Goal: Information Seeking & Learning: Learn about a topic

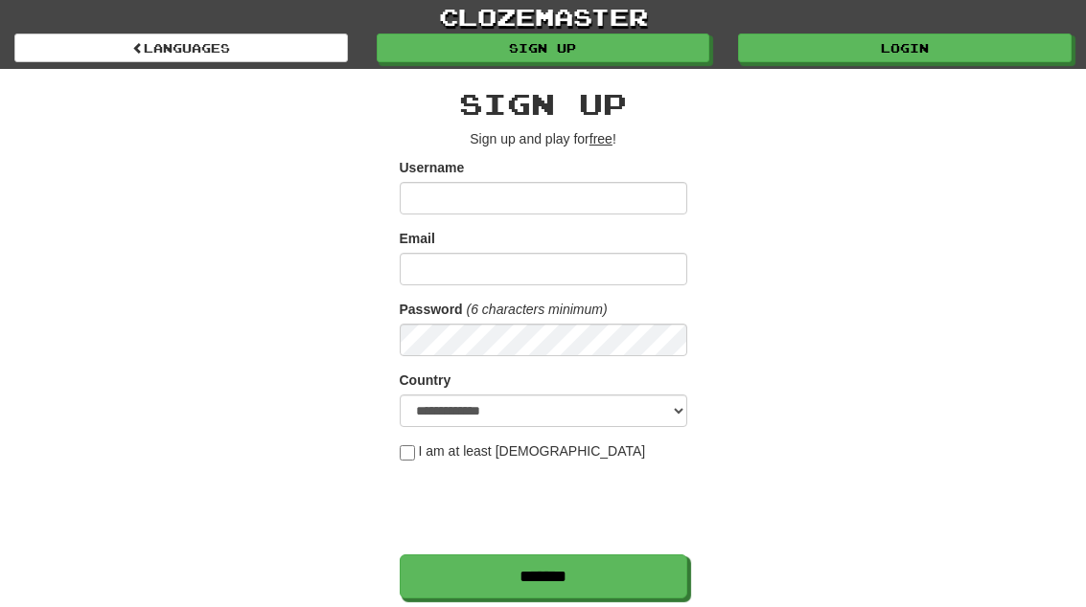
click at [840, 38] on link "Login" at bounding box center [904, 48] width 333 height 29
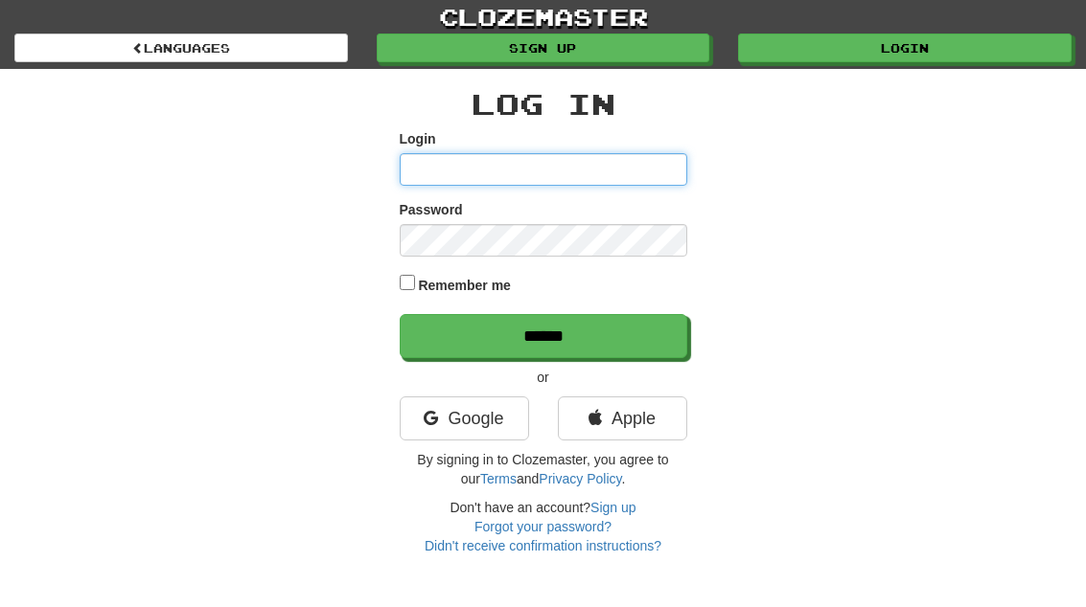
type input "**********"
click at [542, 334] on input "******" at bounding box center [543, 336] width 287 height 44
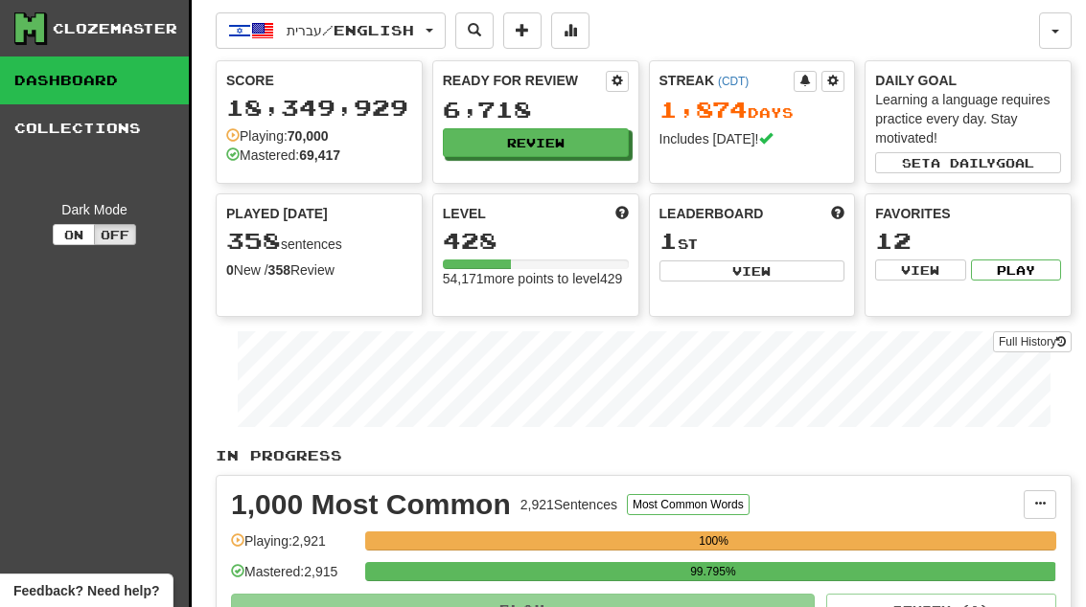
click at [502, 138] on button "Review" at bounding box center [536, 142] width 186 height 29
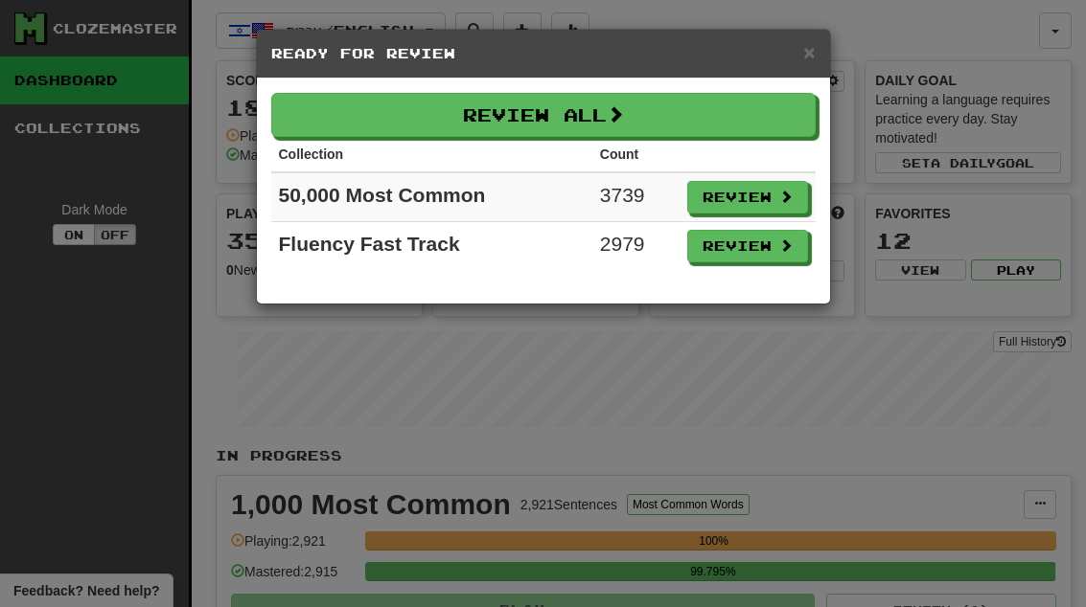
click at [721, 240] on button "Review" at bounding box center [747, 246] width 121 height 33
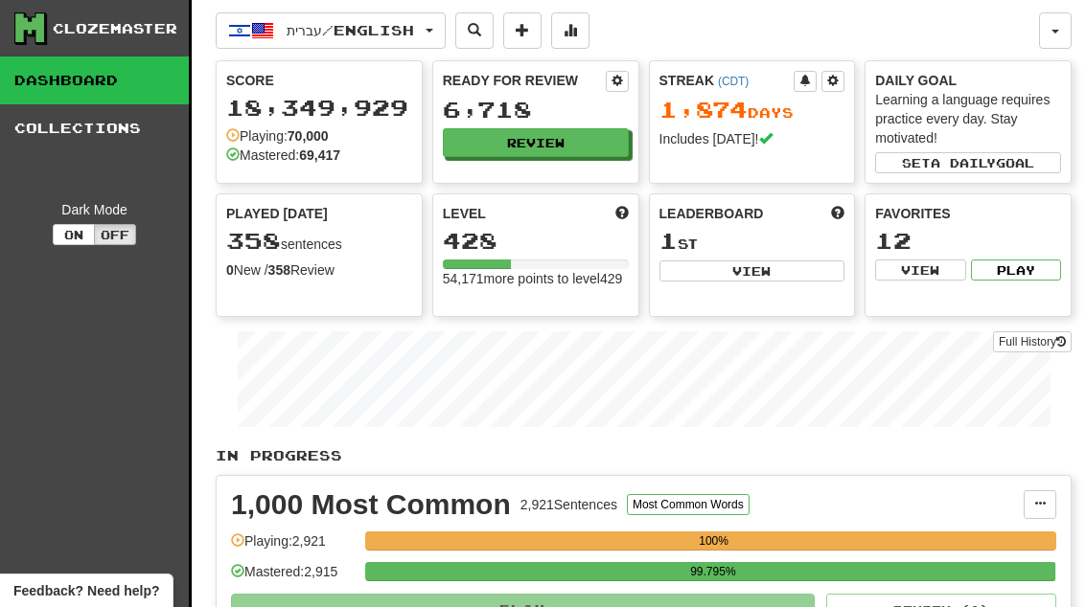
select select "**"
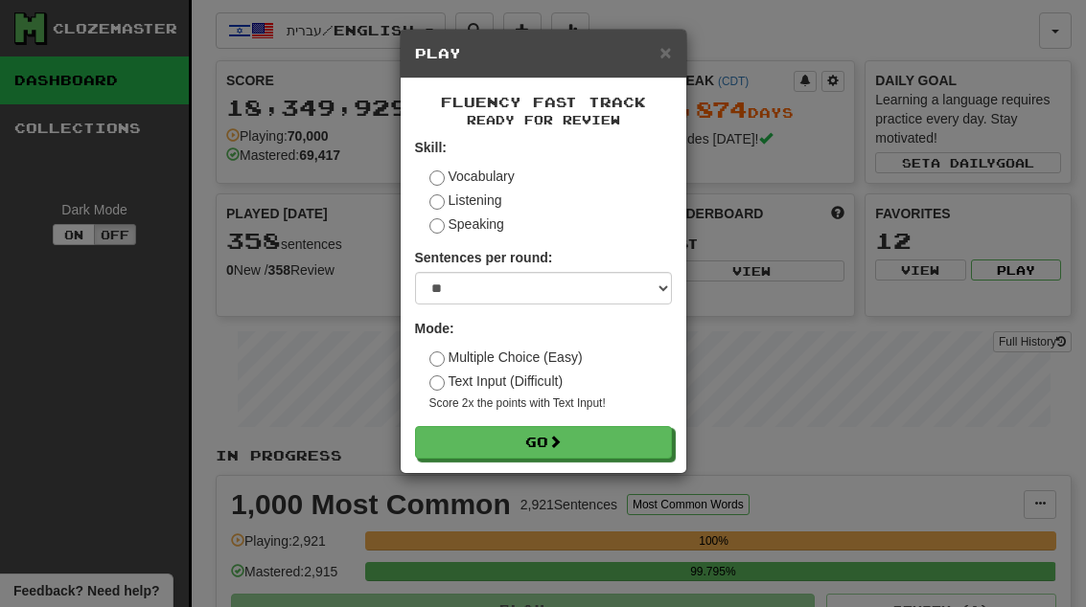
click at [510, 428] on button "Go" at bounding box center [543, 442] width 257 height 33
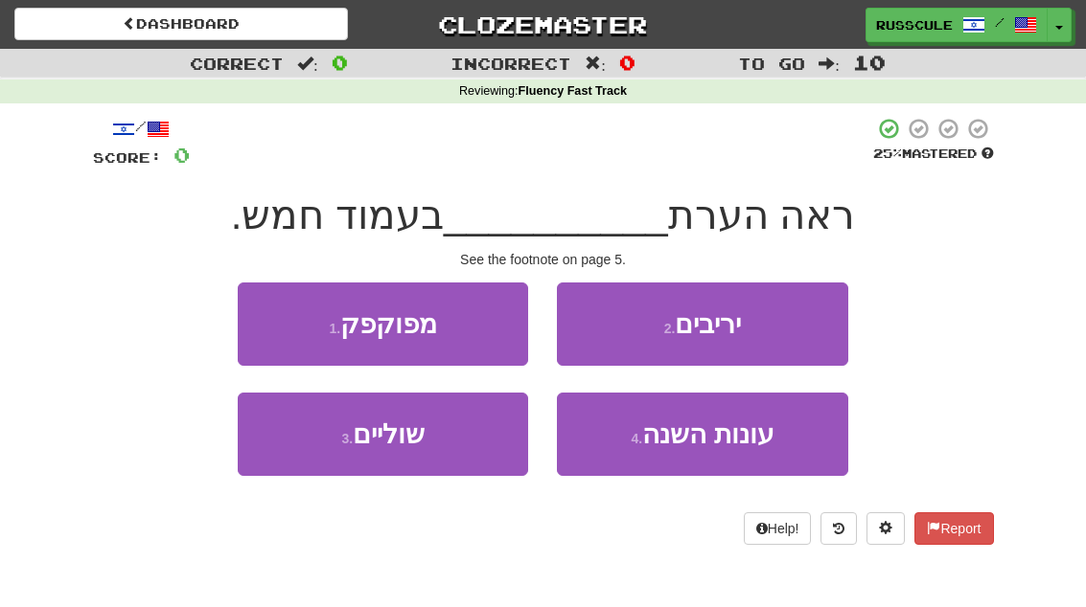
click at [394, 432] on span "שוליים" at bounding box center [389, 435] width 72 height 30
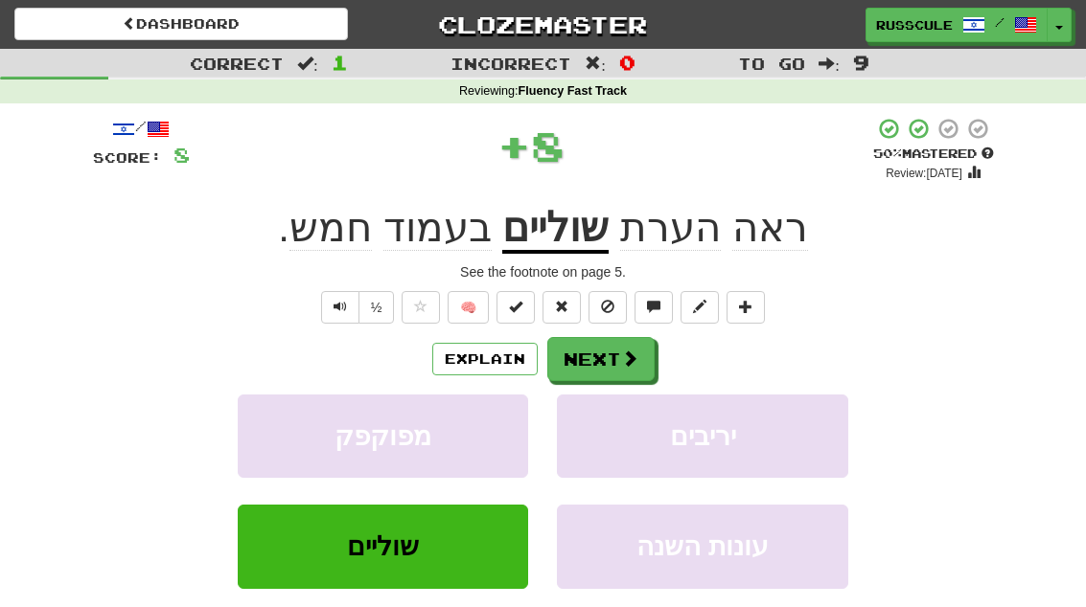
click at [597, 355] on button "Next" at bounding box center [600, 359] width 107 height 44
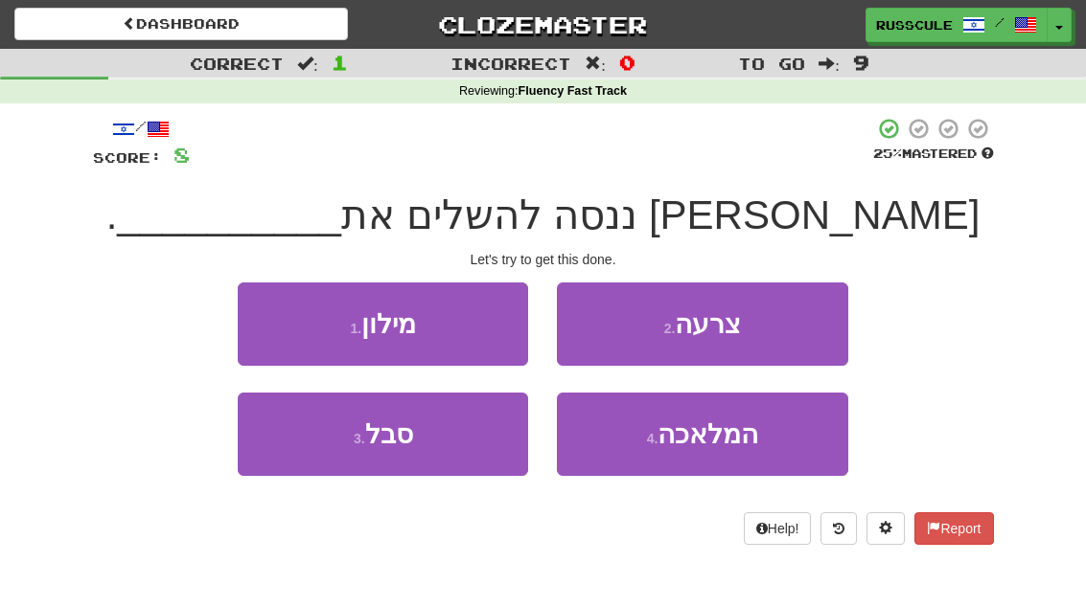
click at [632, 446] on button "4 . המלאכה" at bounding box center [702, 434] width 290 height 83
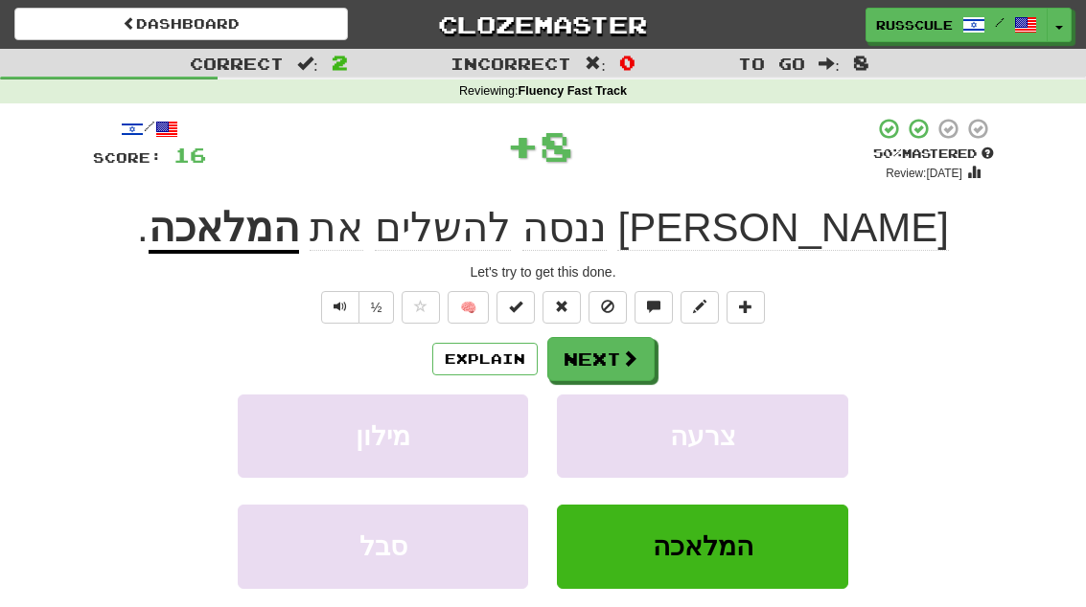
click at [608, 337] on button "Next" at bounding box center [600, 359] width 107 height 44
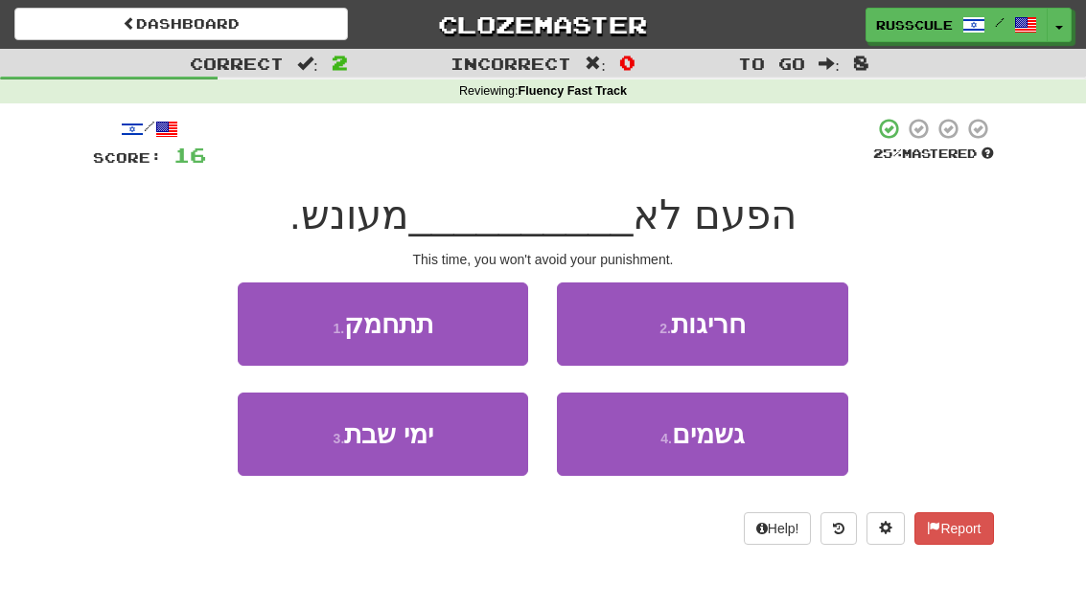
click at [373, 319] on span "תתחמק" at bounding box center [388, 324] width 89 height 30
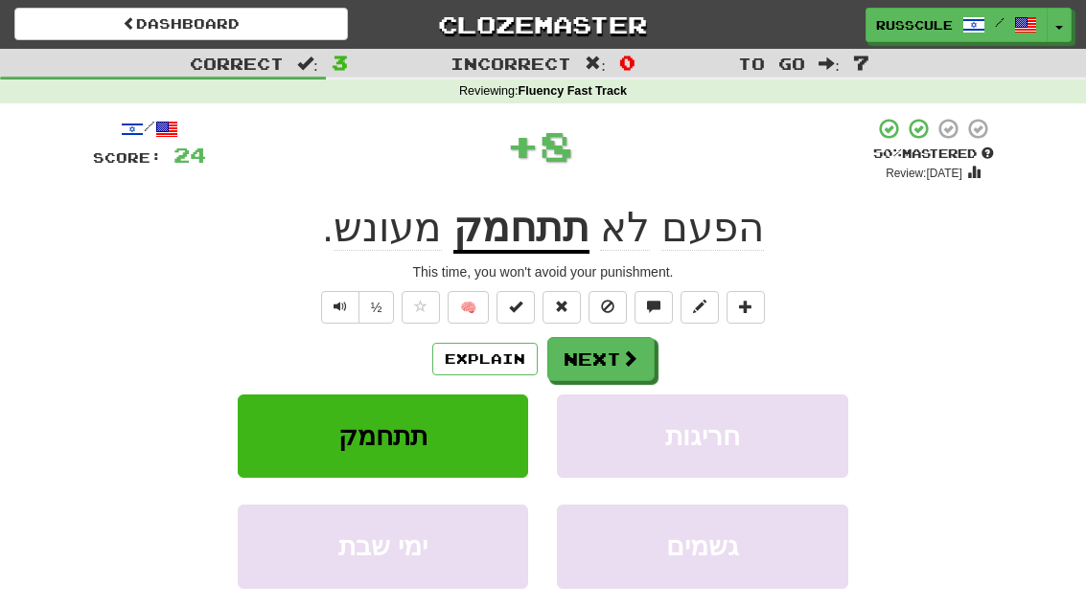
click at [565, 363] on button "Next" at bounding box center [600, 359] width 107 height 44
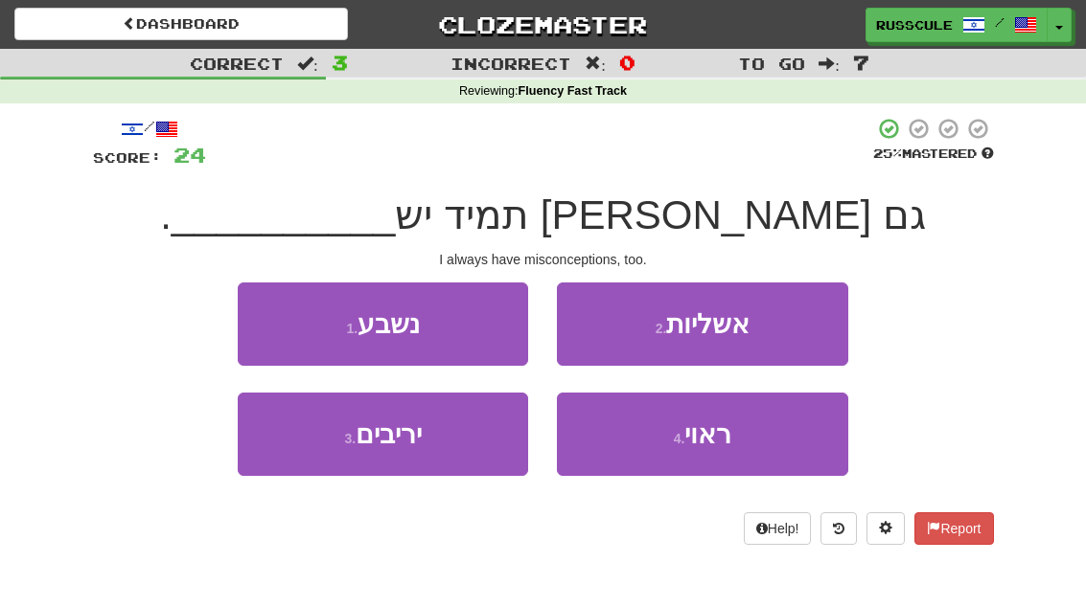
click at [686, 421] on button "4 . ראוי" at bounding box center [702, 434] width 290 height 83
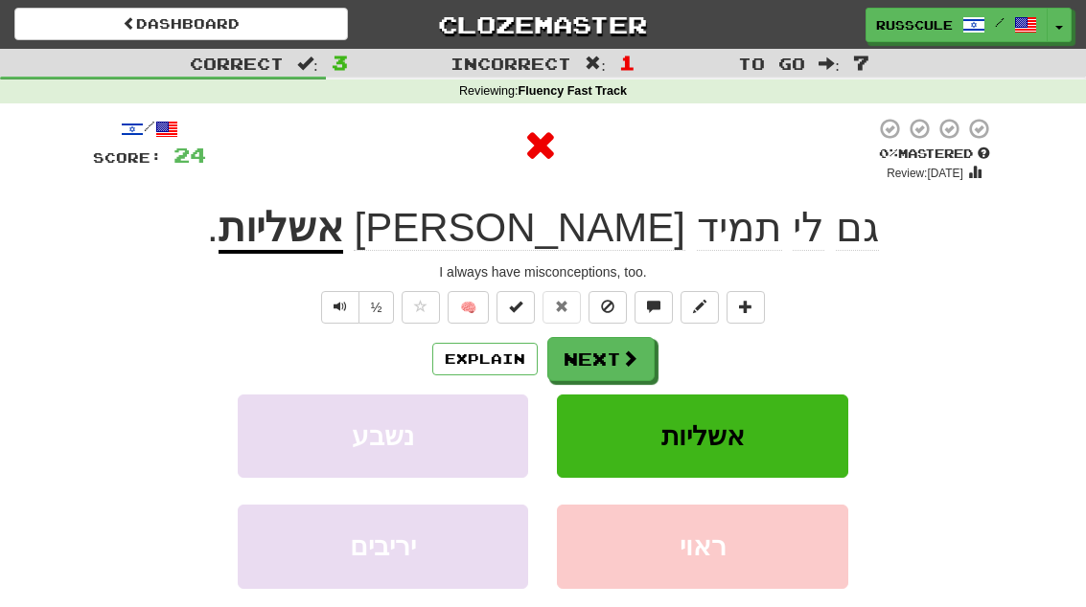
click at [562, 353] on button "Next" at bounding box center [600, 359] width 107 height 44
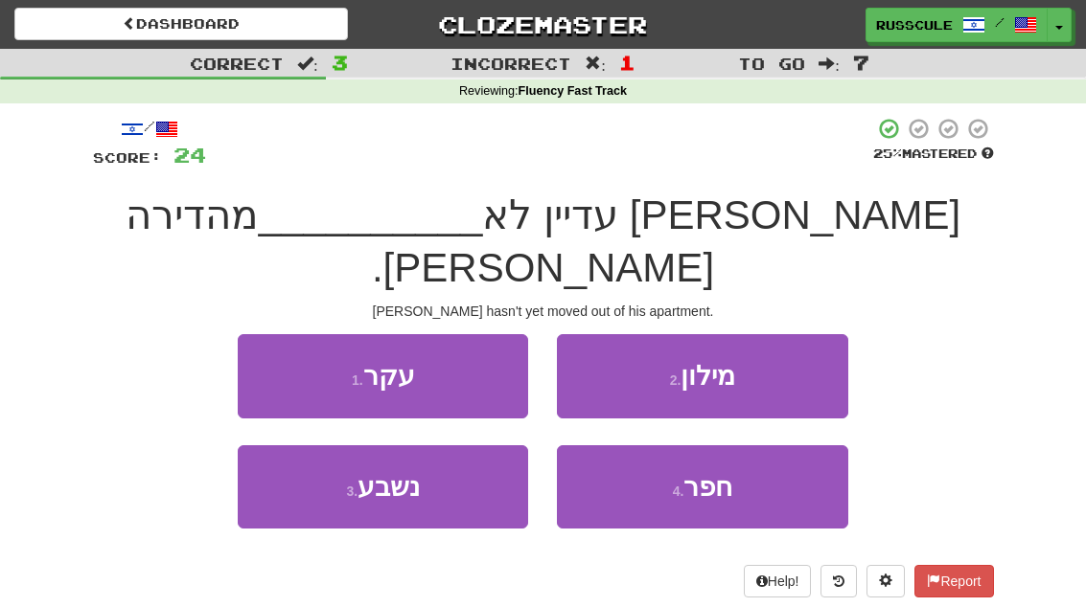
click at [401, 343] on button "1 . עקר" at bounding box center [383, 375] width 290 height 83
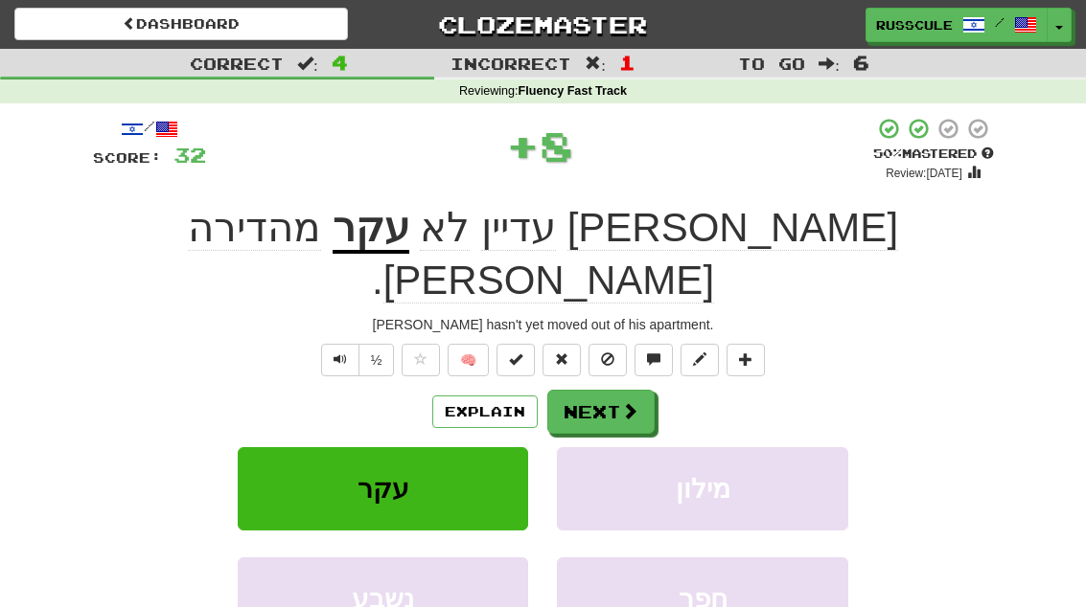
click at [577, 390] on button "Next" at bounding box center [600, 412] width 107 height 44
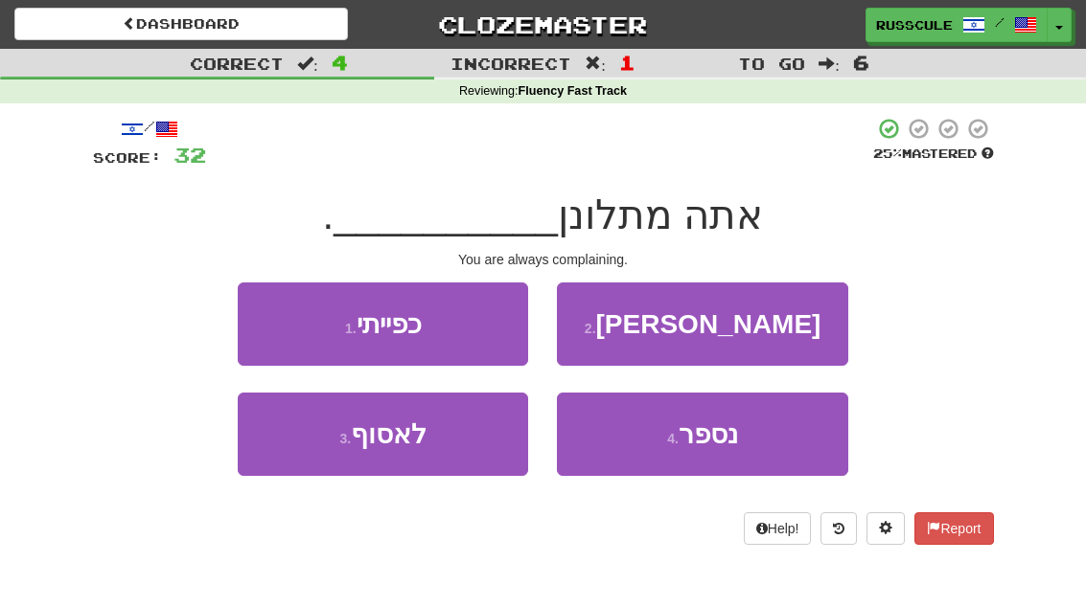
click at [423, 454] on button "3 . לאסוף" at bounding box center [383, 434] width 290 height 83
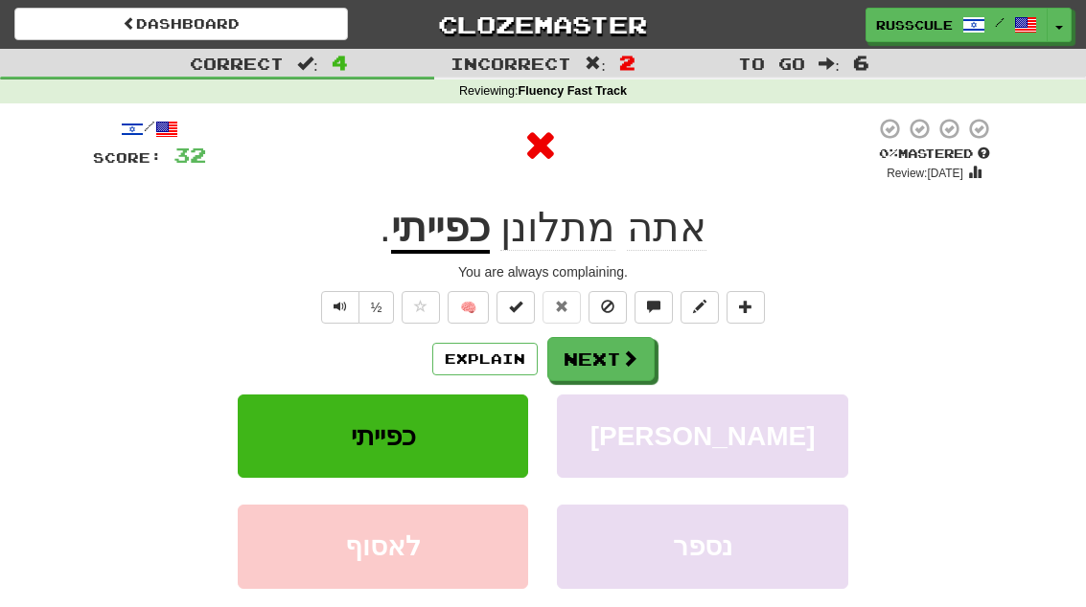
click at [574, 352] on button "Next" at bounding box center [600, 359] width 107 height 44
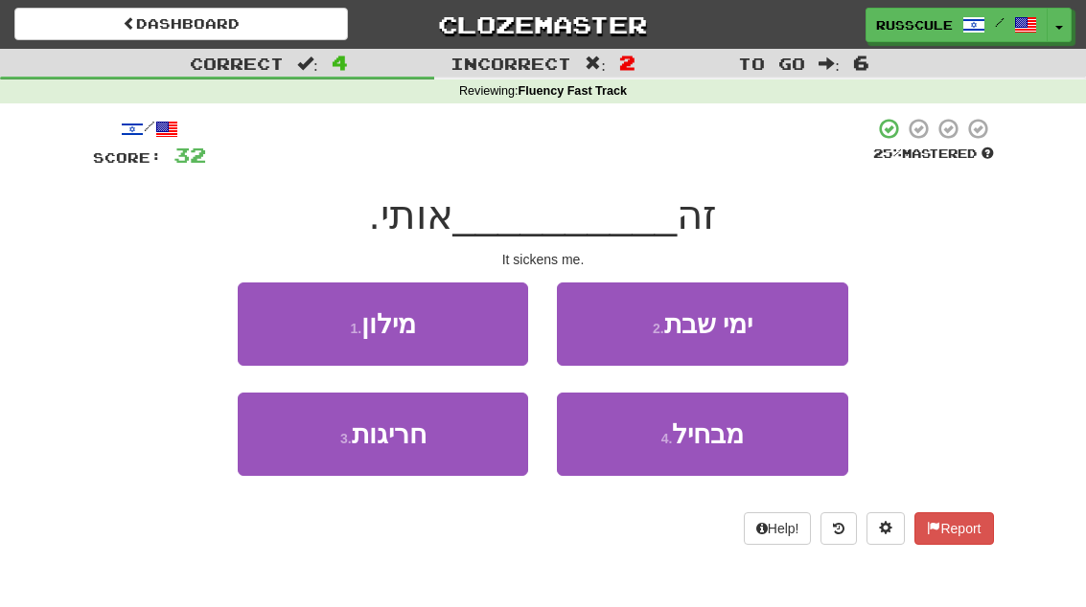
click at [623, 448] on button "4 . מבחיל" at bounding box center [702, 434] width 290 height 83
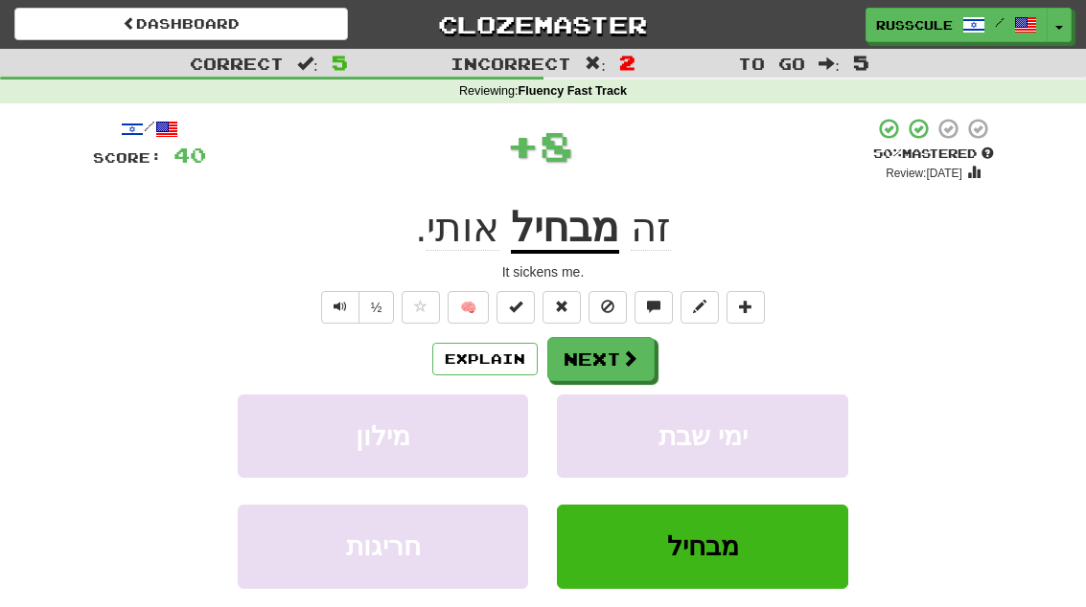
click at [571, 363] on button "Next" at bounding box center [600, 359] width 107 height 44
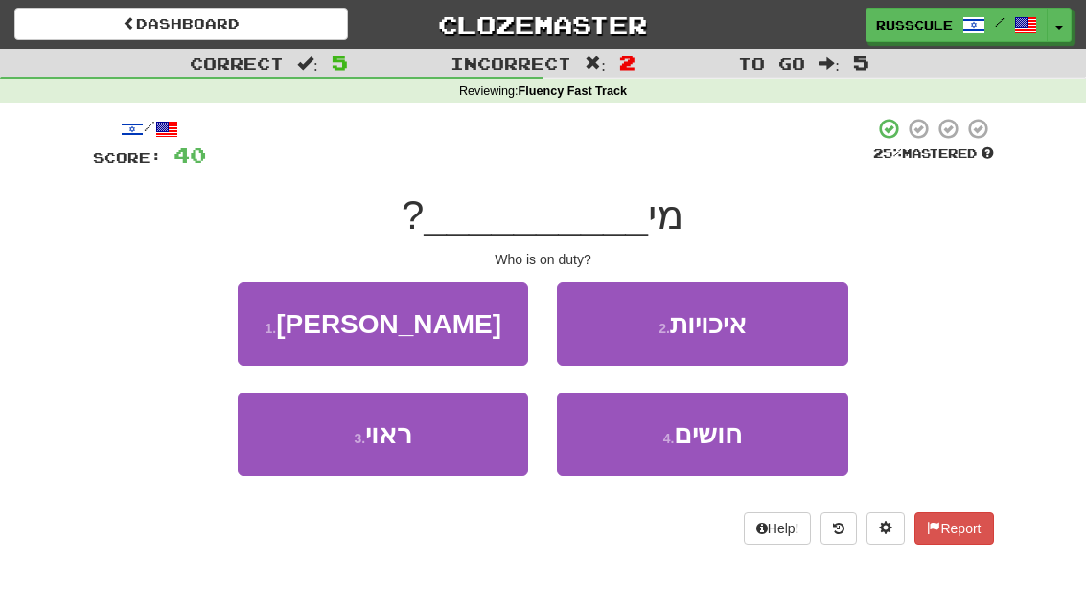
click at [397, 334] on span "תורן" at bounding box center [388, 324] width 225 height 30
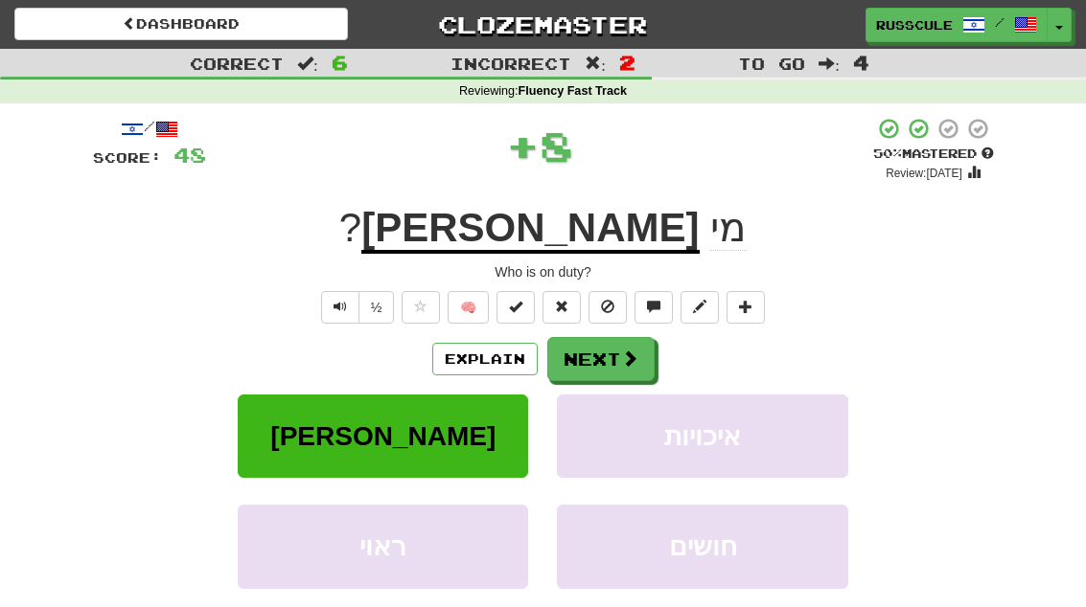
click at [566, 357] on button "Next" at bounding box center [600, 359] width 107 height 44
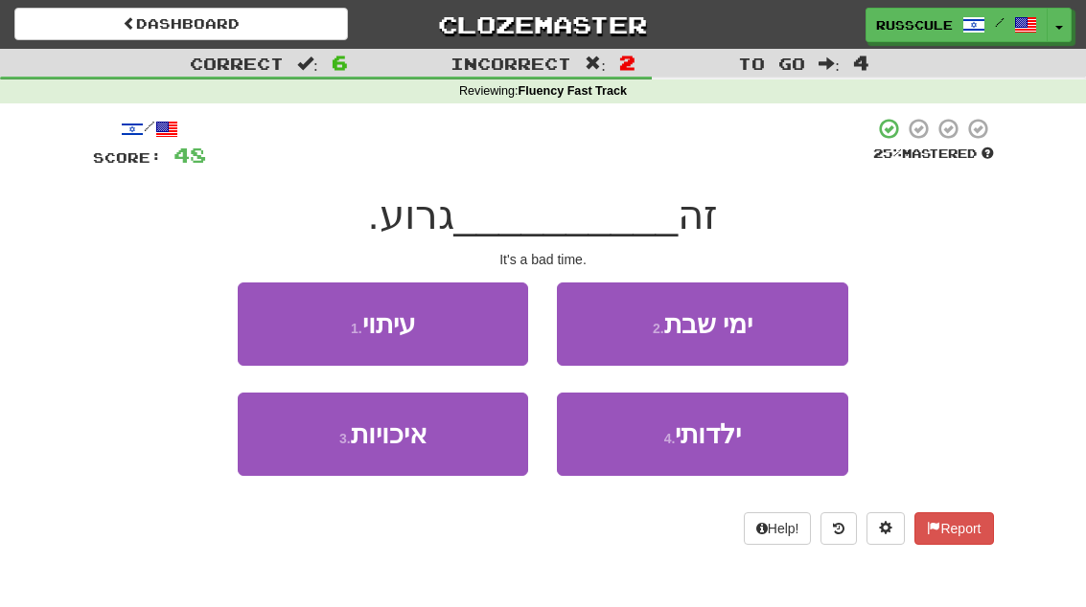
click at [397, 319] on span "עיתוי" at bounding box center [389, 324] width 54 height 30
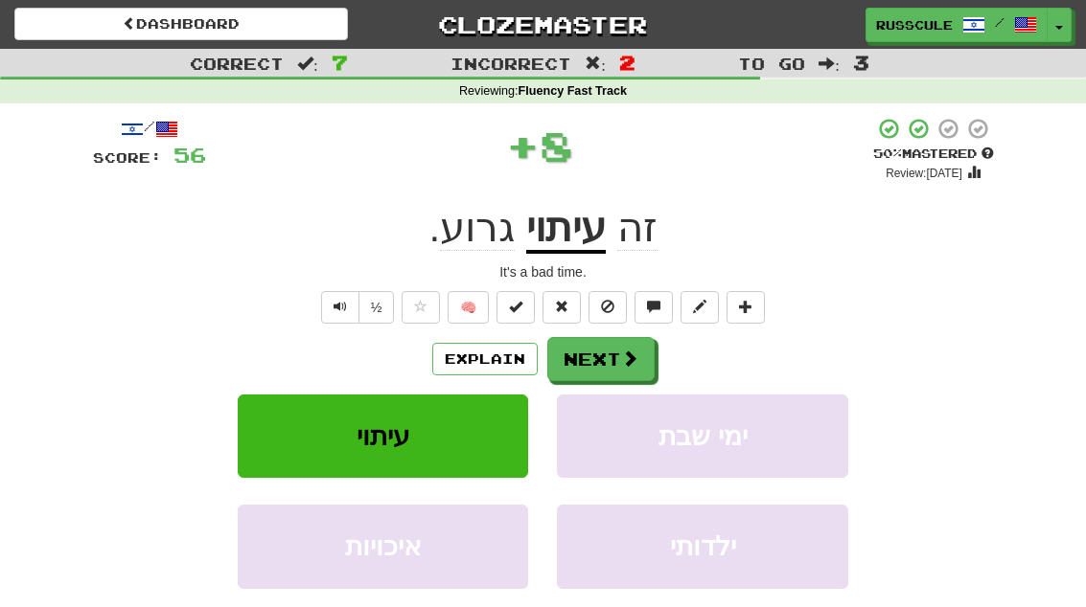
click at [561, 345] on button "Next" at bounding box center [600, 359] width 107 height 44
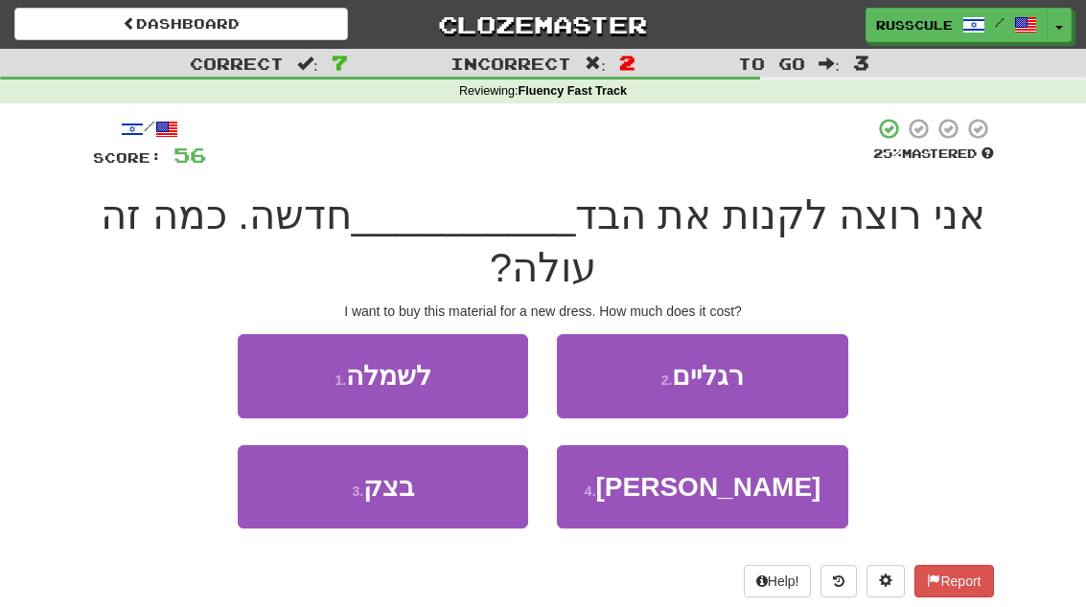
click at [403, 381] on span "לשמלה" at bounding box center [388, 376] width 85 height 30
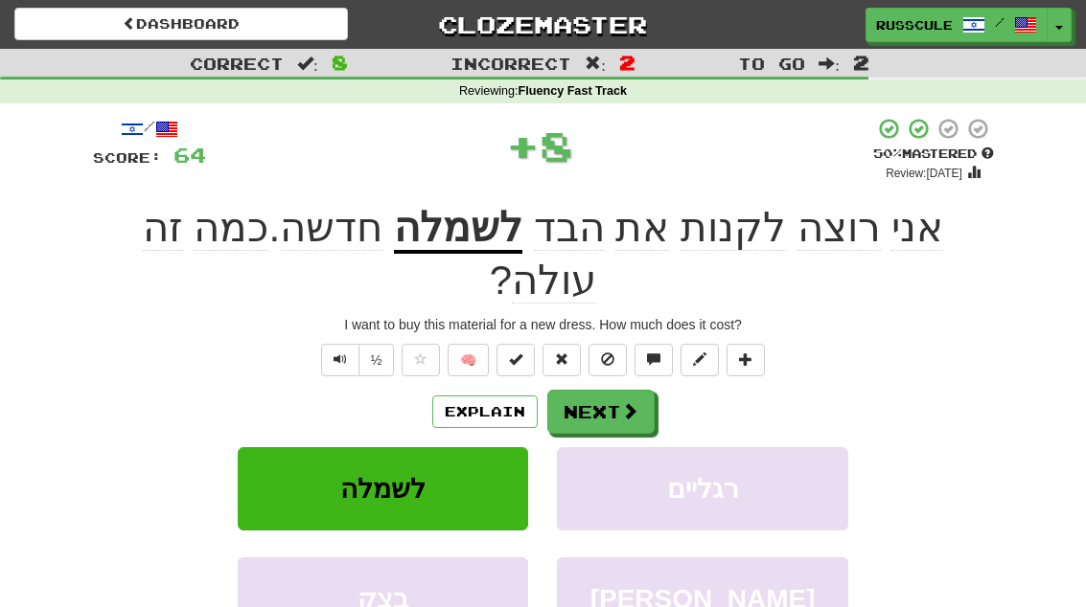
click at [594, 390] on button "Next" at bounding box center [600, 412] width 107 height 44
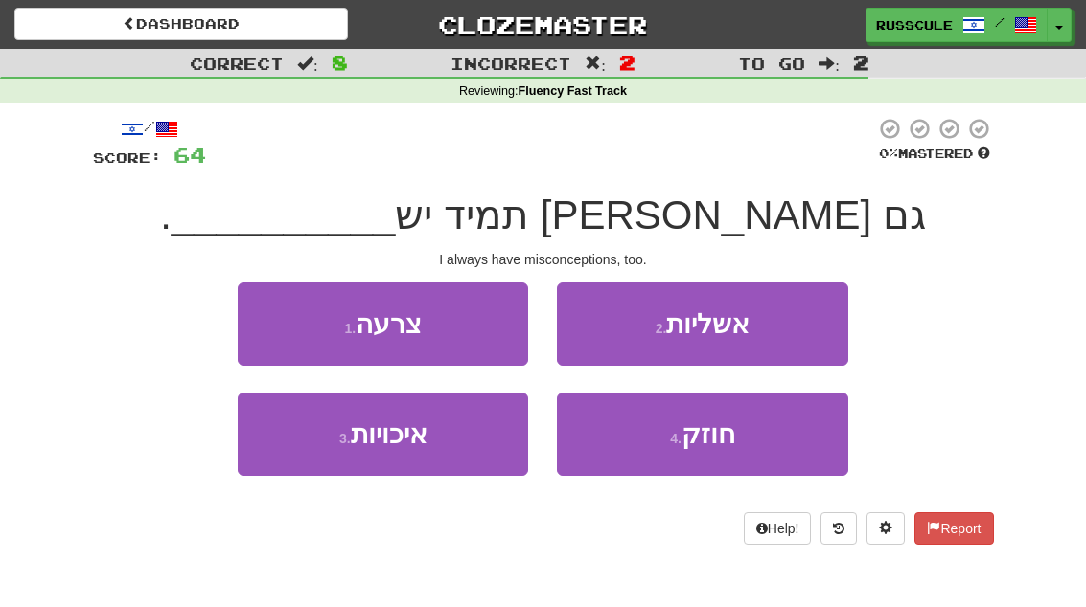
click at [607, 334] on button "2 . אשליות" at bounding box center [702, 324] width 290 height 83
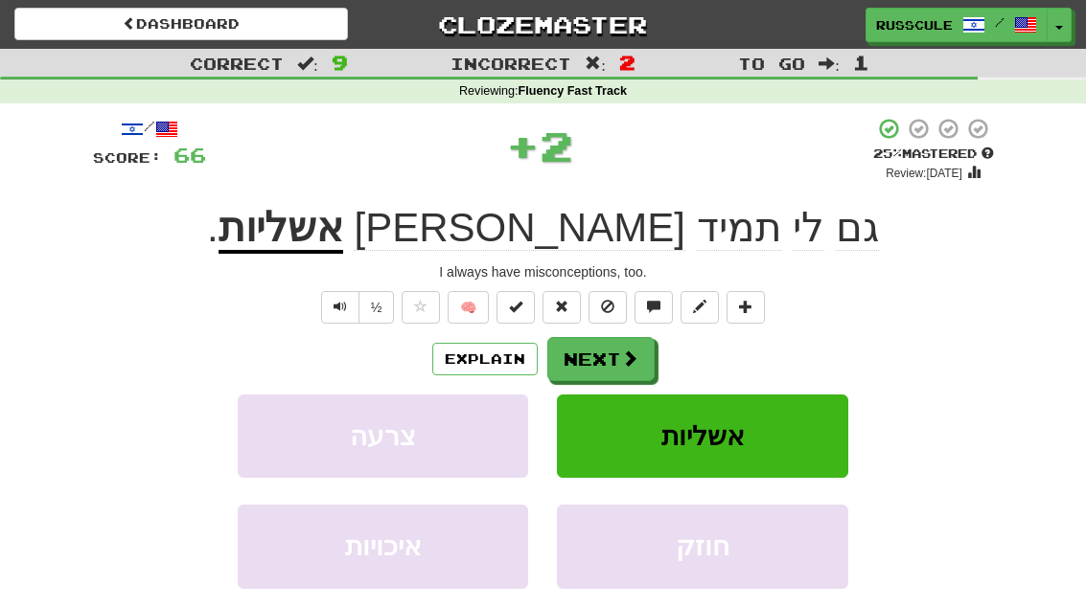
click at [575, 349] on button "Next" at bounding box center [600, 359] width 107 height 44
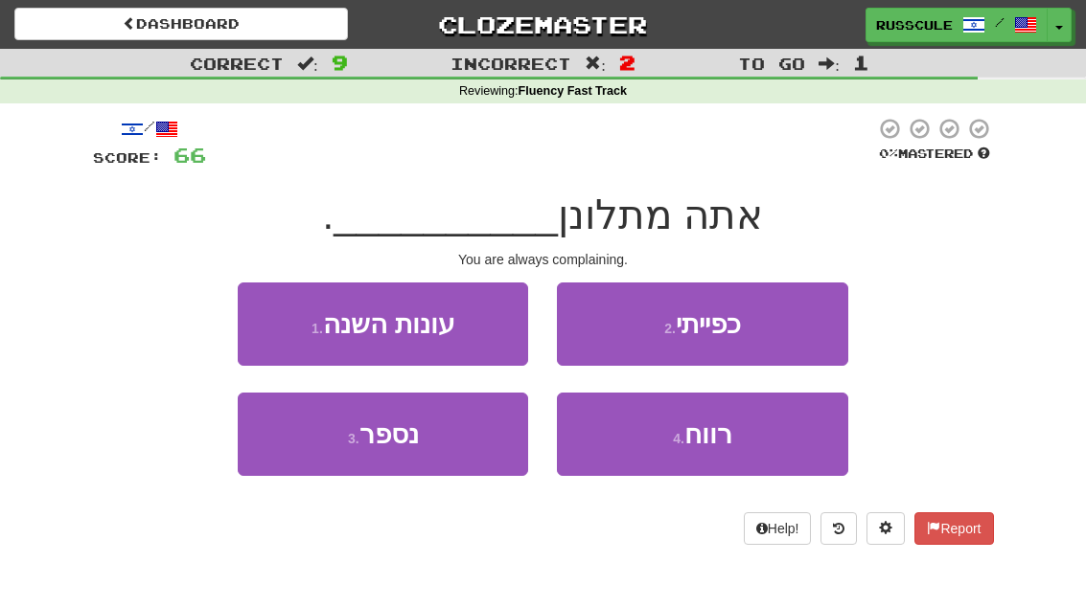
click at [607, 337] on button "2 . כפייתי" at bounding box center [702, 324] width 290 height 83
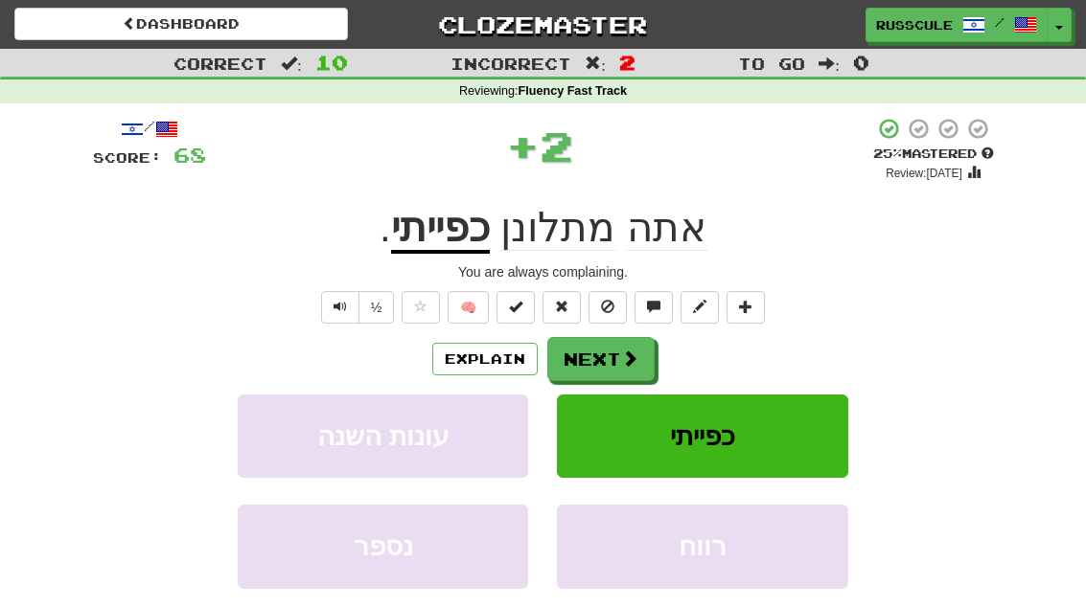
click at [566, 349] on button "Next" at bounding box center [600, 359] width 107 height 44
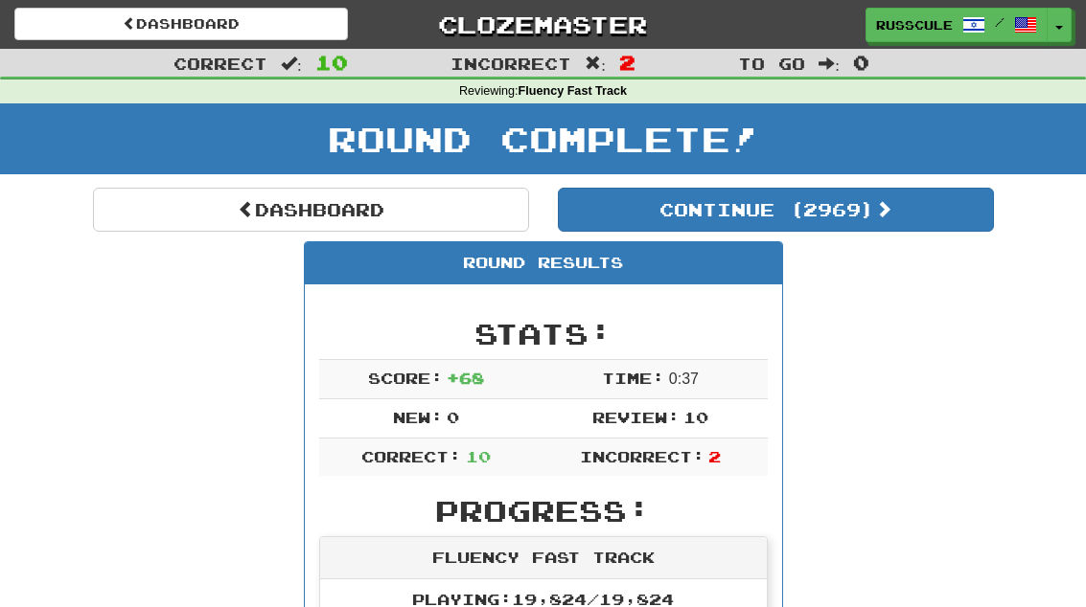
click at [649, 215] on button "Continue ( 2969 )" at bounding box center [776, 210] width 436 height 44
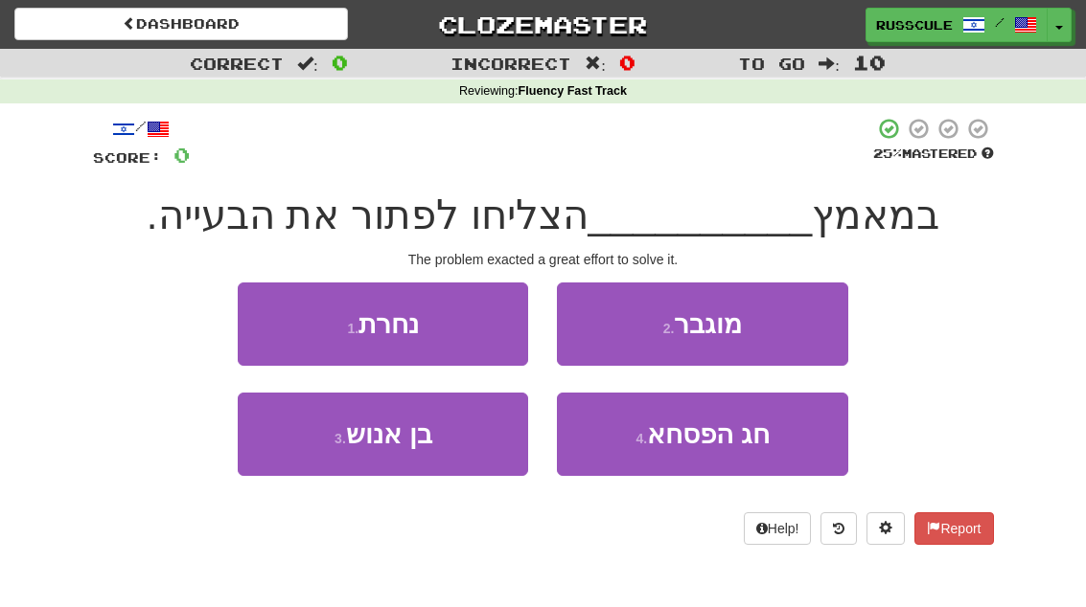
click at [647, 345] on button "2 . מוגבר" at bounding box center [702, 324] width 290 height 83
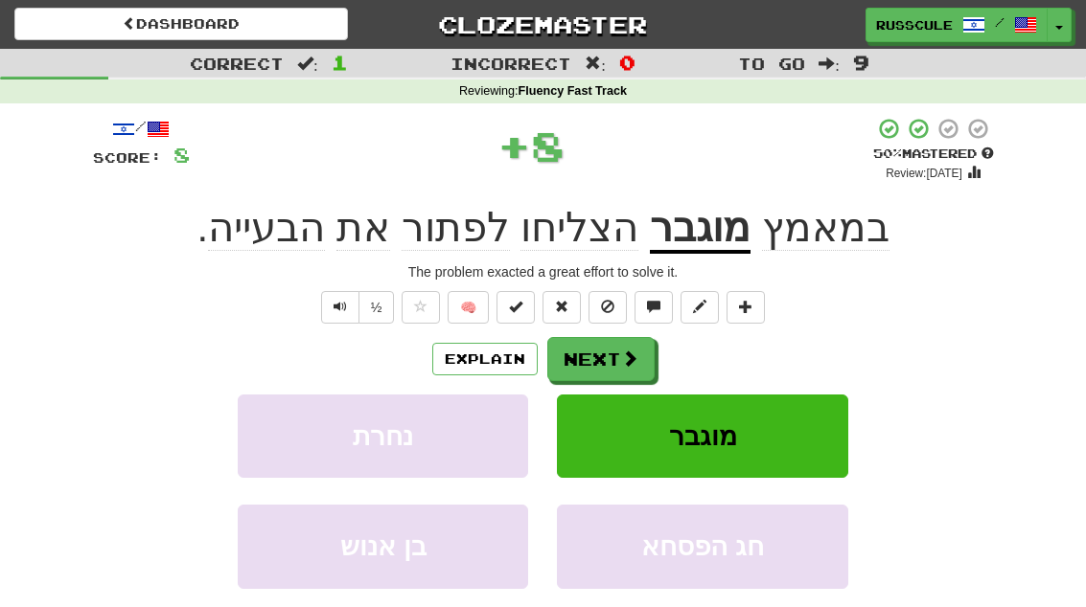
click at [606, 338] on button "Next" at bounding box center [600, 359] width 107 height 44
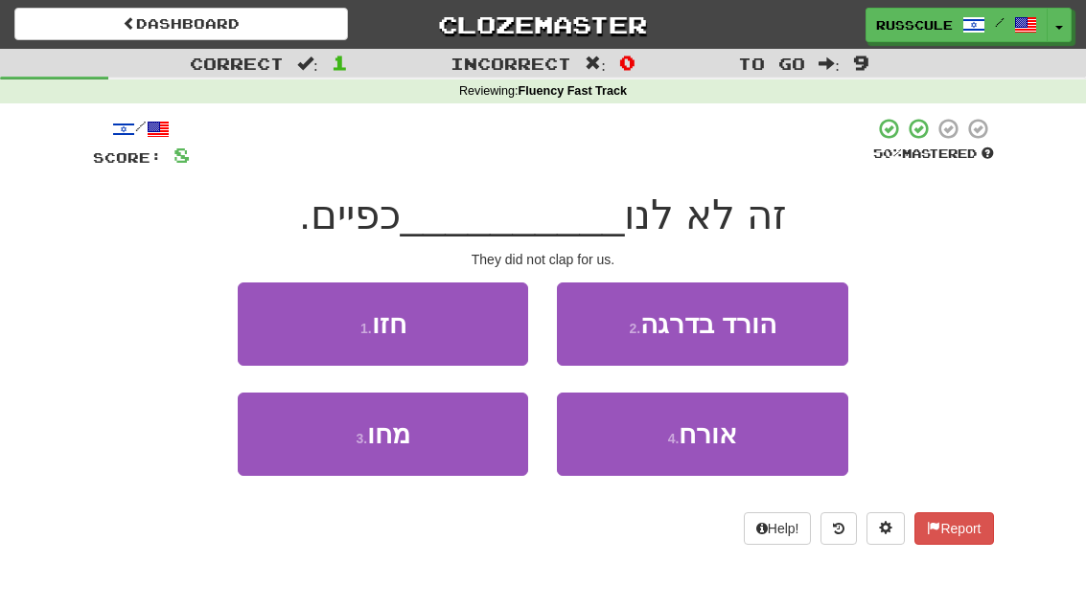
click at [381, 453] on button "3 . מחו" at bounding box center [383, 434] width 290 height 83
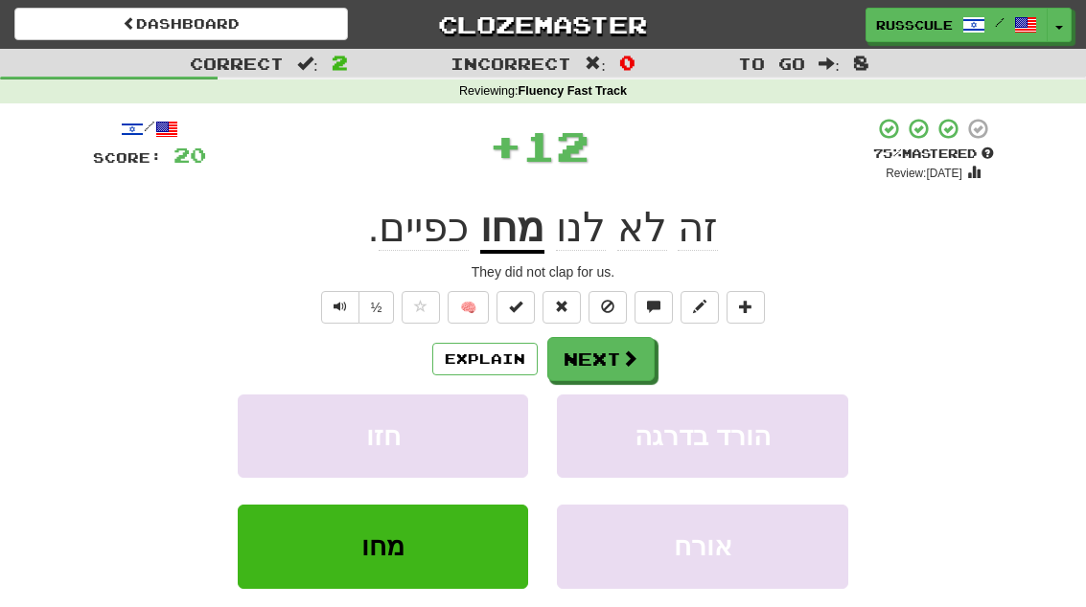
click at [603, 378] on button "Next" at bounding box center [600, 359] width 107 height 44
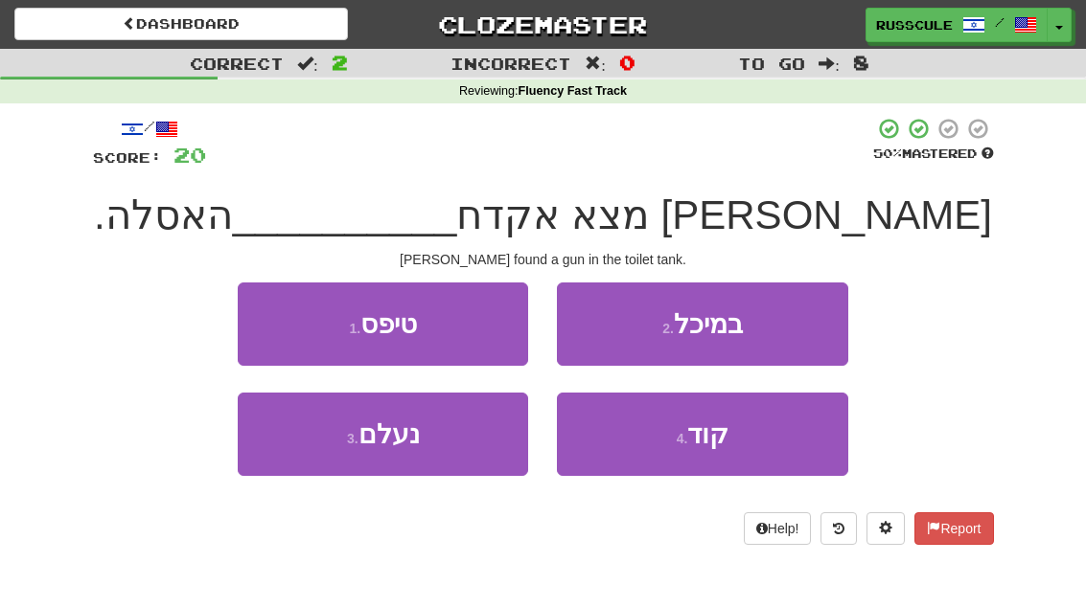
click at [633, 335] on button "2 . במיכל" at bounding box center [702, 324] width 290 height 83
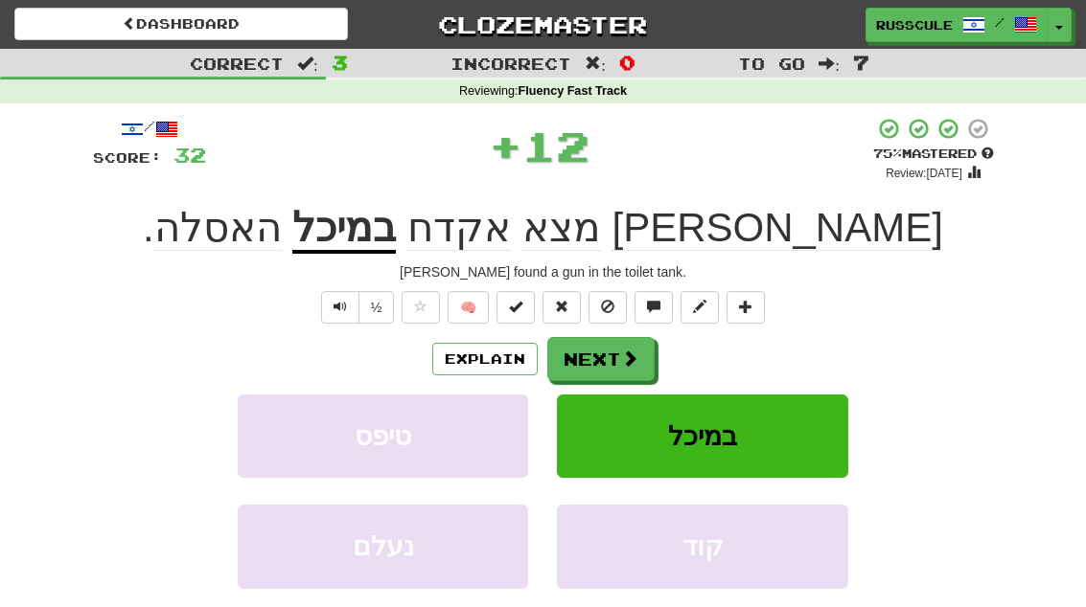
click at [592, 349] on button "Next" at bounding box center [600, 359] width 107 height 44
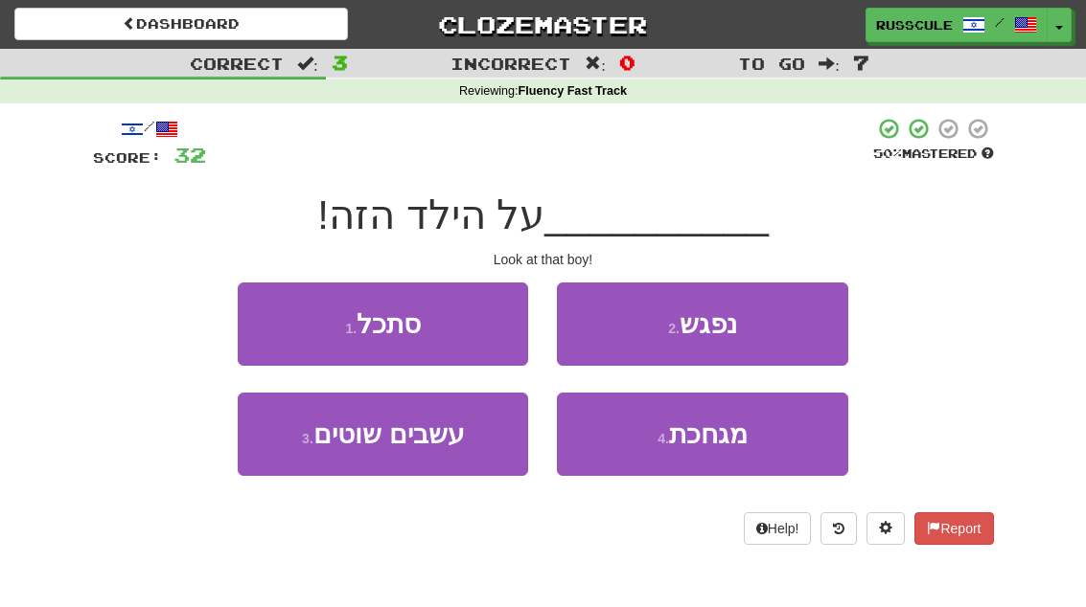
click at [375, 335] on span "סתכל" at bounding box center [388, 324] width 64 height 30
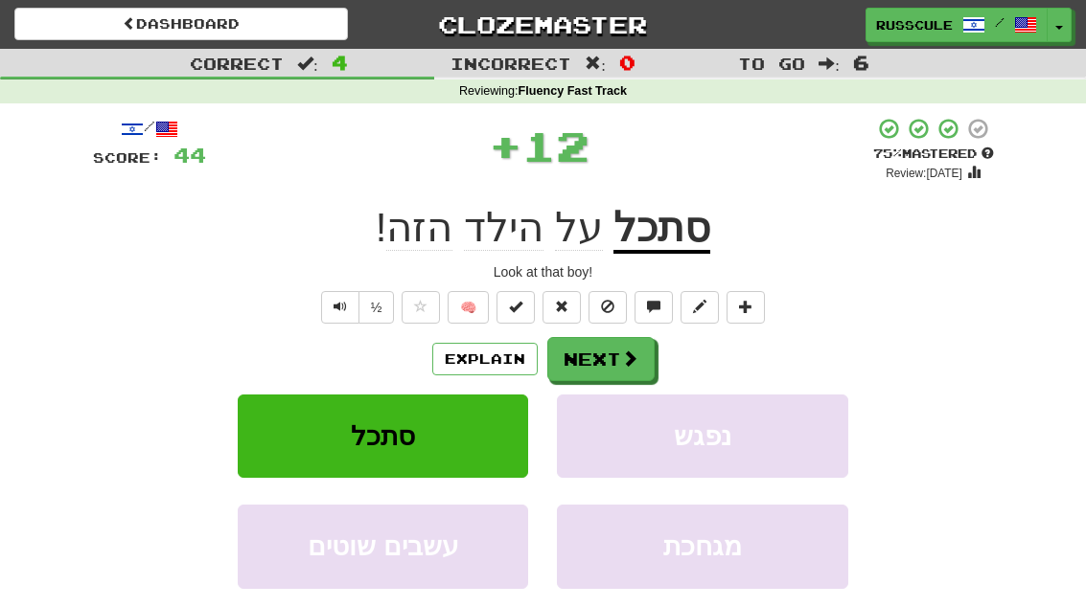
click at [587, 357] on button "Next" at bounding box center [600, 359] width 107 height 44
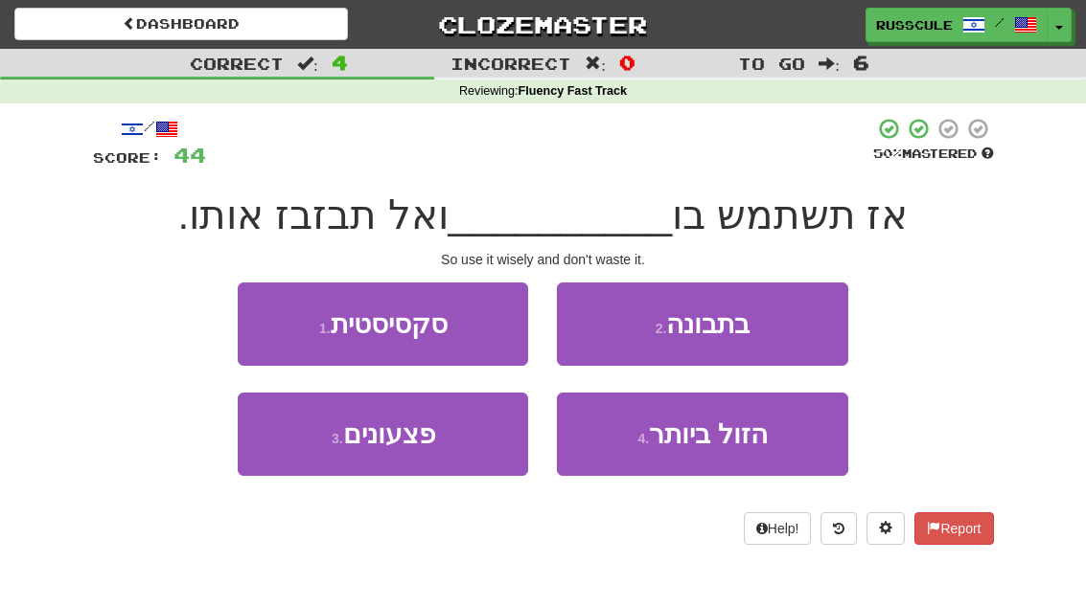
click at [625, 329] on button "2 . בתבונה" at bounding box center [702, 324] width 290 height 83
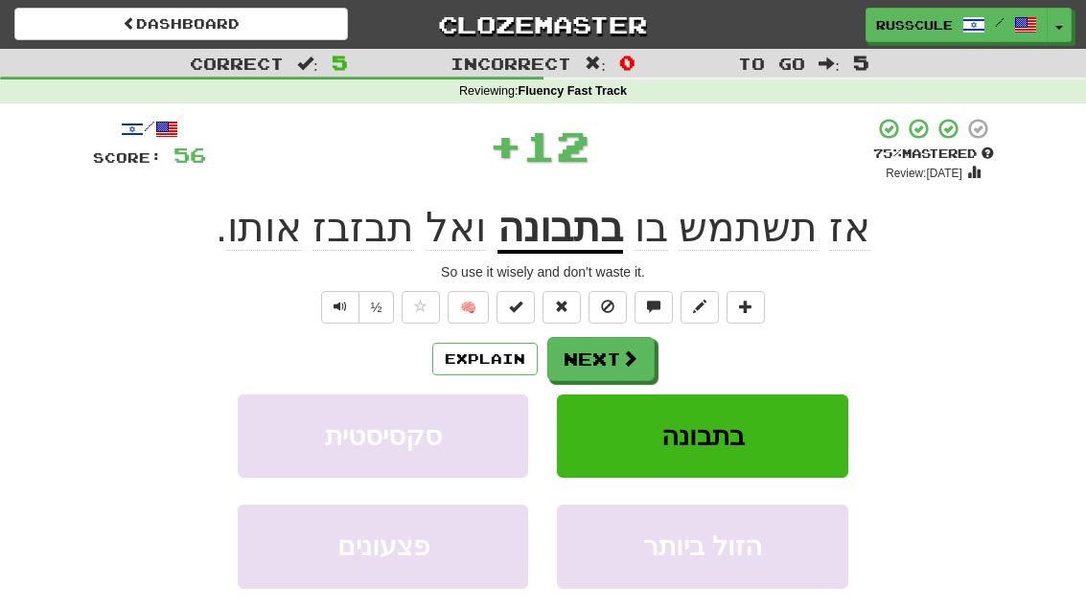
click at [585, 344] on button "Next" at bounding box center [600, 359] width 107 height 44
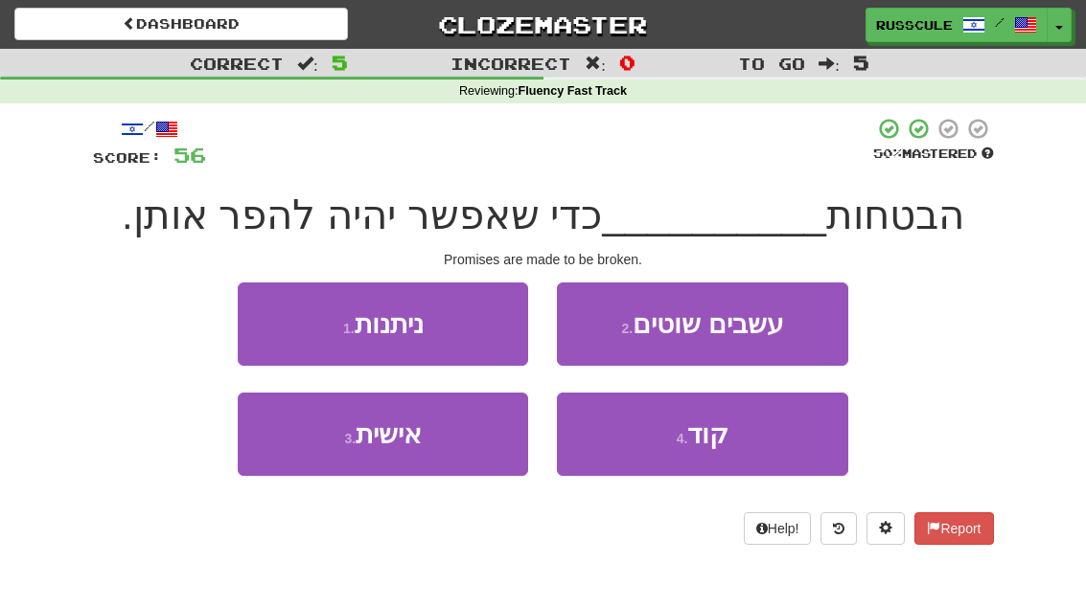
click at [369, 339] on button "1 . ניתנות" at bounding box center [383, 324] width 290 height 83
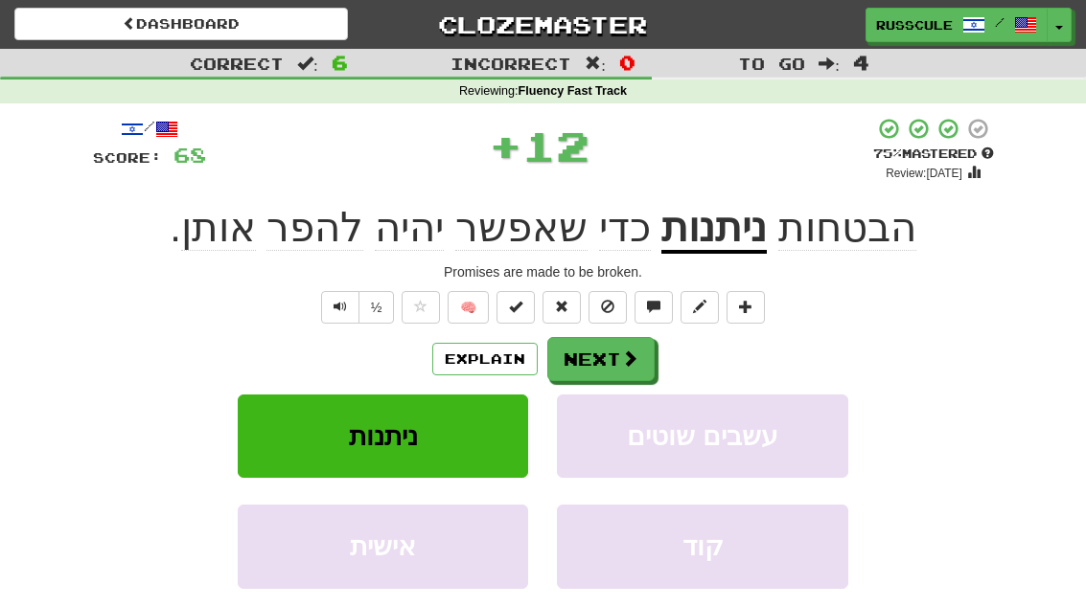
click at [584, 368] on button "Next" at bounding box center [600, 359] width 107 height 44
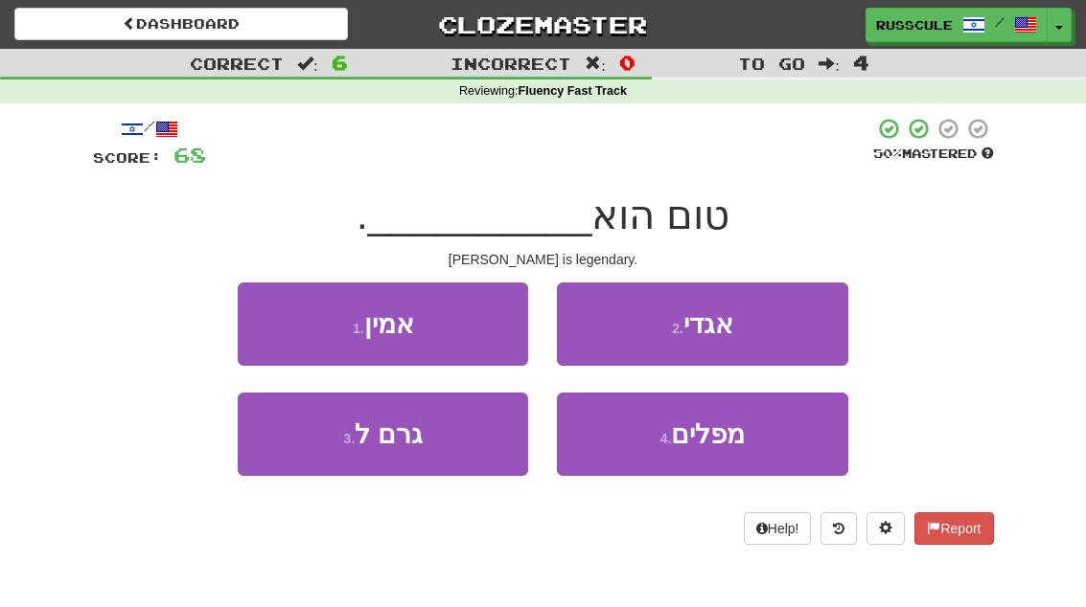
click at [615, 341] on button "2 . אגדי" at bounding box center [702, 324] width 290 height 83
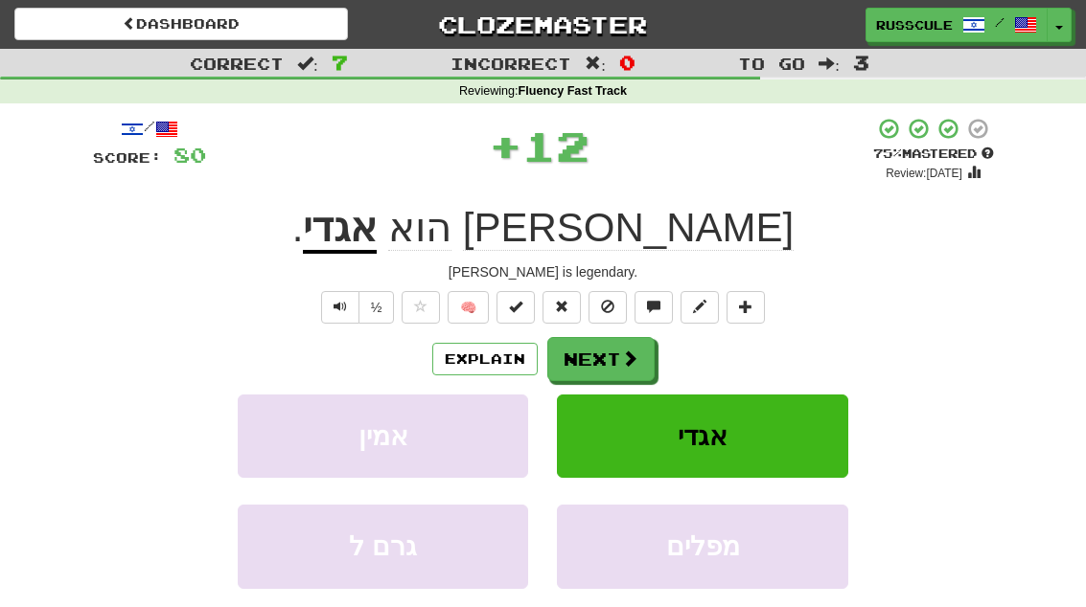
click at [563, 339] on button "Next" at bounding box center [600, 359] width 107 height 44
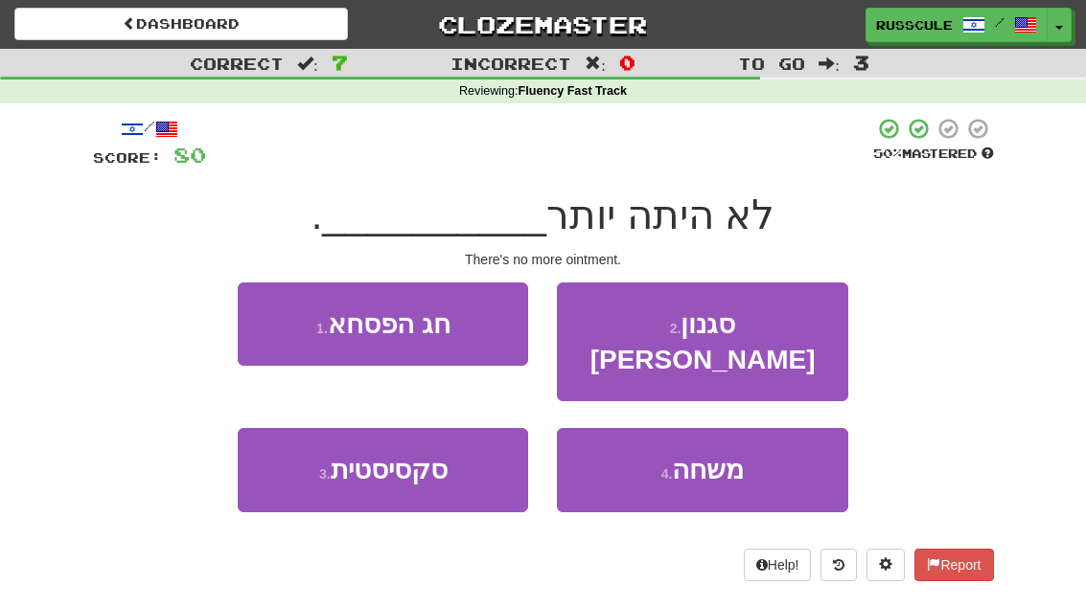
click at [634, 434] on button "4 . משחה" at bounding box center [702, 469] width 290 height 83
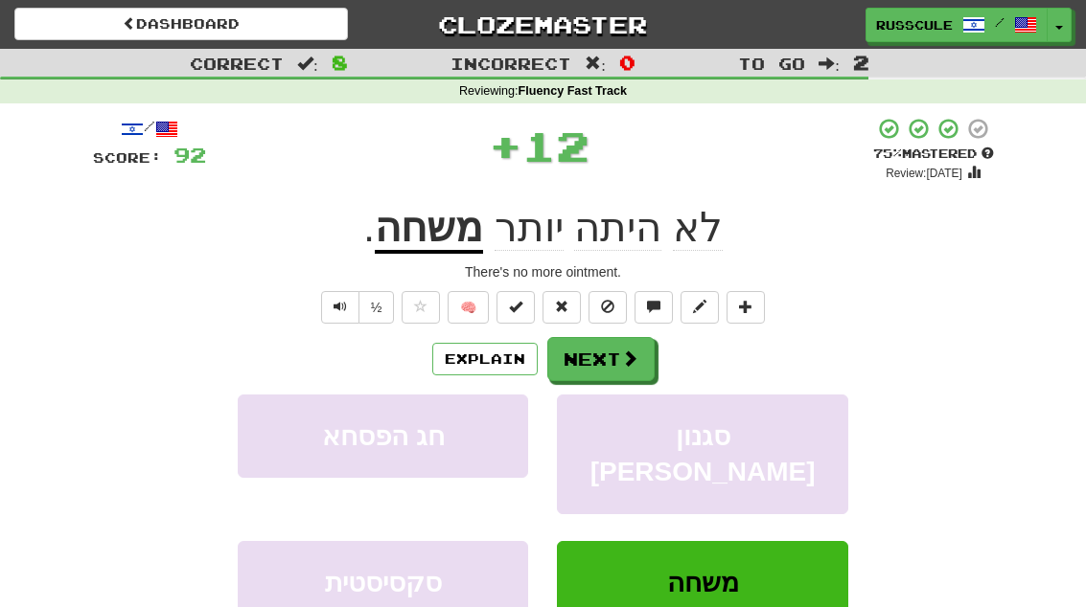
click at [598, 351] on button "Next" at bounding box center [600, 359] width 107 height 44
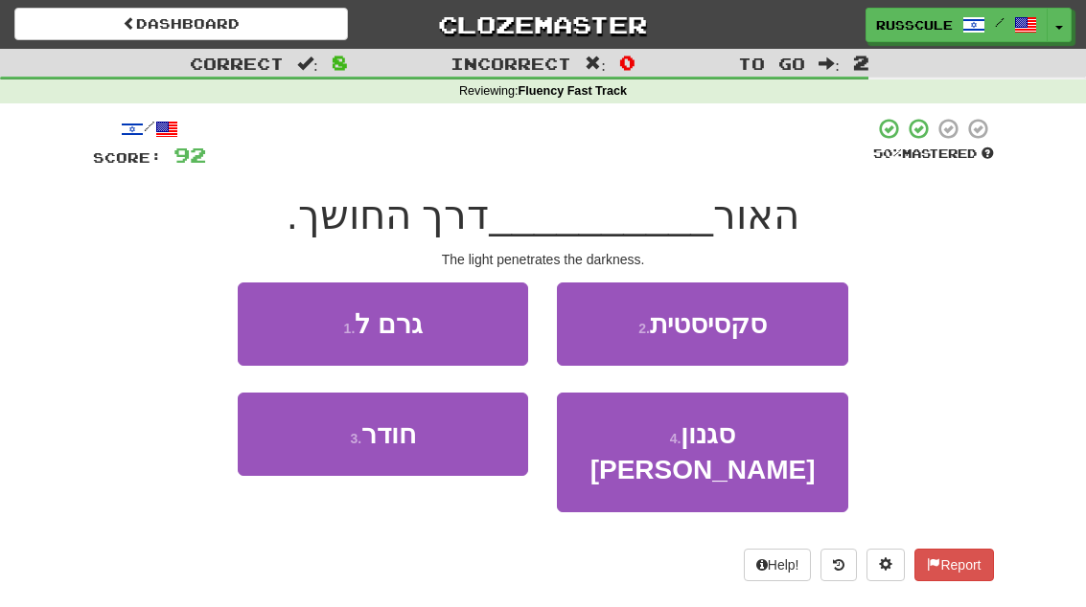
click at [409, 460] on button "3 . חודר" at bounding box center [383, 434] width 290 height 83
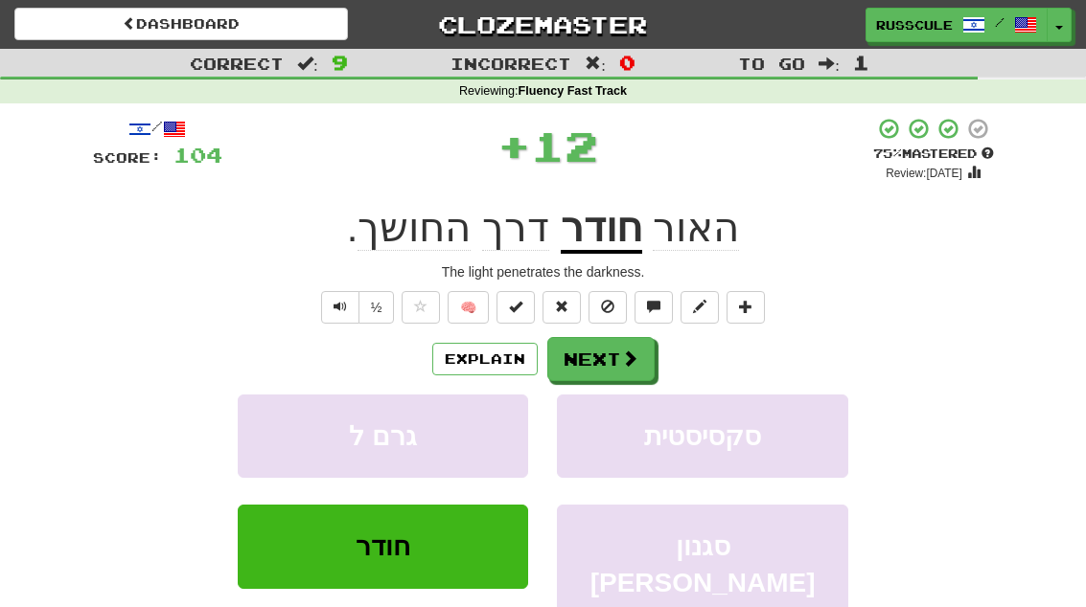
click at [592, 359] on button "Next" at bounding box center [600, 359] width 107 height 44
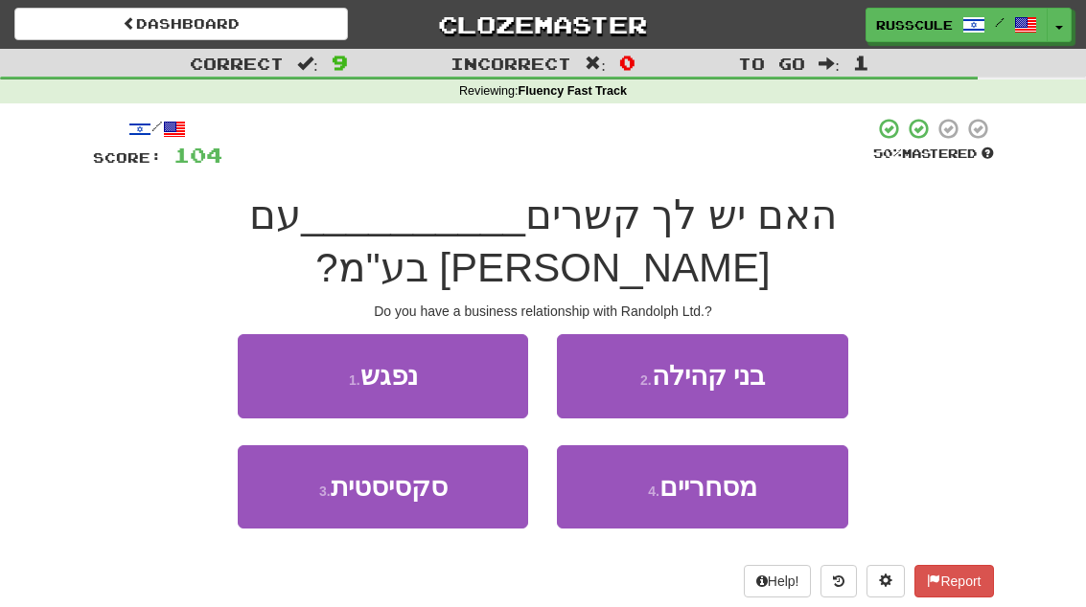
click at [634, 446] on button "4 . מסחריים" at bounding box center [702, 487] width 290 height 83
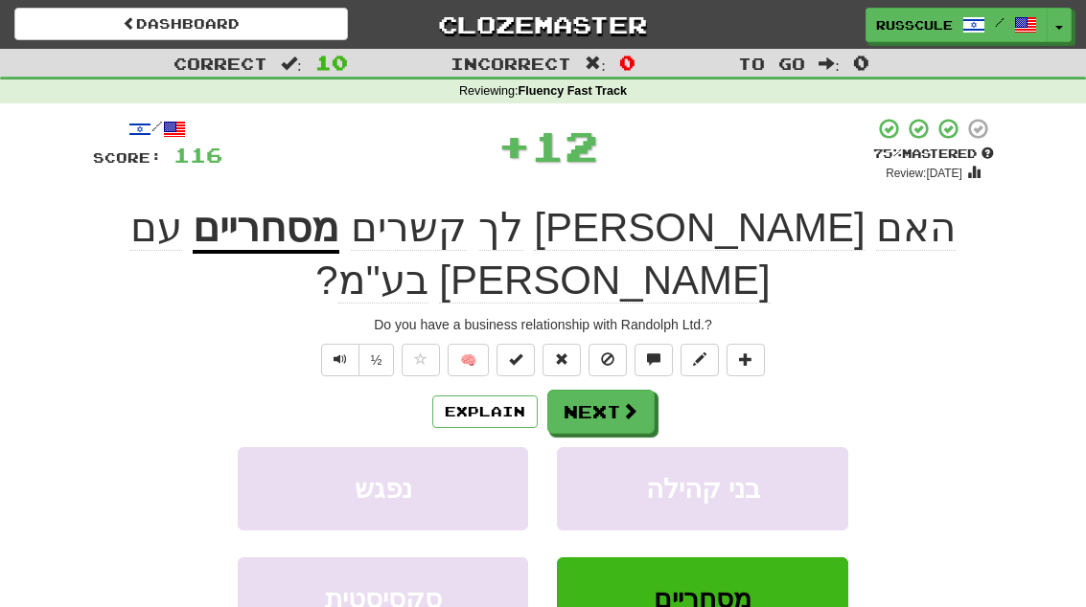
click at [584, 390] on button "Next" at bounding box center [600, 412] width 107 height 44
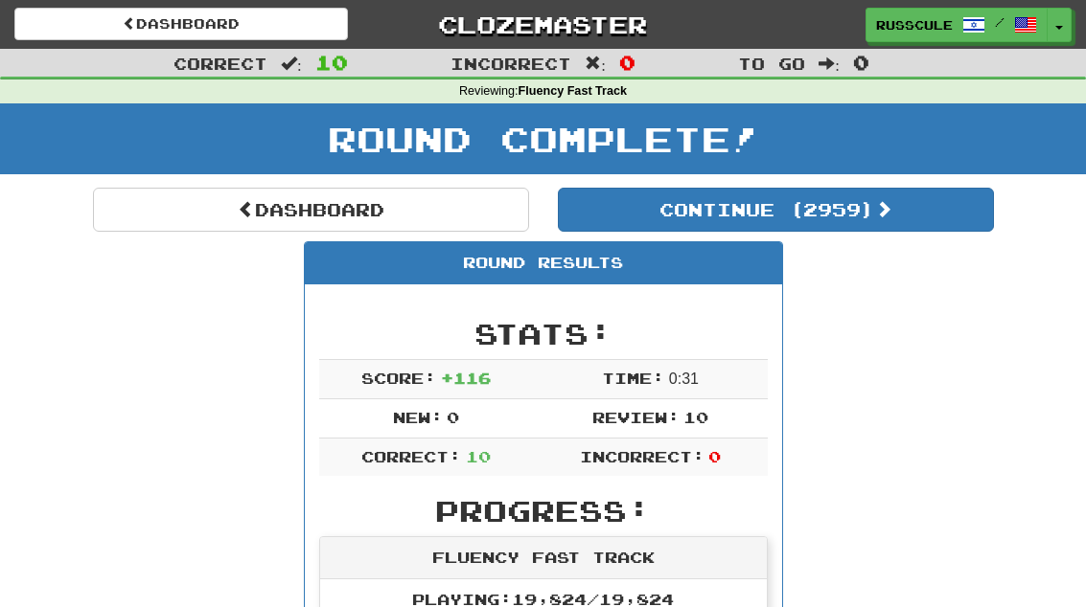
click at [614, 210] on button "Continue ( 2959 )" at bounding box center [776, 210] width 436 height 44
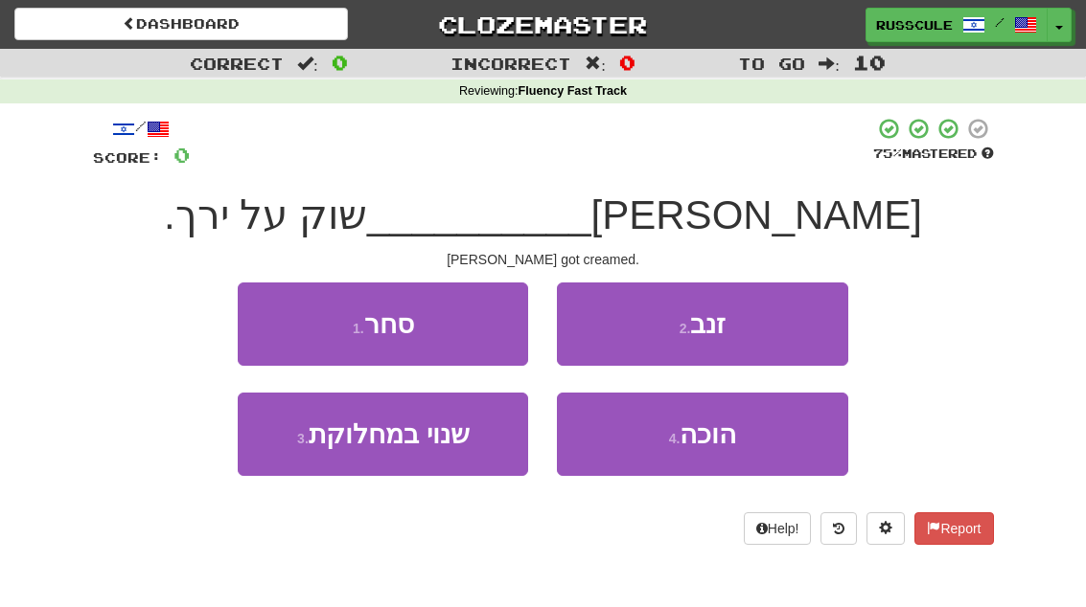
click at [641, 435] on button "4 . הוכה" at bounding box center [702, 434] width 290 height 83
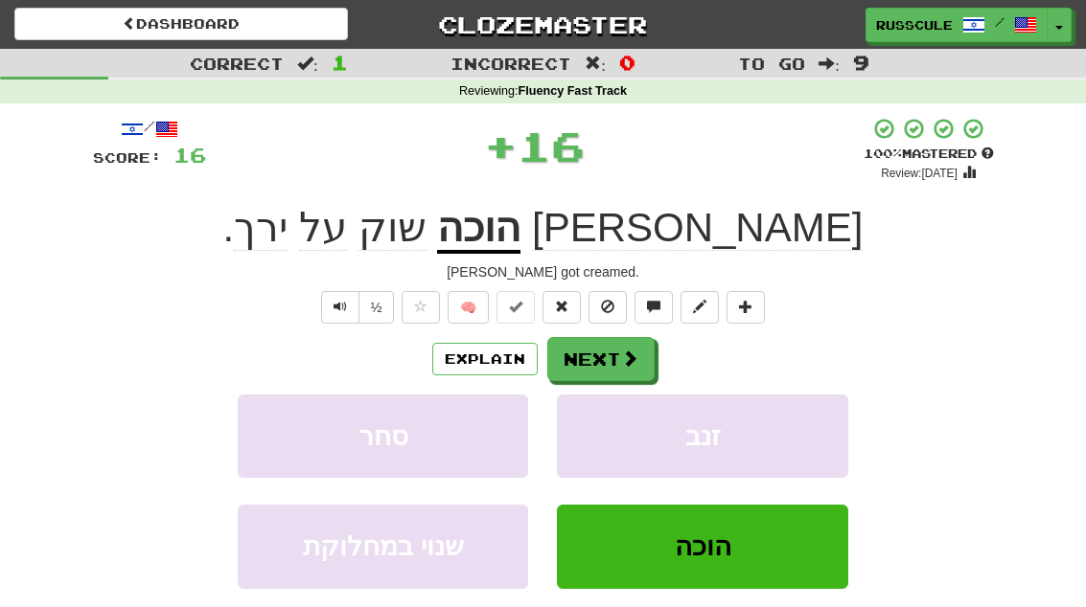
click at [577, 320] on button at bounding box center [561, 307] width 38 height 33
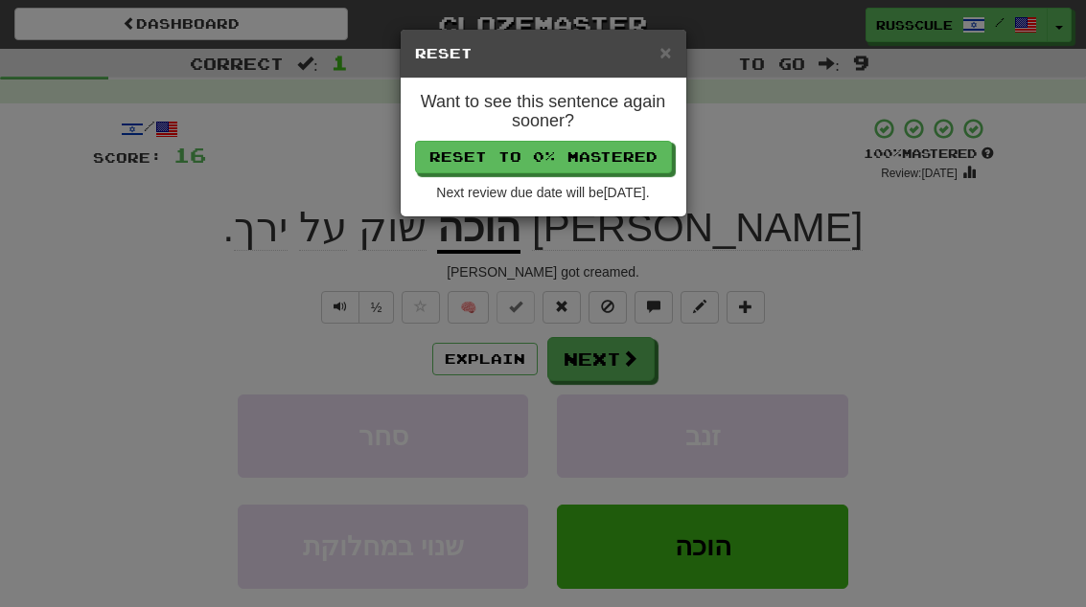
click at [654, 58] on h5 "Reset" at bounding box center [543, 53] width 257 height 19
click at [654, 59] on h5 "Reset" at bounding box center [543, 53] width 257 height 19
click at [666, 60] on span "×" at bounding box center [664, 52] width 11 height 22
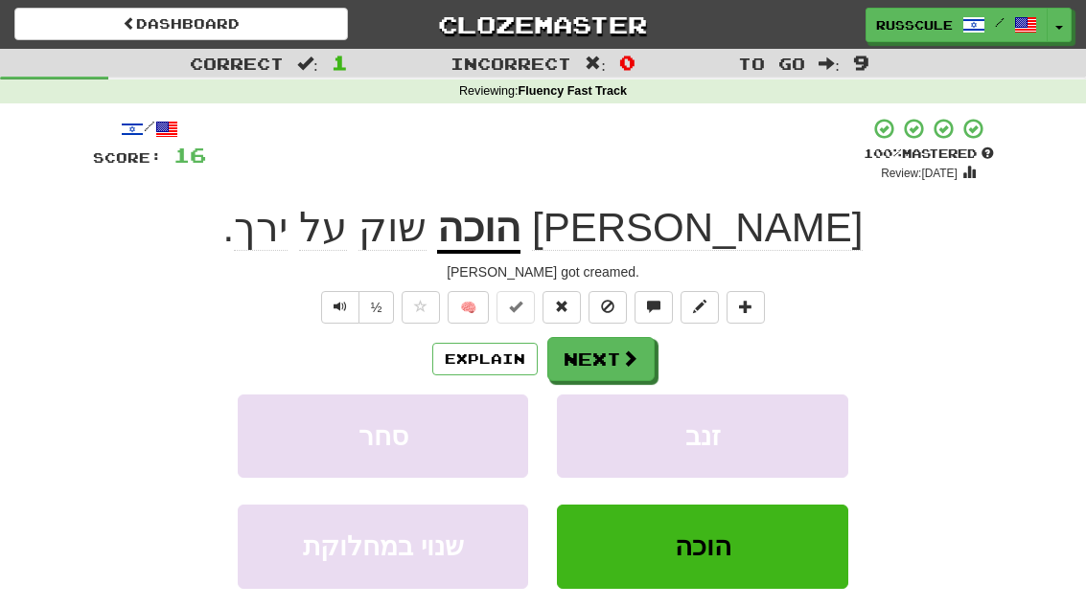
click at [594, 354] on button "Next" at bounding box center [600, 359] width 107 height 44
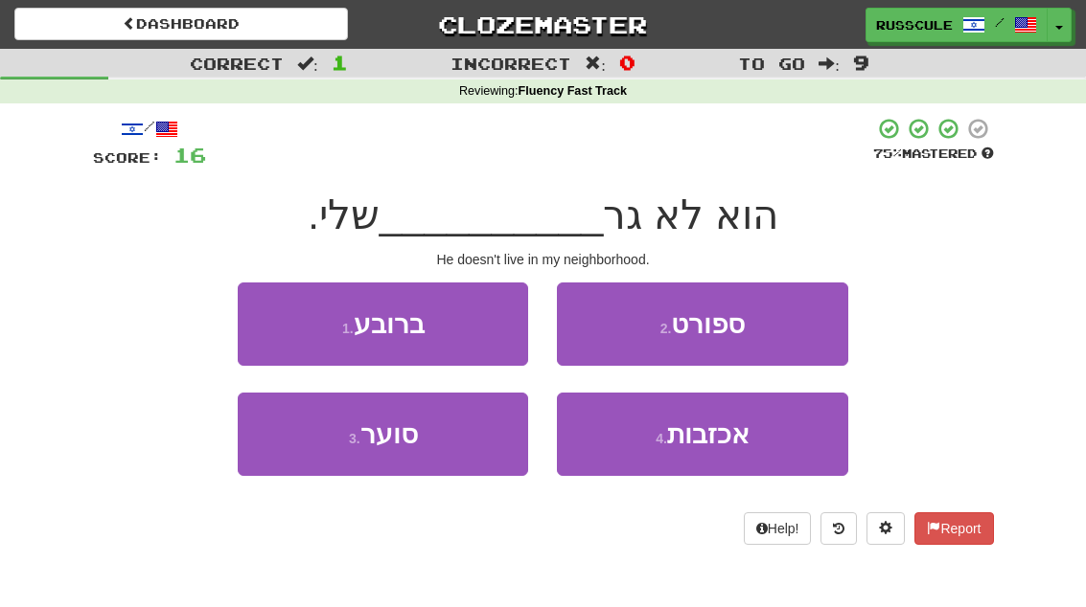
click at [376, 325] on span "ברובע" at bounding box center [389, 324] width 71 height 30
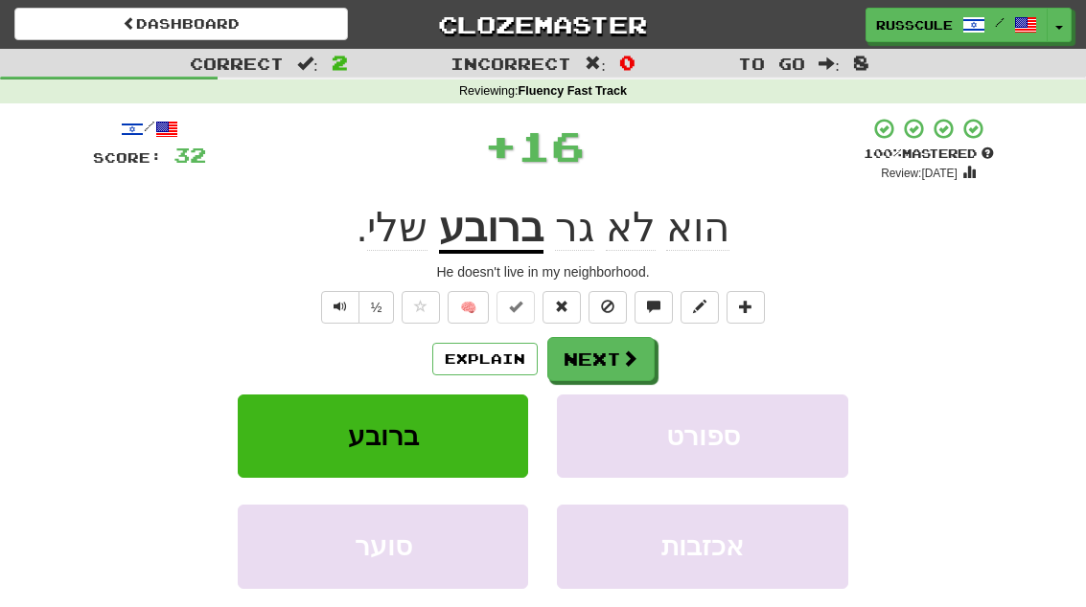
click at [595, 347] on button "Next" at bounding box center [600, 359] width 107 height 44
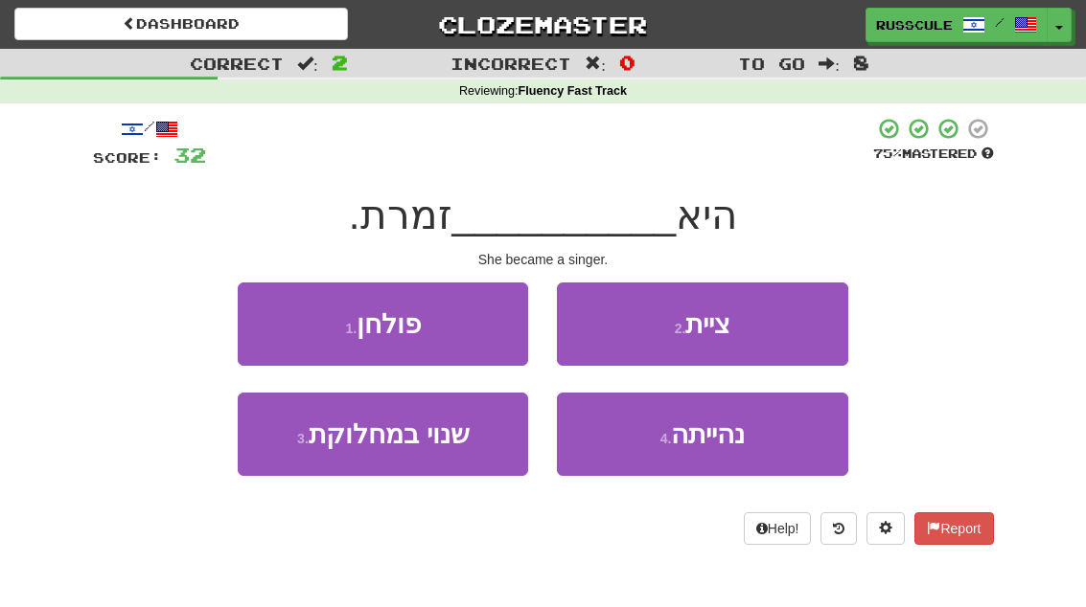
click at [640, 443] on button "4 . נהייתה" at bounding box center [702, 434] width 290 height 83
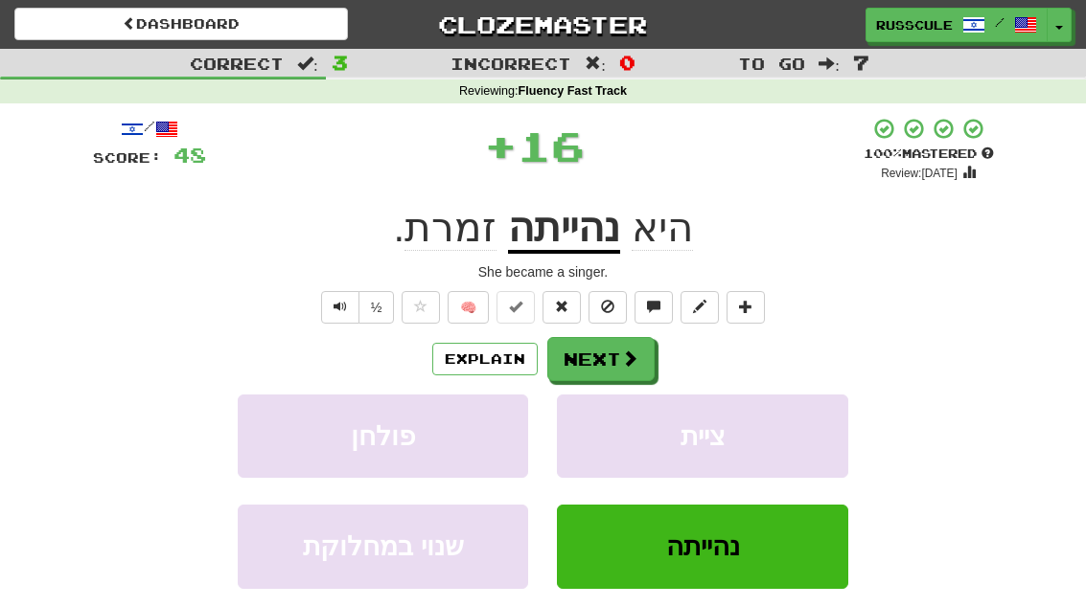
click at [567, 352] on button "Next" at bounding box center [600, 359] width 107 height 44
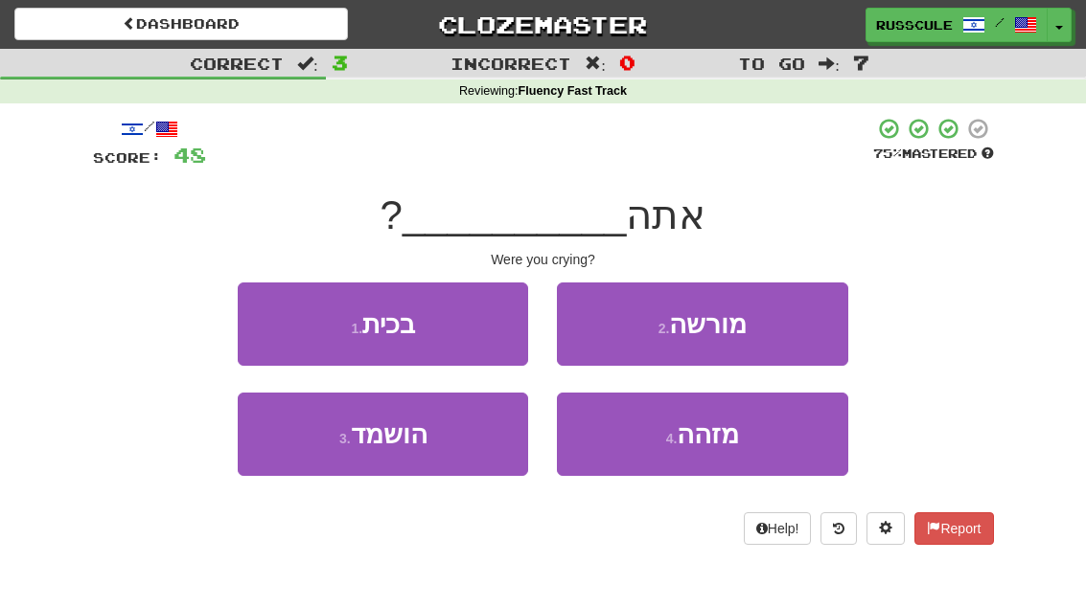
click at [367, 329] on span "בכית" at bounding box center [388, 324] width 53 height 30
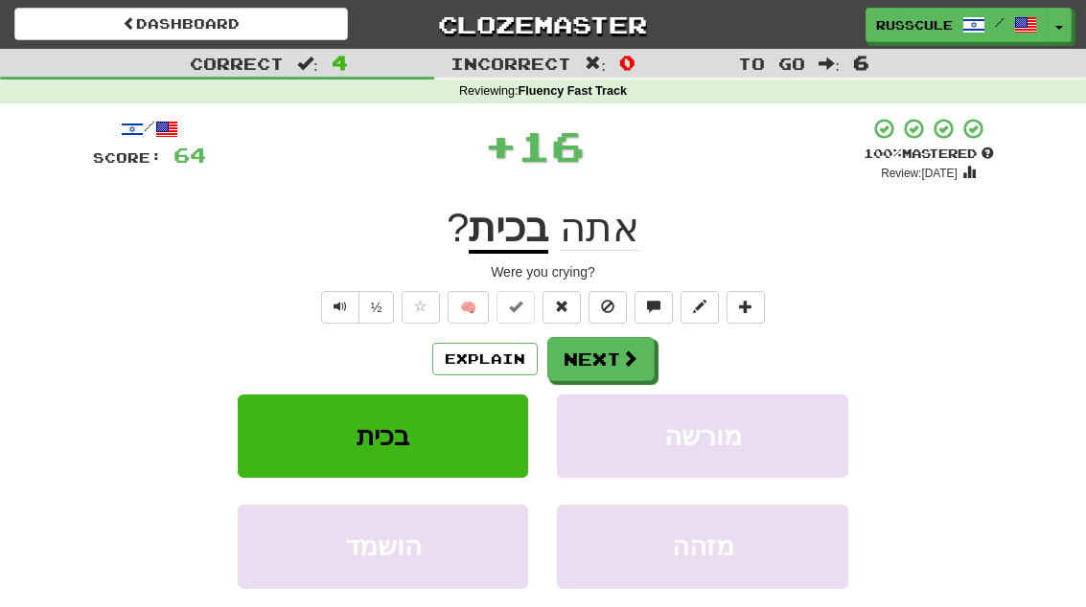
click at [597, 337] on button "Next" at bounding box center [600, 359] width 107 height 44
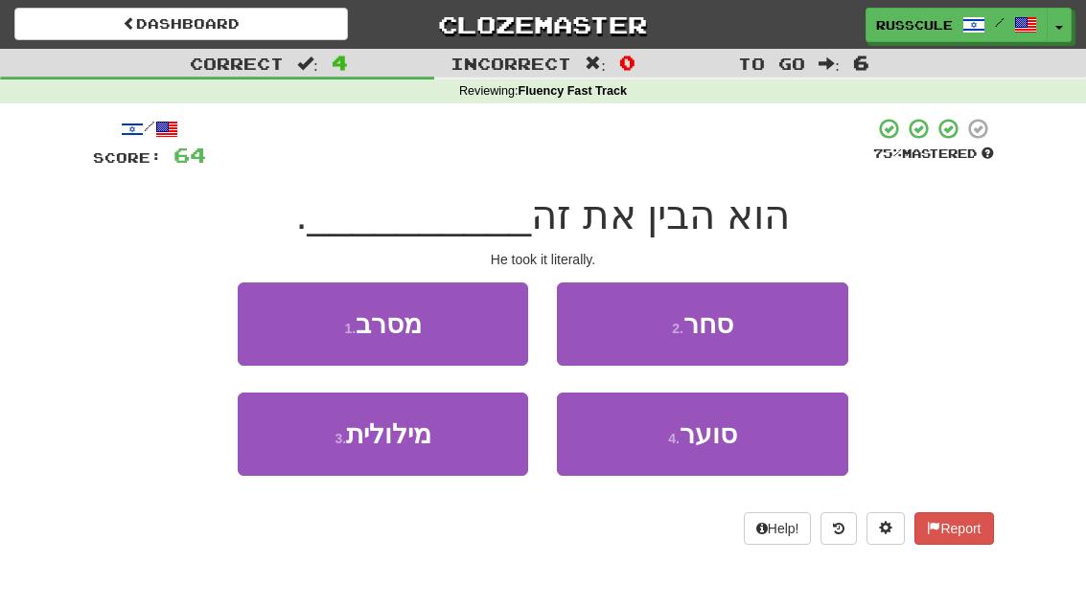
click at [394, 450] on button "3 . מילולית" at bounding box center [383, 434] width 290 height 83
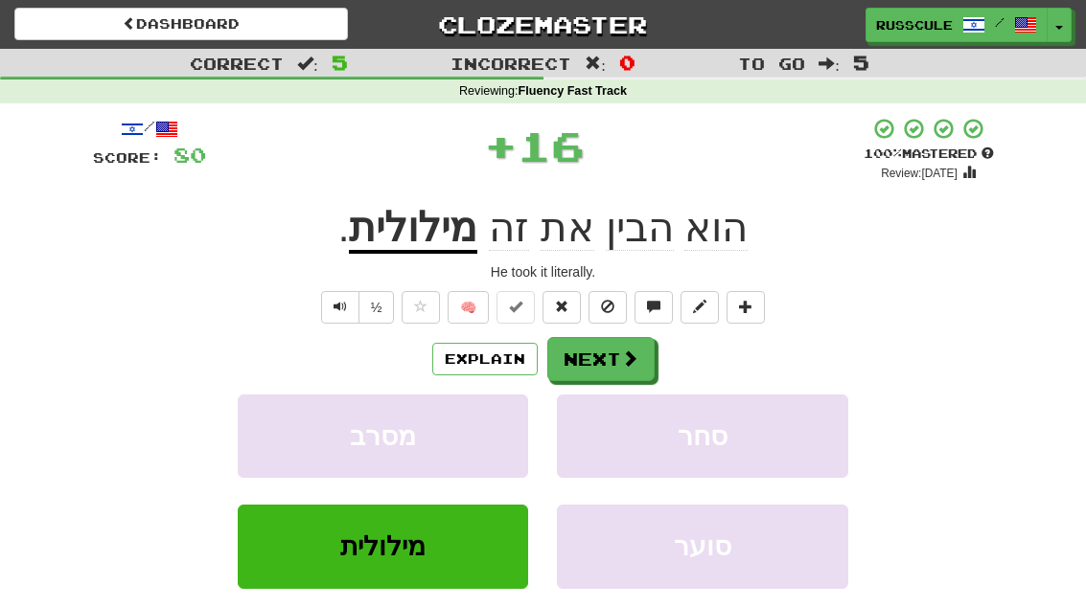
click at [604, 356] on button "Next" at bounding box center [600, 359] width 107 height 44
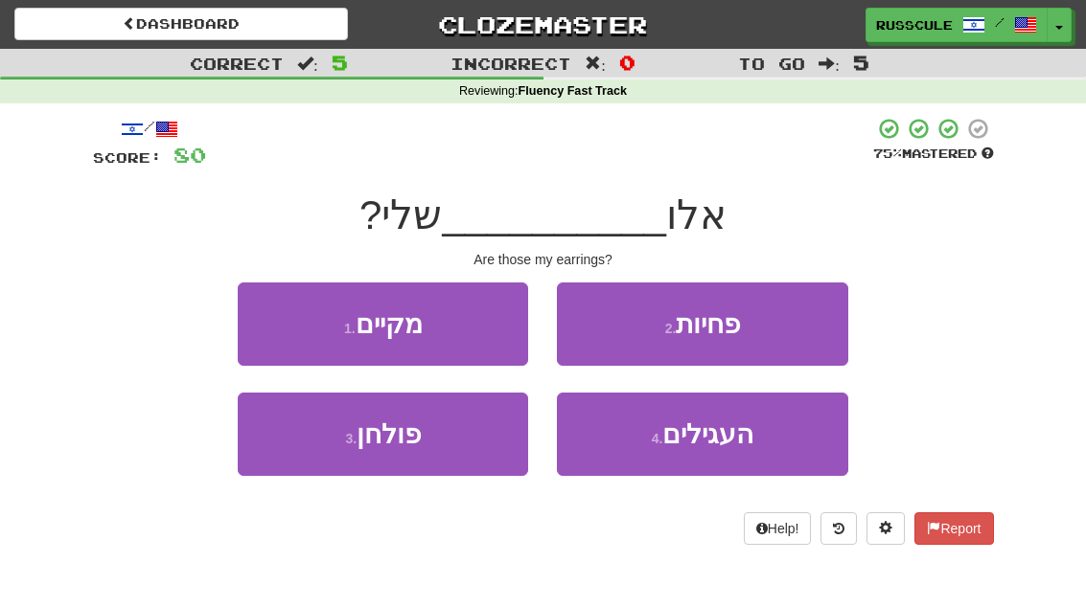
click at [579, 448] on button "4 . העגילים" at bounding box center [702, 434] width 290 height 83
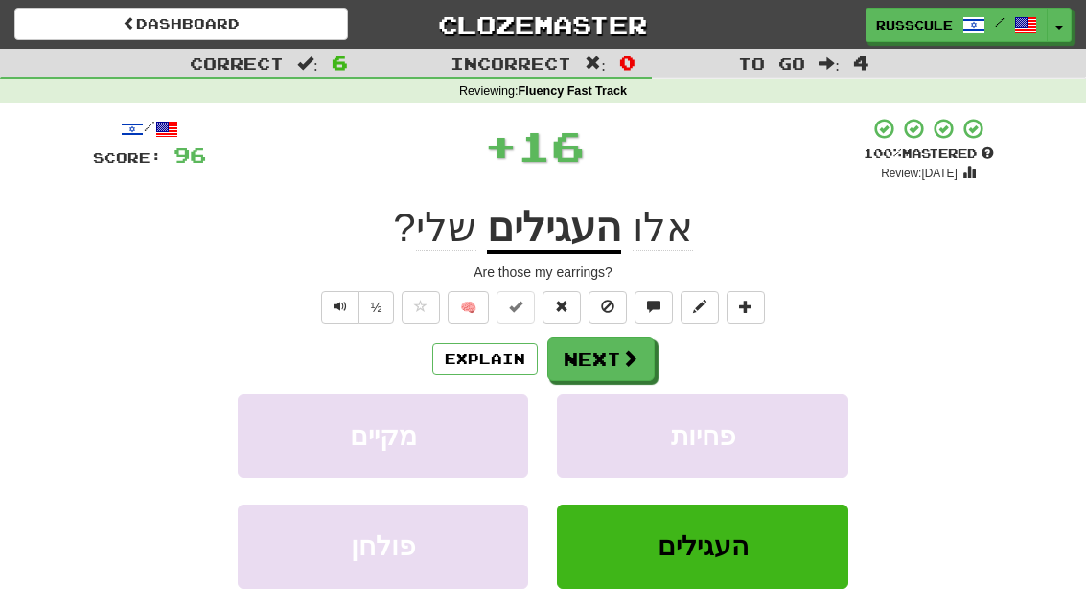
click at [561, 352] on button "Next" at bounding box center [600, 359] width 107 height 44
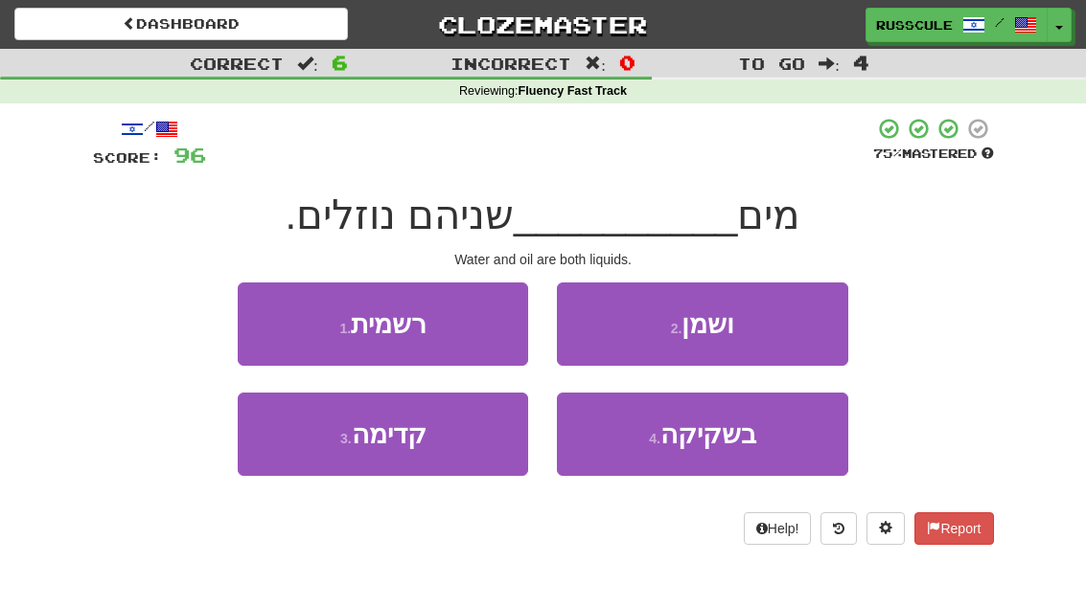
click at [607, 311] on button "2 . ושמן" at bounding box center [702, 324] width 290 height 83
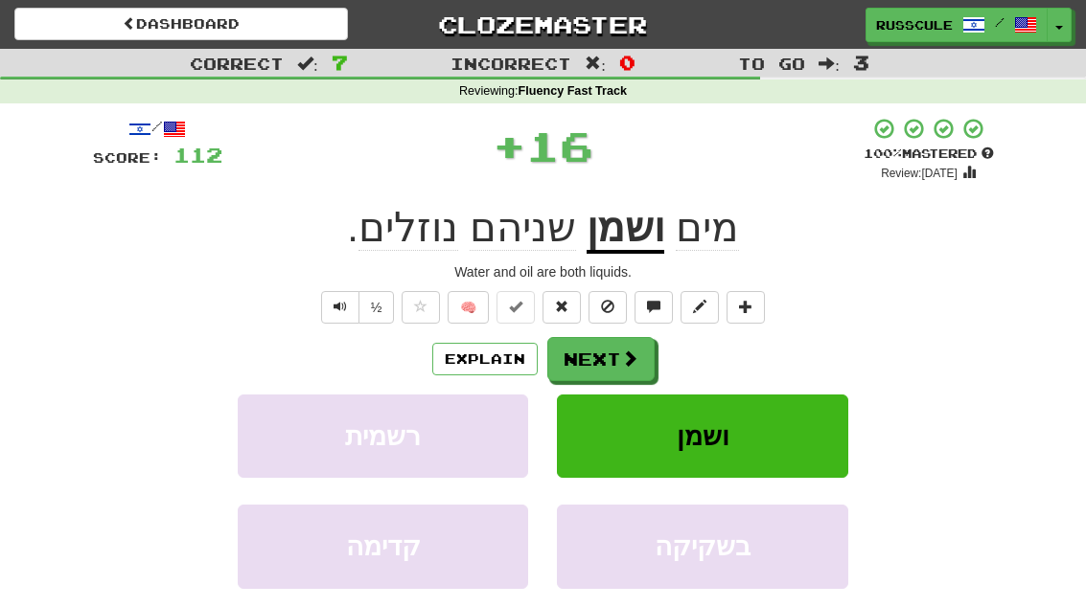
click at [581, 351] on button "Next" at bounding box center [600, 359] width 107 height 44
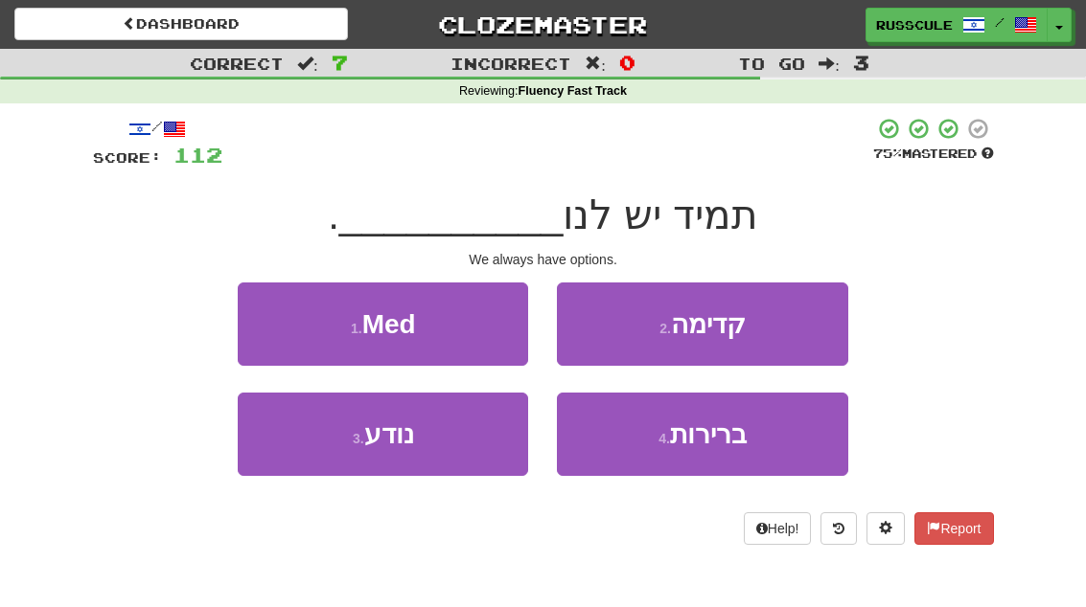
click at [617, 450] on button "4 . ברירות" at bounding box center [702, 434] width 290 height 83
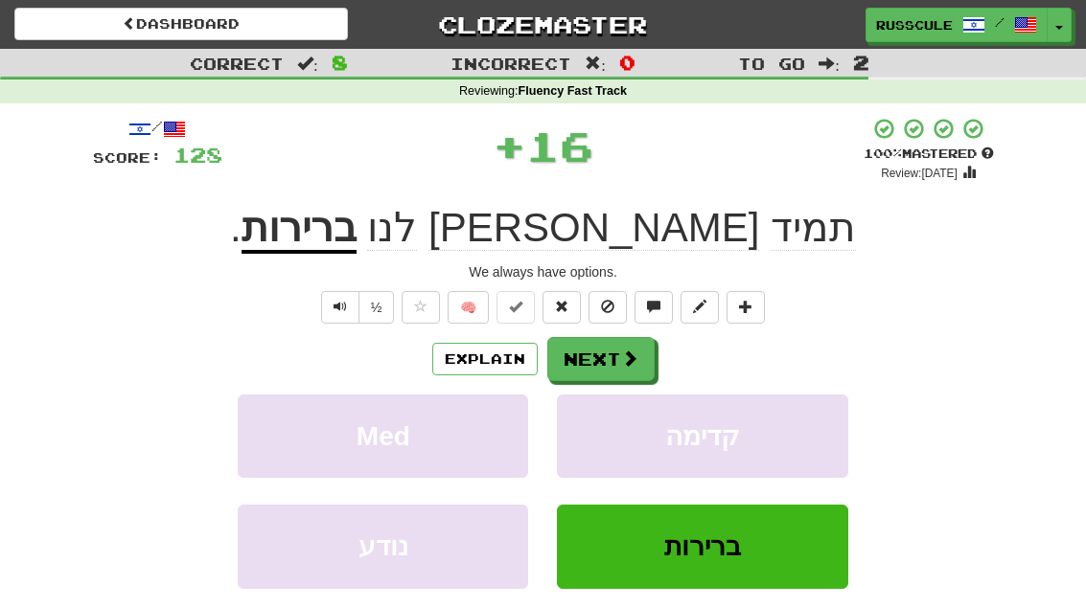
click at [589, 355] on button "Next" at bounding box center [600, 359] width 107 height 44
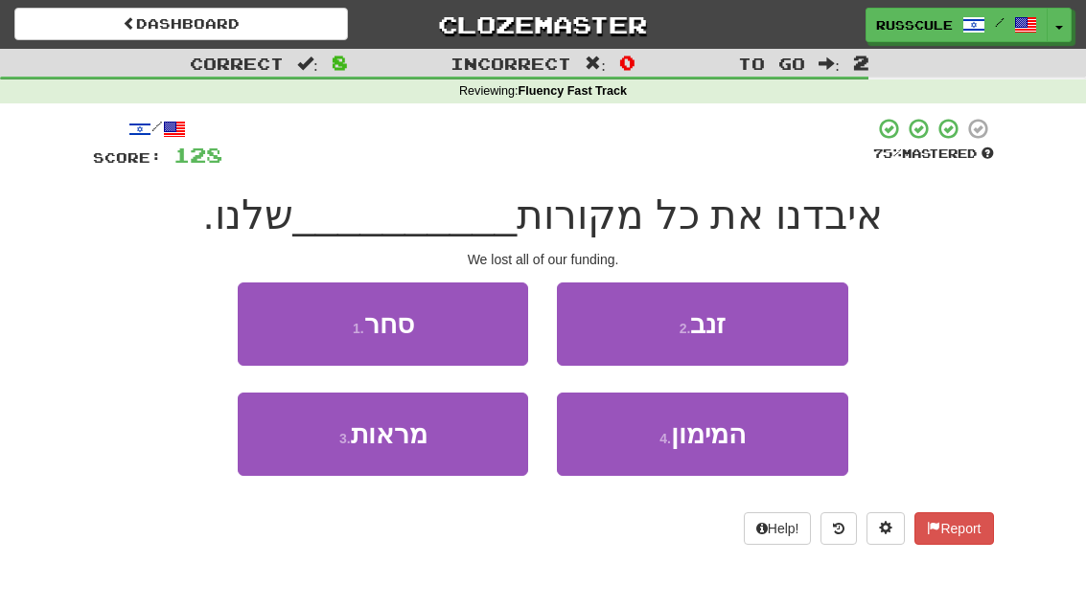
click at [671, 442] on small "4 ." at bounding box center [664, 438] width 11 height 15
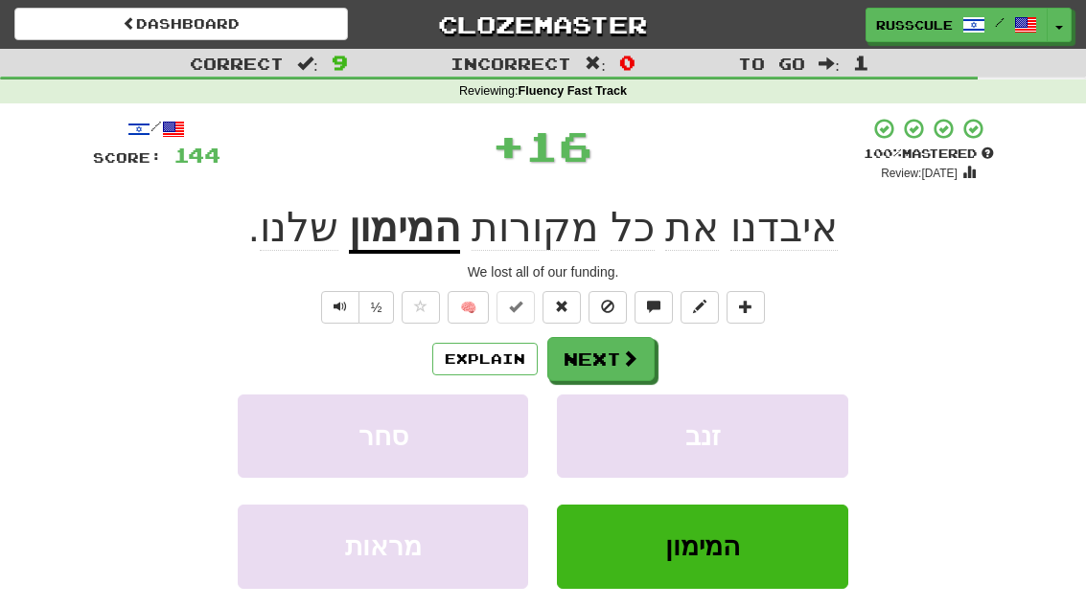
click at [590, 347] on button "Next" at bounding box center [600, 359] width 107 height 44
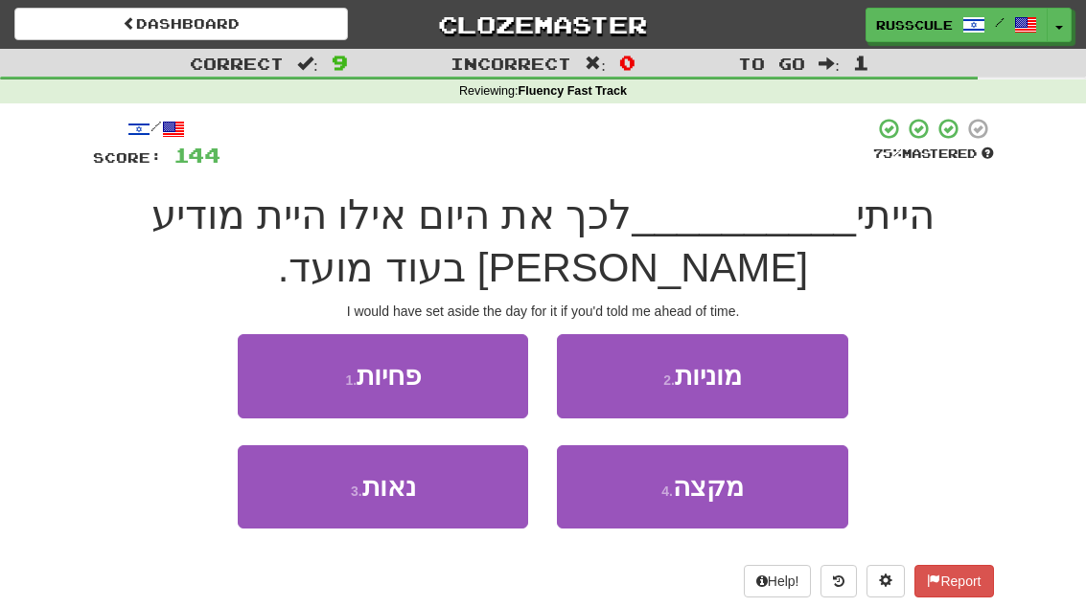
click at [392, 482] on span "נאות" at bounding box center [389, 487] width 54 height 30
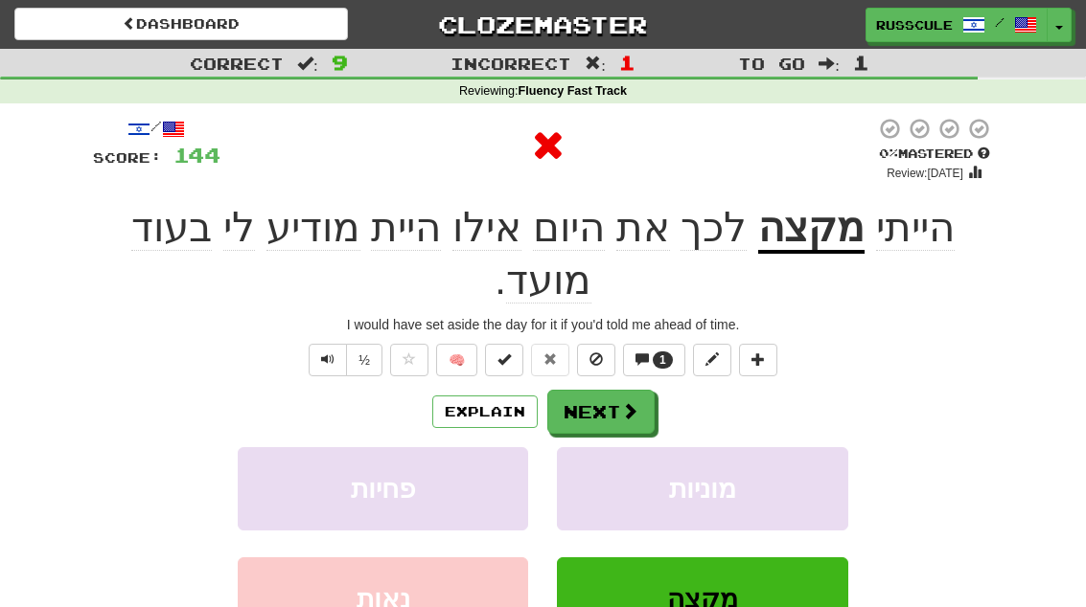
click at [596, 390] on button "Next" at bounding box center [600, 412] width 107 height 44
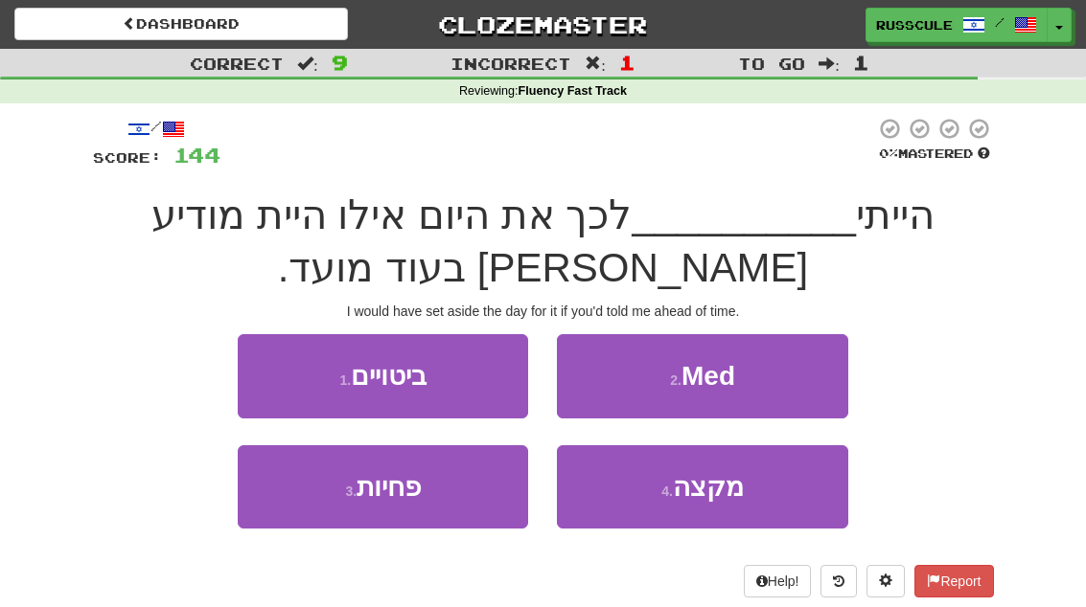
click at [639, 486] on button "4 . מקצה" at bounding box center [702, 487] width 290 height 83
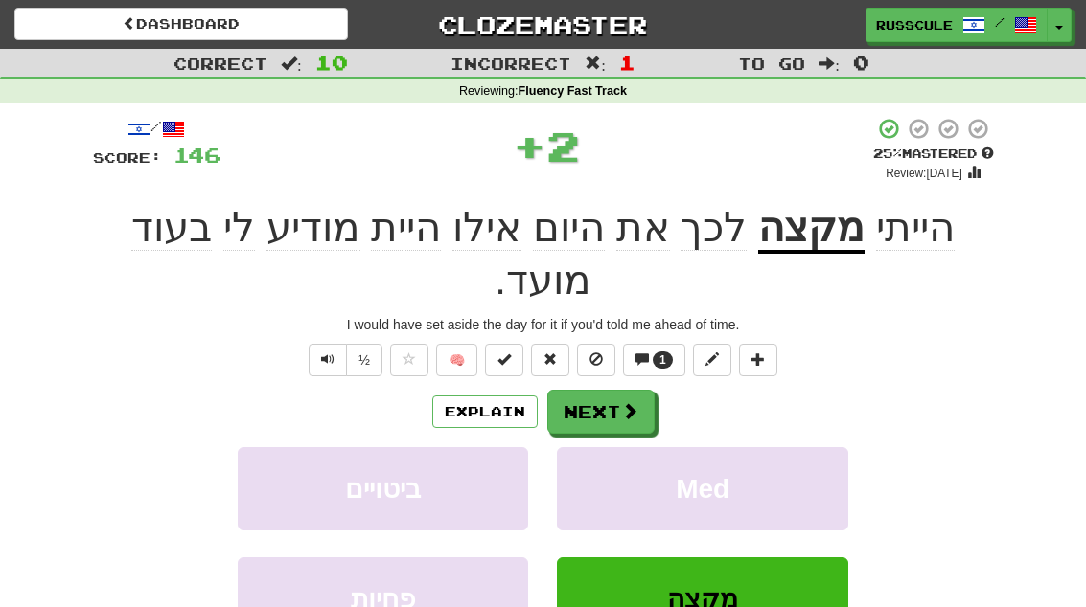
click at [571, 390] on button "Next" at bounding box center [600, 412] width 107 height 44
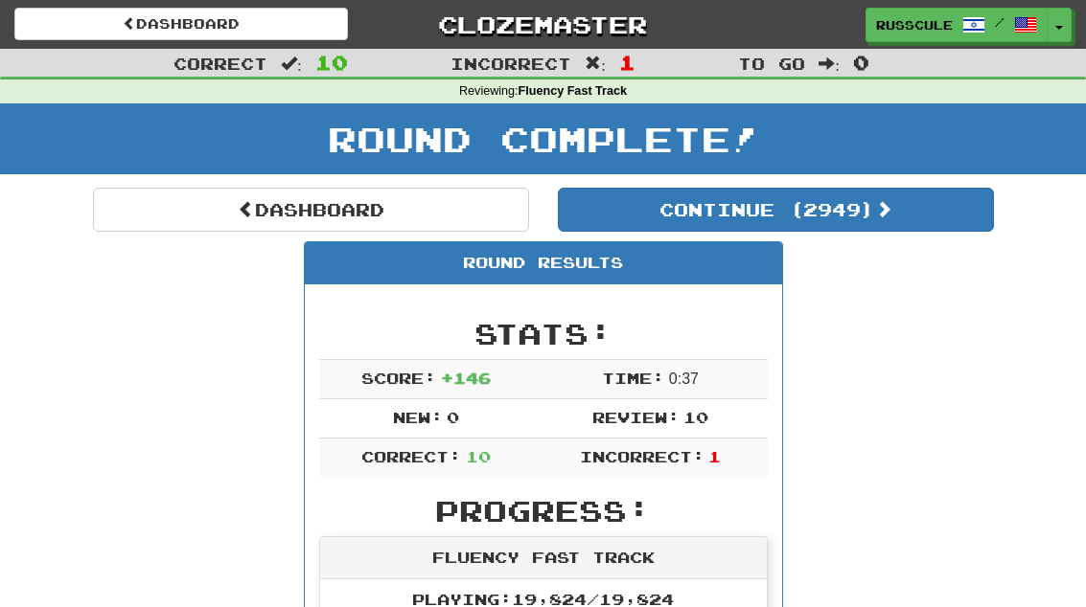
click at [620, 203] on button "Continue ( 2949 )" at bounding box center [776, 210] width 436 height 44
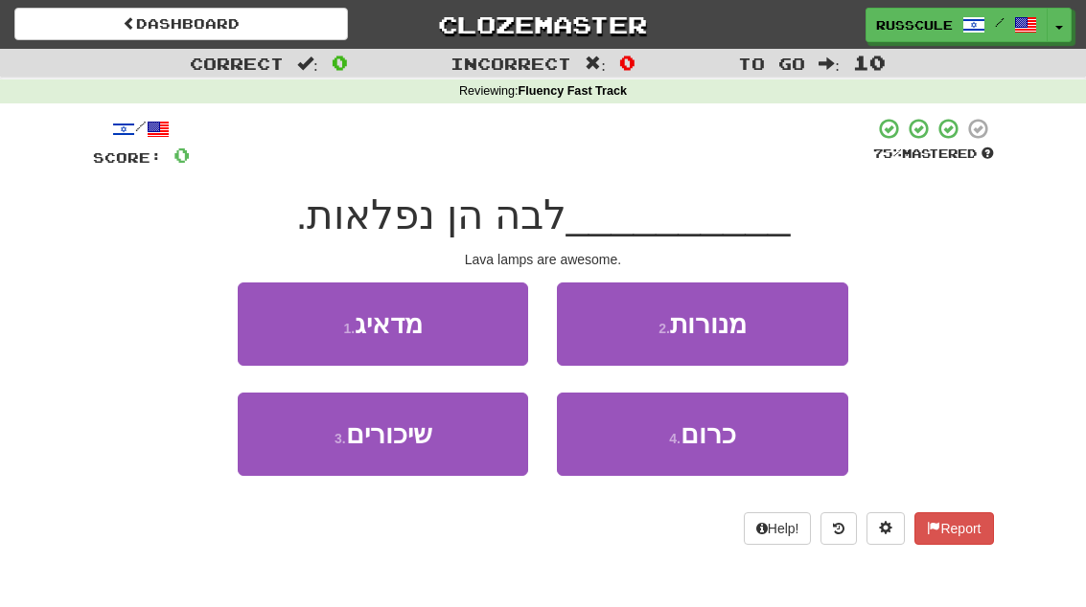
click at [629, 329] on button "2 . מנורות" at bounding box center [702, 324] width 290 height 83
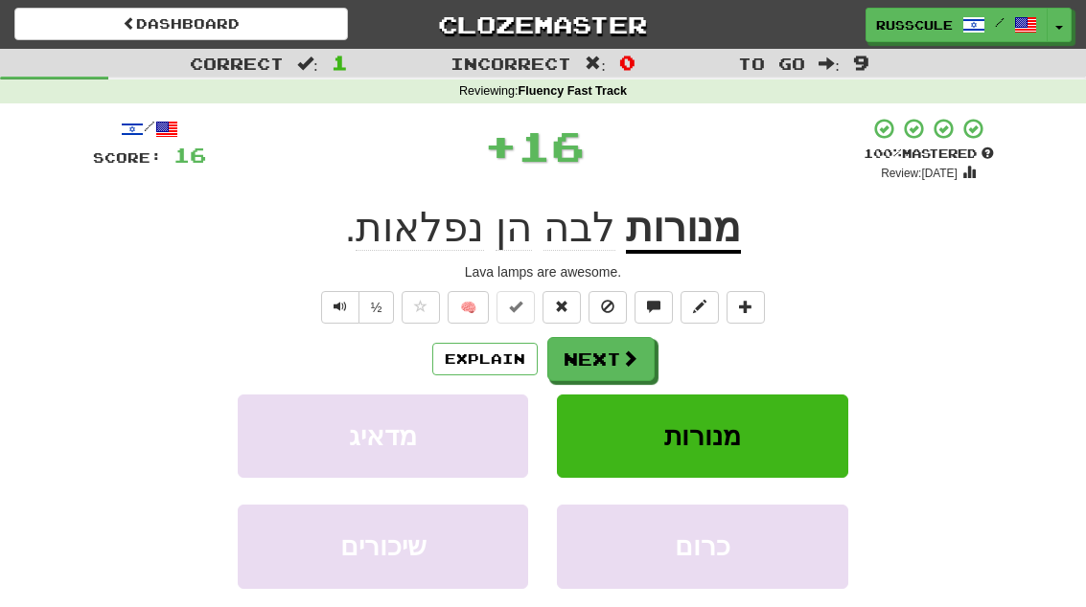
click at [597, 337] on button "Next" at bounding box center [600, 359] width 107 height 44
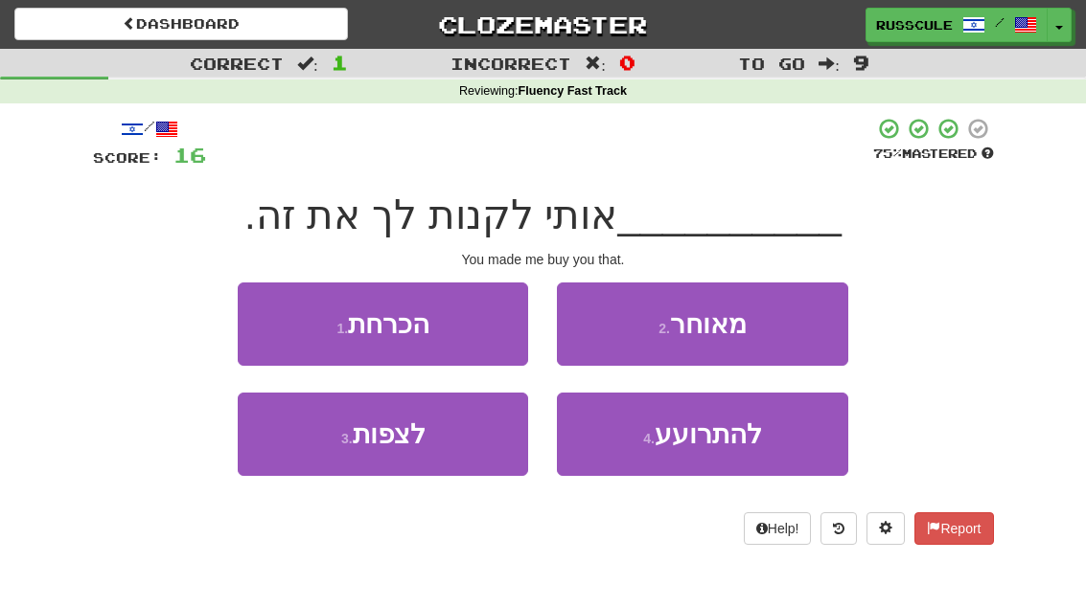
click at [390, 330] on span "הכרחת" at bounding box center [388, 324] width 81 height 30
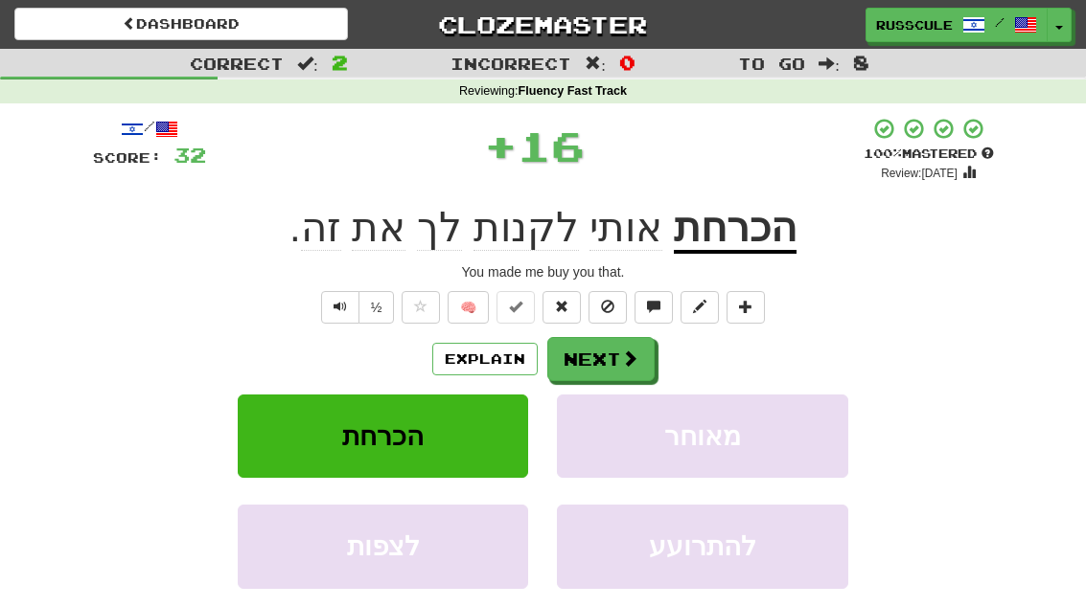
click at [580, 358] on button "Next" at bounding box center [600, 359] width 107 height 44
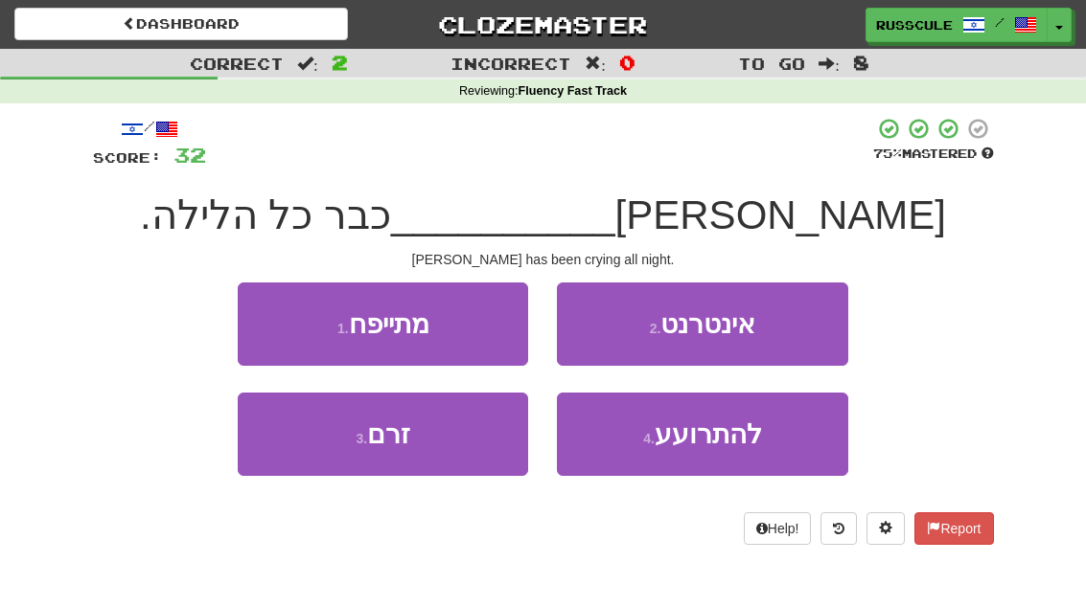
click at [356, 341] on button "1 . מתייפח" at bounding box center [383, 324] width 290 height 83
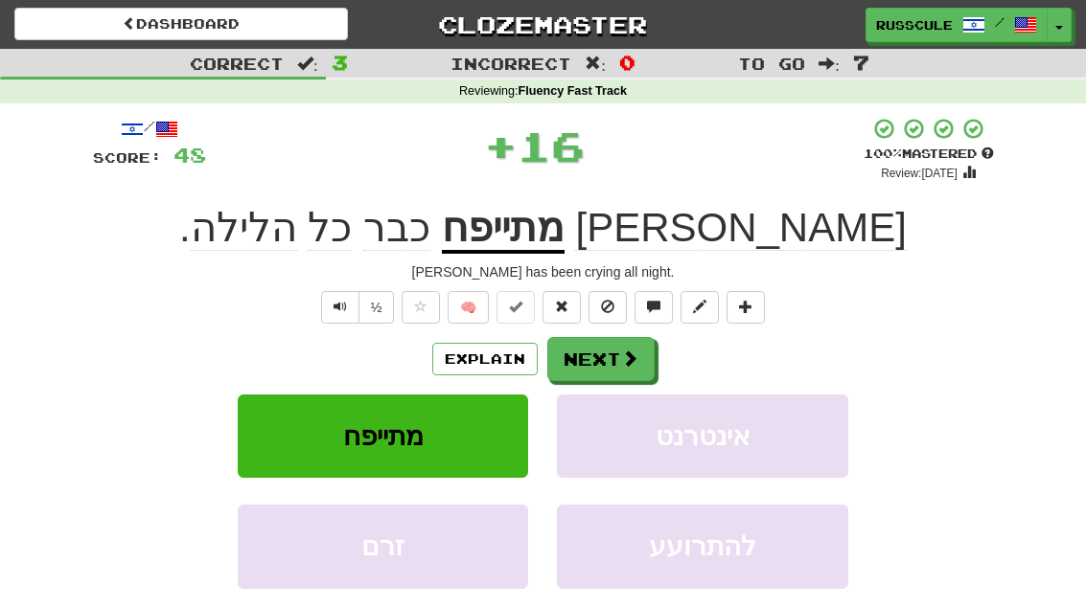
click at [598, 366] on button "Next" at bounding box center [600, 359] width 107 height 44
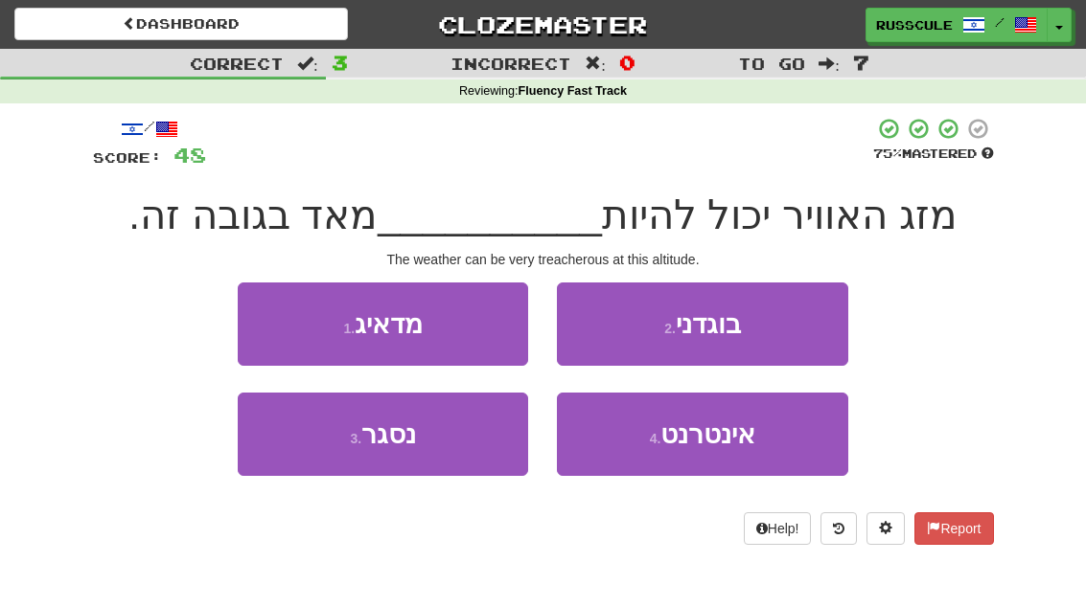
click at [618, 336] on button "2 . בוגדני" at bounding box center [702, 324] width 290 height 83
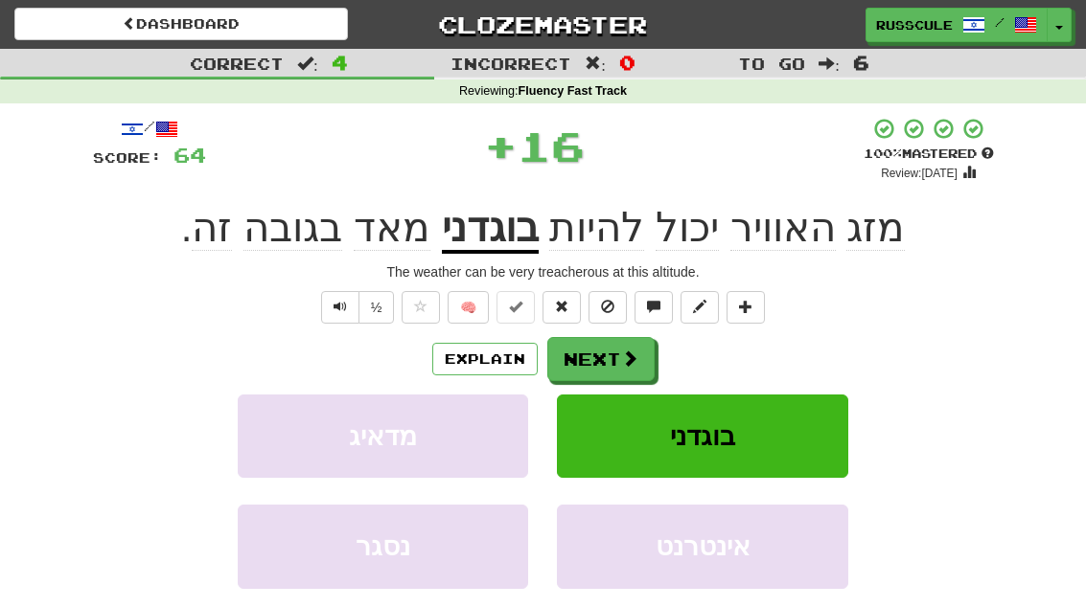
click at [574, 350] on button "Next" at bounding box center [600, 359] width 107 height 44
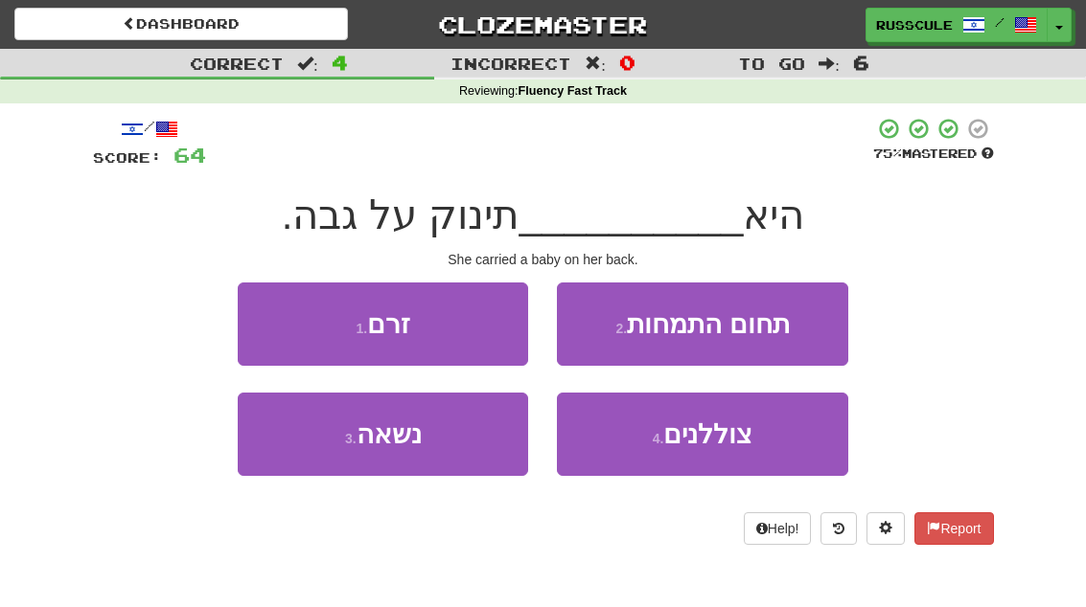
click at [362, 327] on small "1 ." at bounding box center [360, 328] width 11 height 15
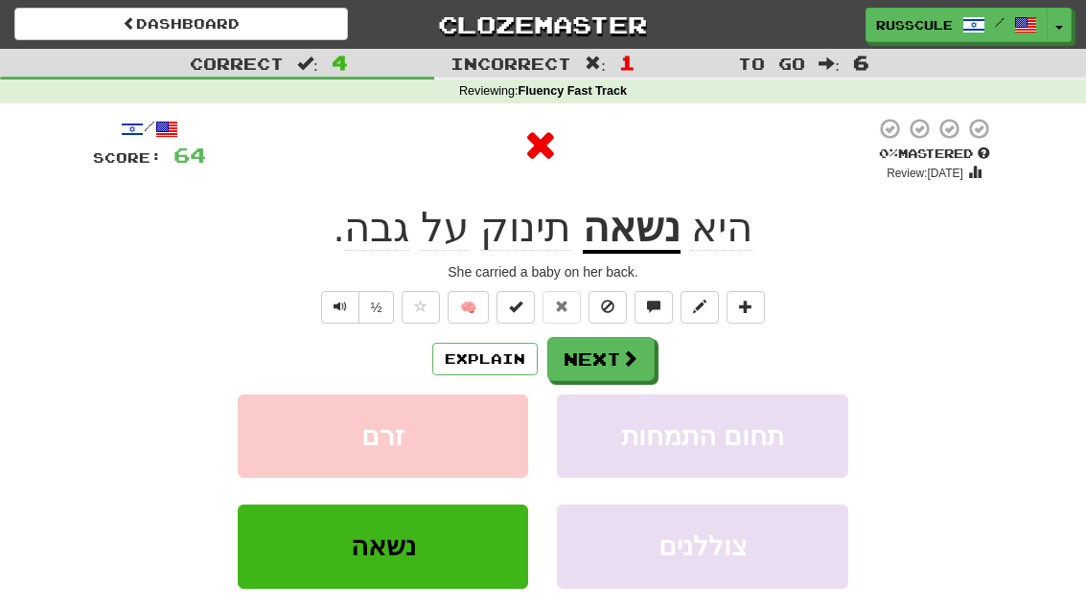
click at [601, 337] on button "Next" at bounding box center [600, 359] width 107 height 44
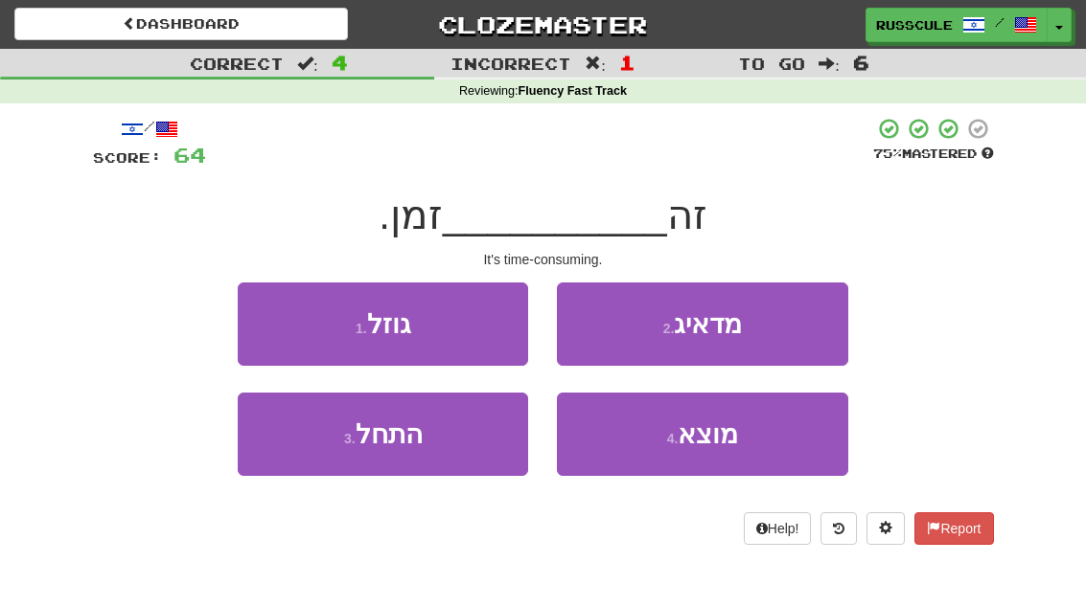
click at [332, 335] on button "1 . גוזל" at bounding box center [383, 324] width 290 height 83
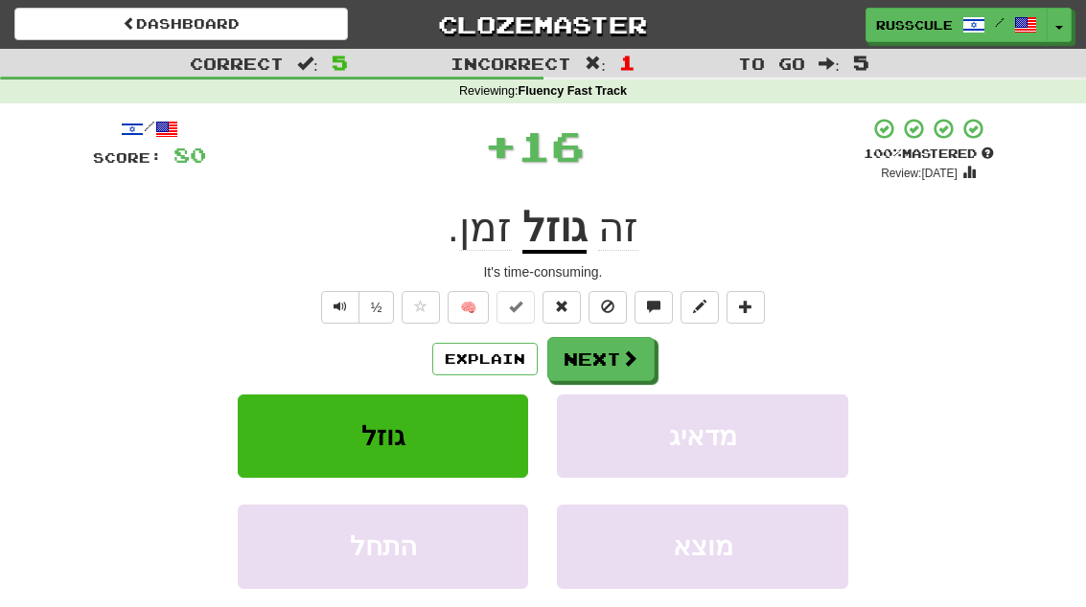
click at [594, 349] on button "Next" at bounding box center [600, 359] width 107 height 44
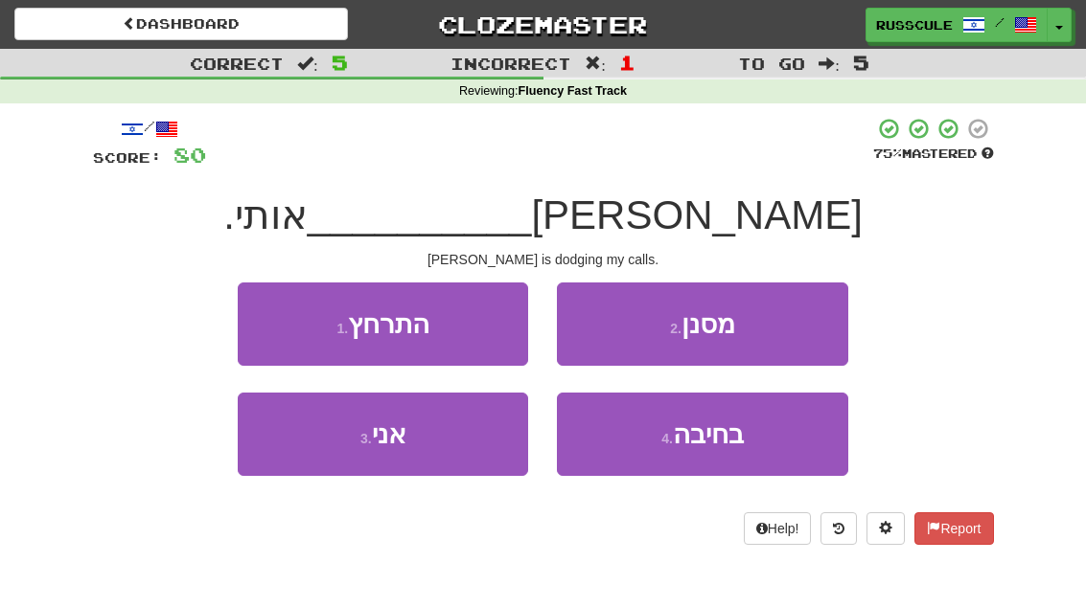
click at [631, 325] on button "2 . מסנן" at bounding box center [702, 324] width 290 height 83
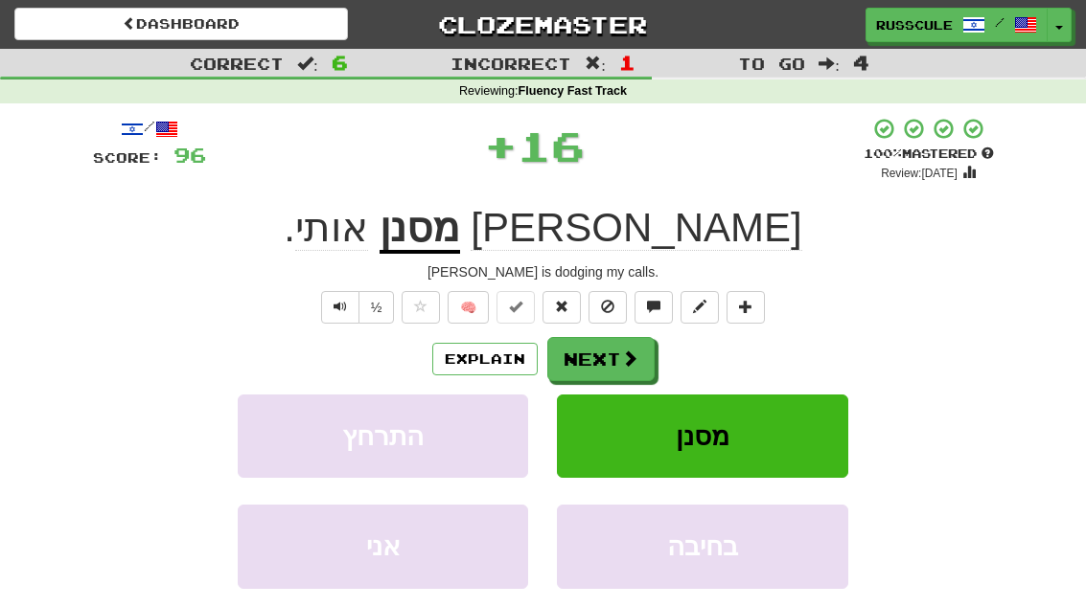
click at [601, 352] on button "Next" at bounding box center [600, 359] width 107 height 44
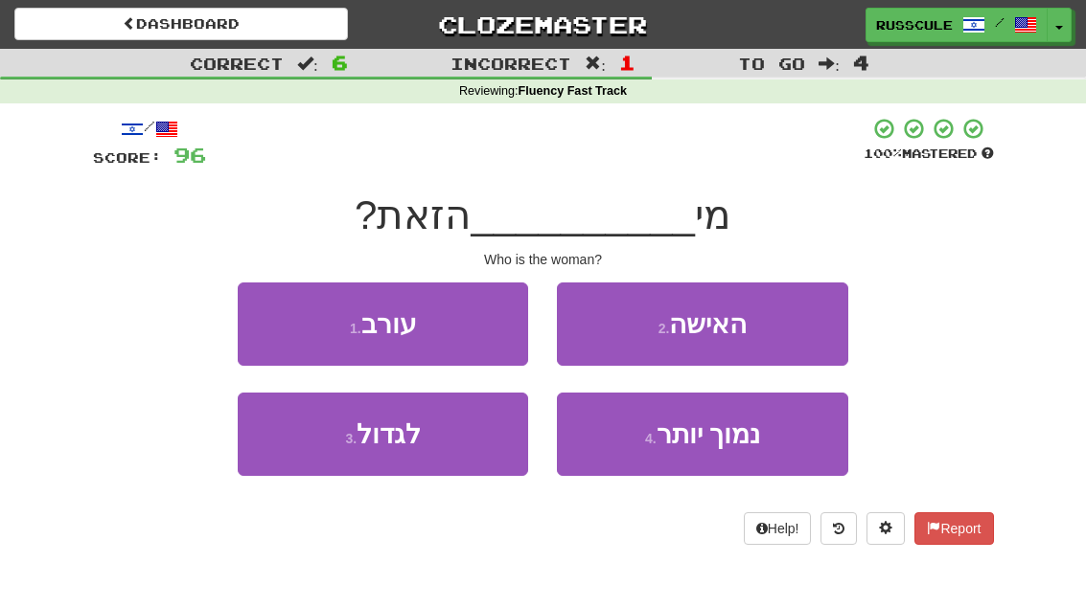
click at [630, 321] on button "2 . האישה" at bounding box center [702, 324] width 290 height 83
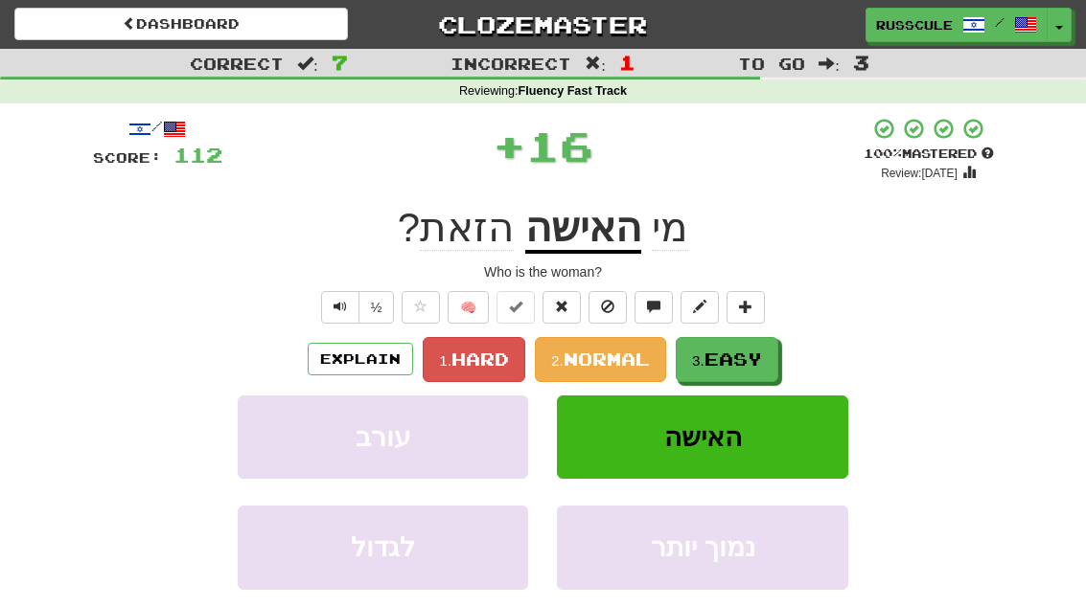
click at [730, 362] on span "Easy" at bounding box center [732, 359] width 57 height 21
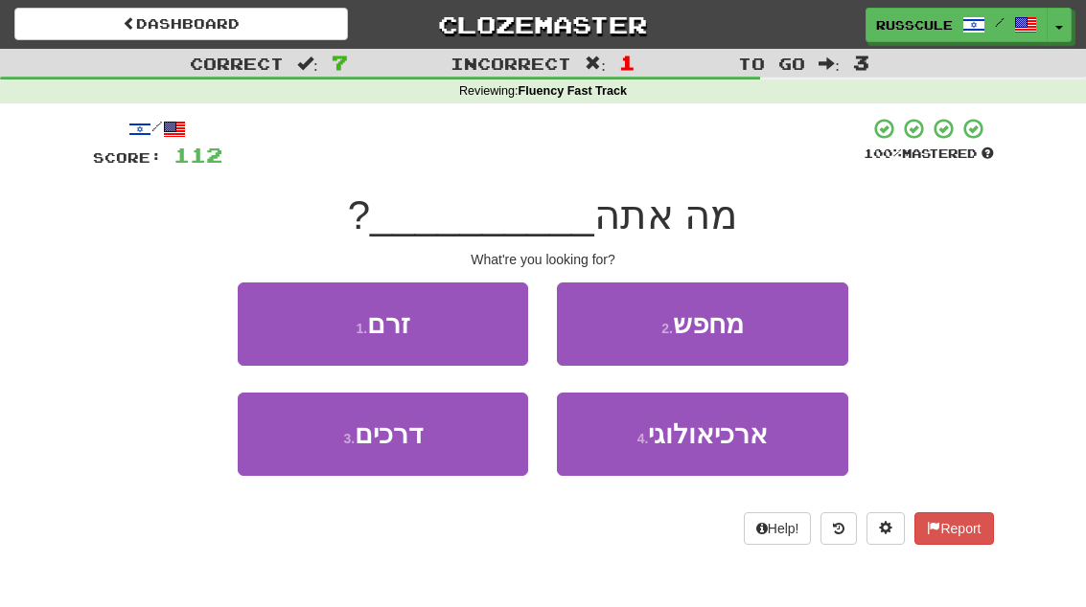
click at [630, 341] on button "2 . מחפש" at bounding box center [702, 324] width 290 height 83
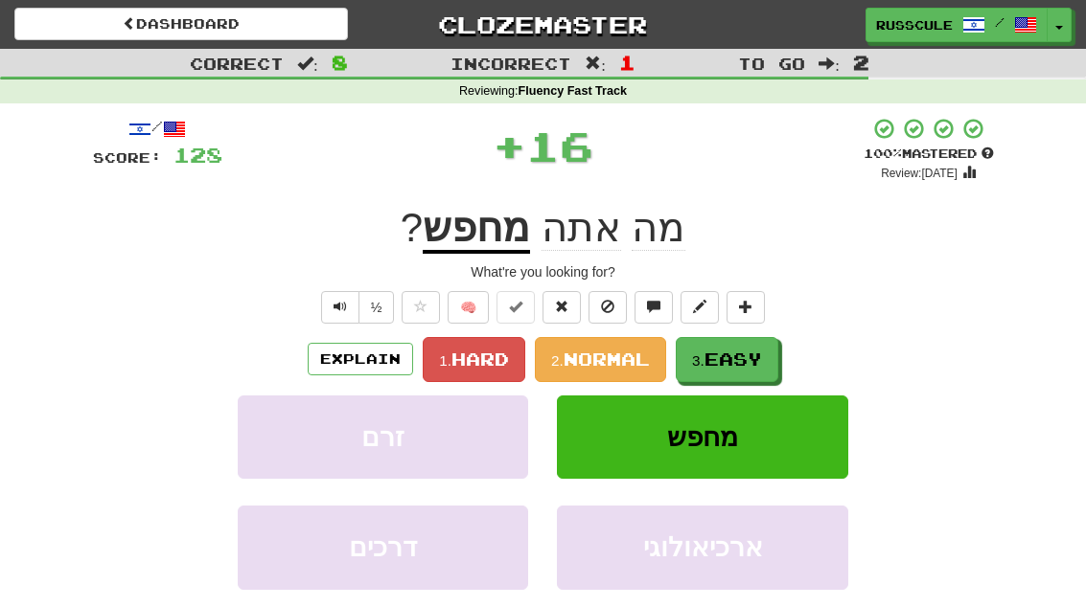
click at [701, 344] on button "3. Easy" at bounding box center [726, 359] width 103 height 45
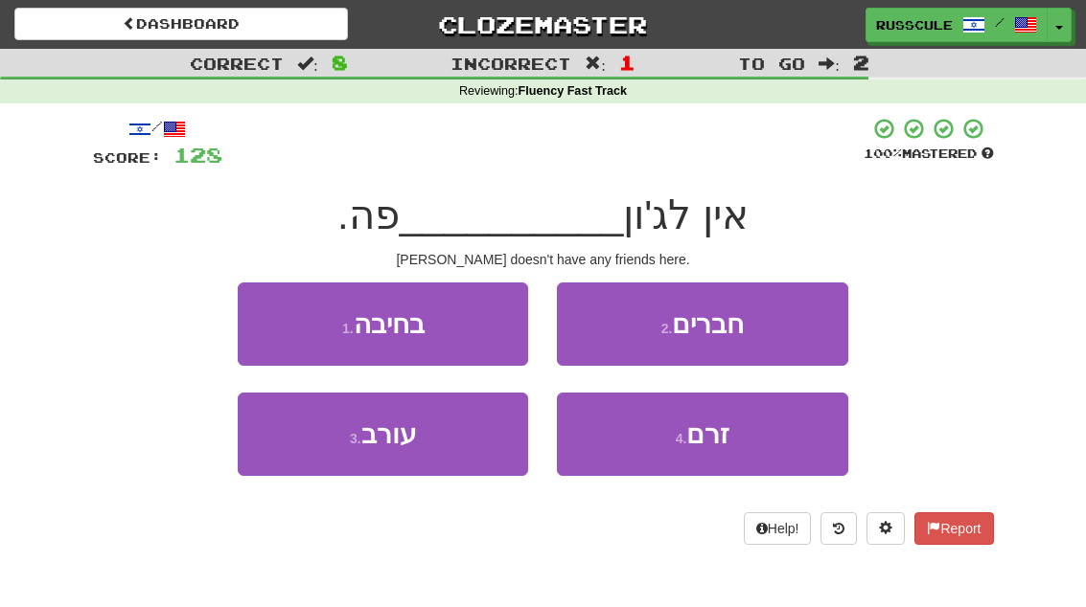
click at [625, 332] on button "2 . חברים" at bounding box center [702, 324] width 290 height 83
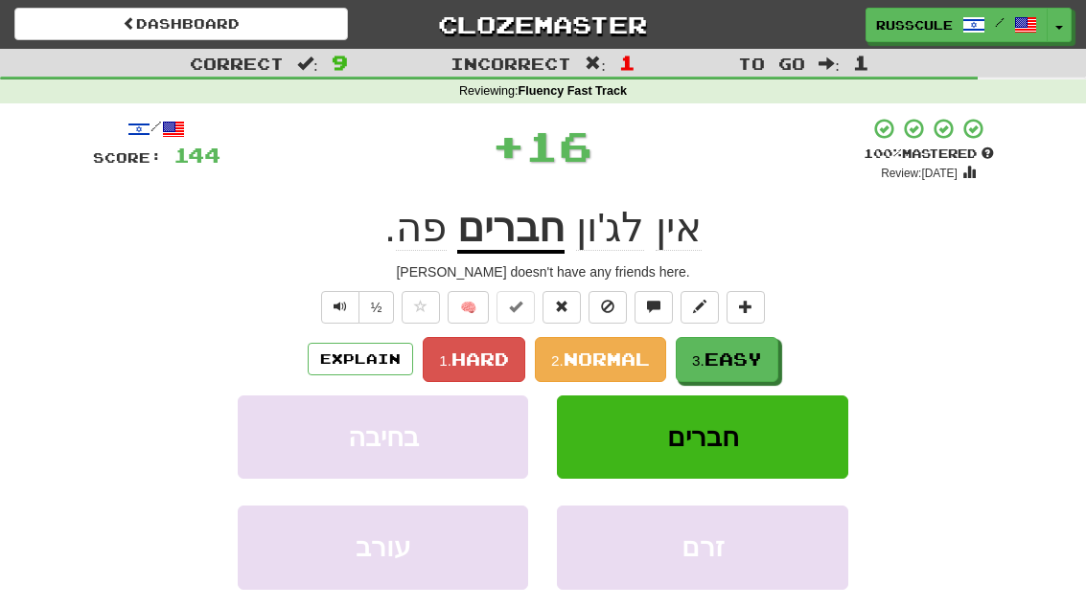
click at [704, 355] on small "3." at bounding box center [698, 361] width 12 height 16
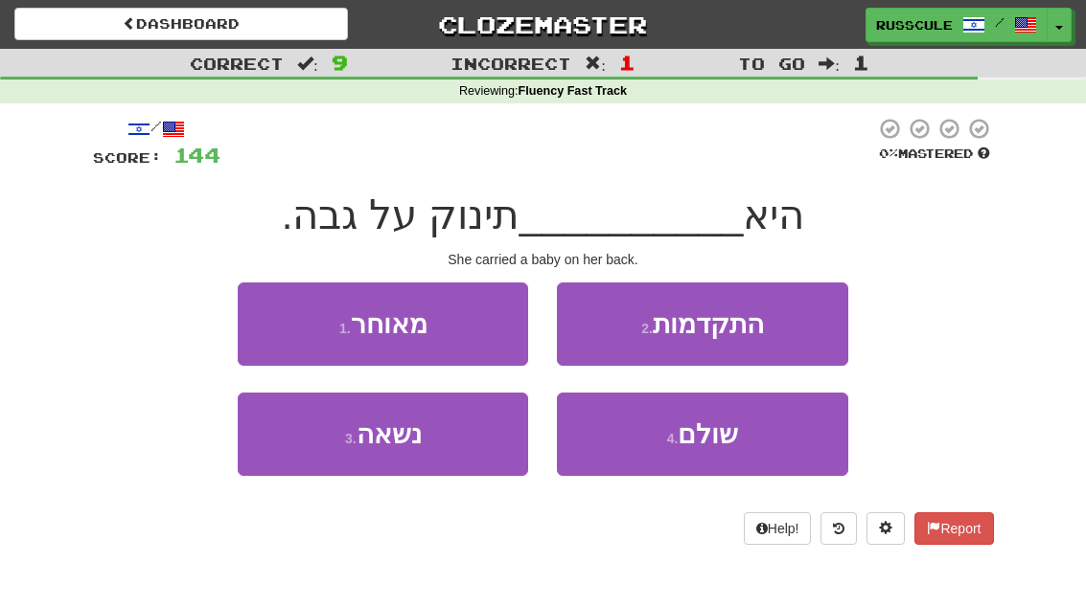
click at [430, 439] on button "3 . נשאה" at bounding box center [383, 434] width 290 height 83
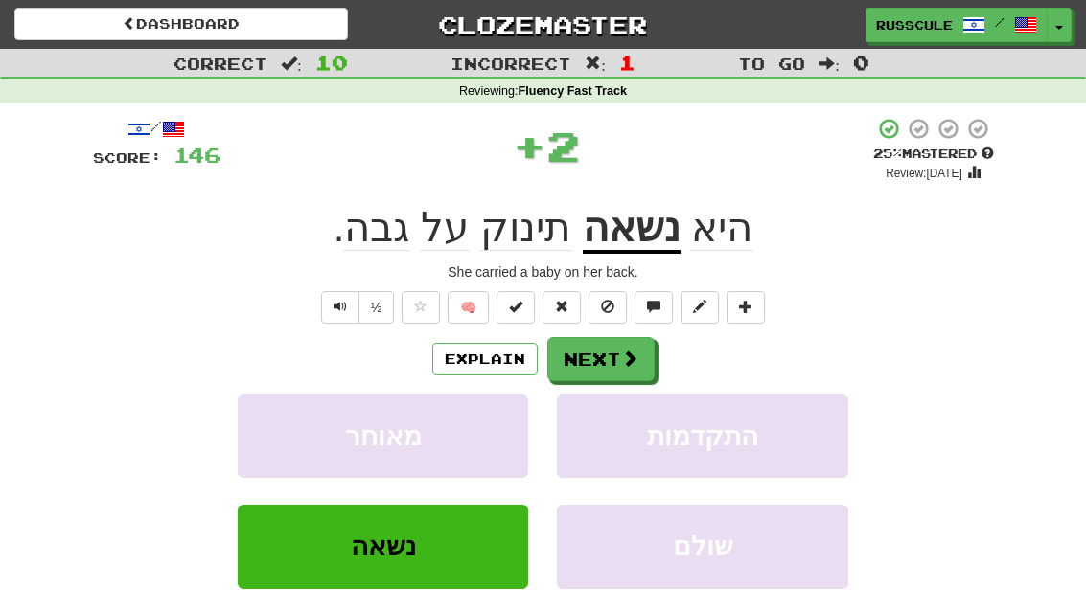
click at [589, 351] on button "Next" at bounding box center [600, 359] width 107 height 44
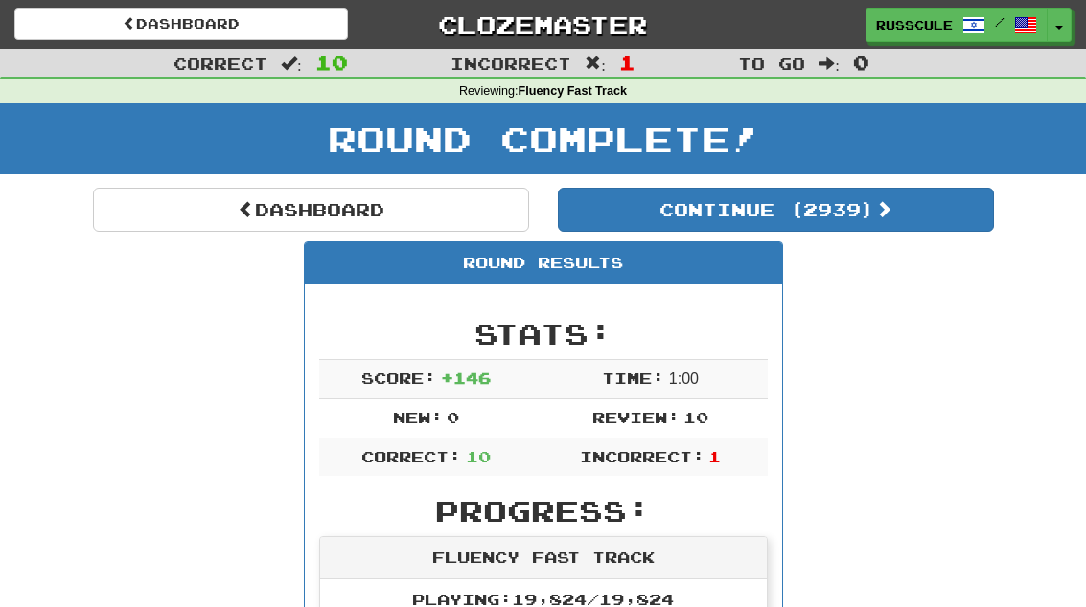
click at [635, 203] on button "Continue ( 2939 )" at bounding box center [776, 210] width 436 height 44
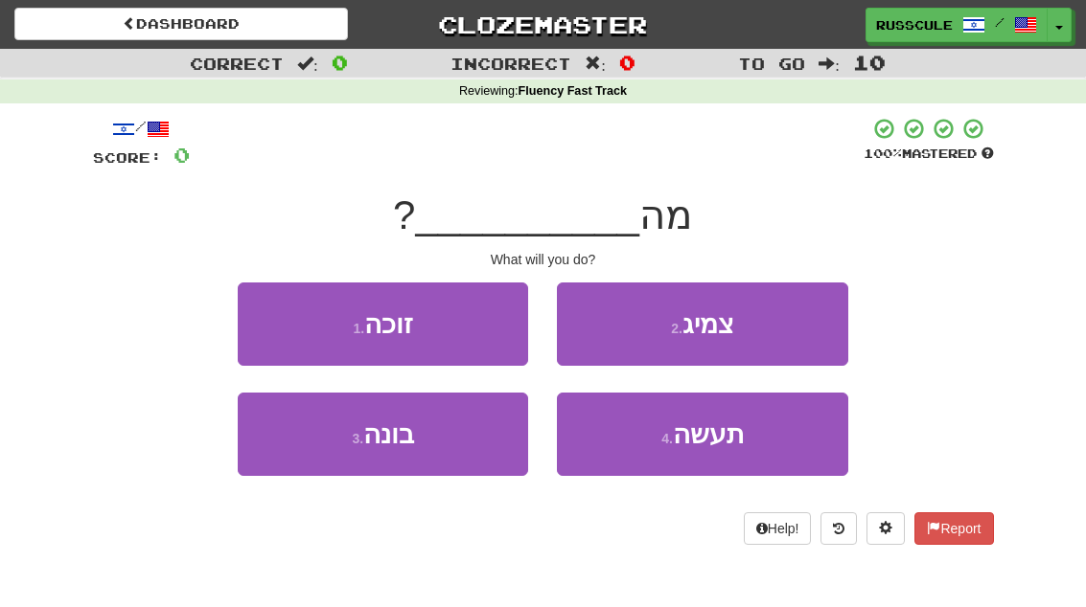
click at [641, 445] on button "4 . תעשה" at bounding box center [702, 434] width 290 height 83
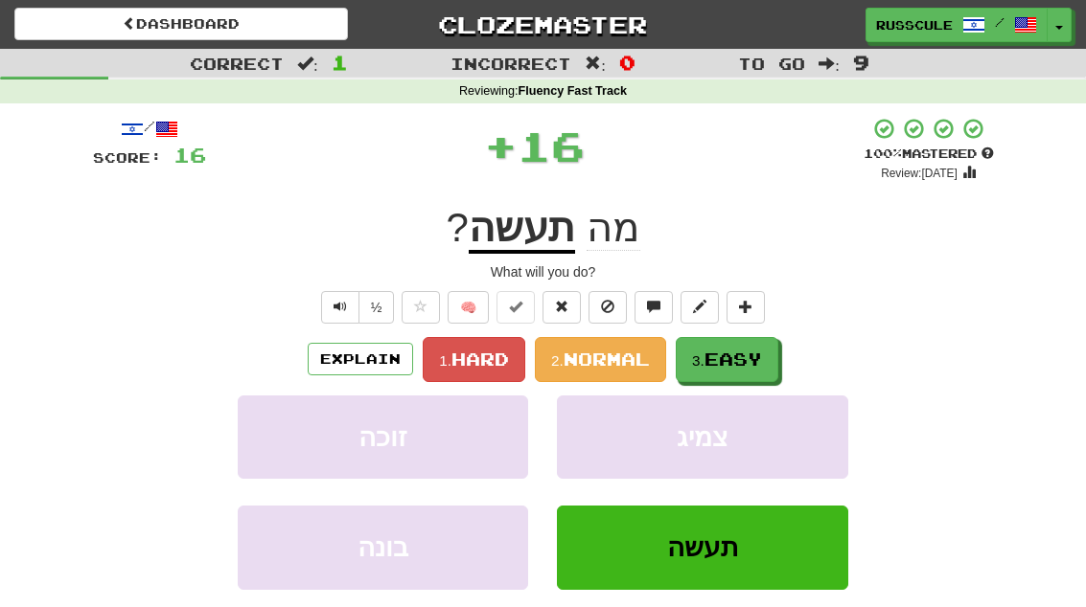
click at [723, 356] on span "Easy" at bounding box center [732, 359] width 57 height 21
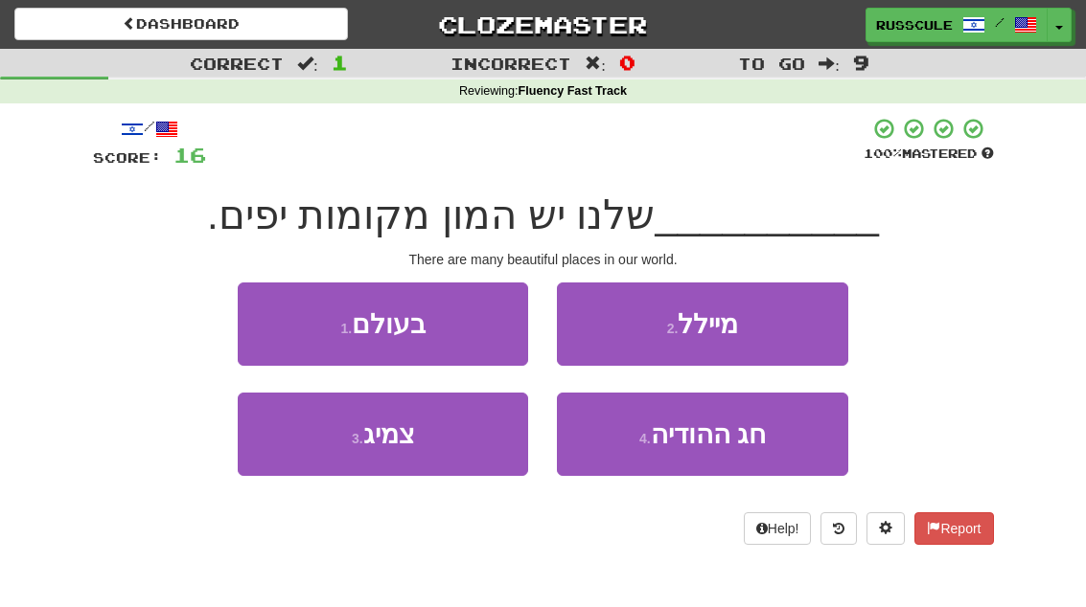
click at [365, 322] on span "בעולם" at bounding box center [389, 324] width 74 height 30
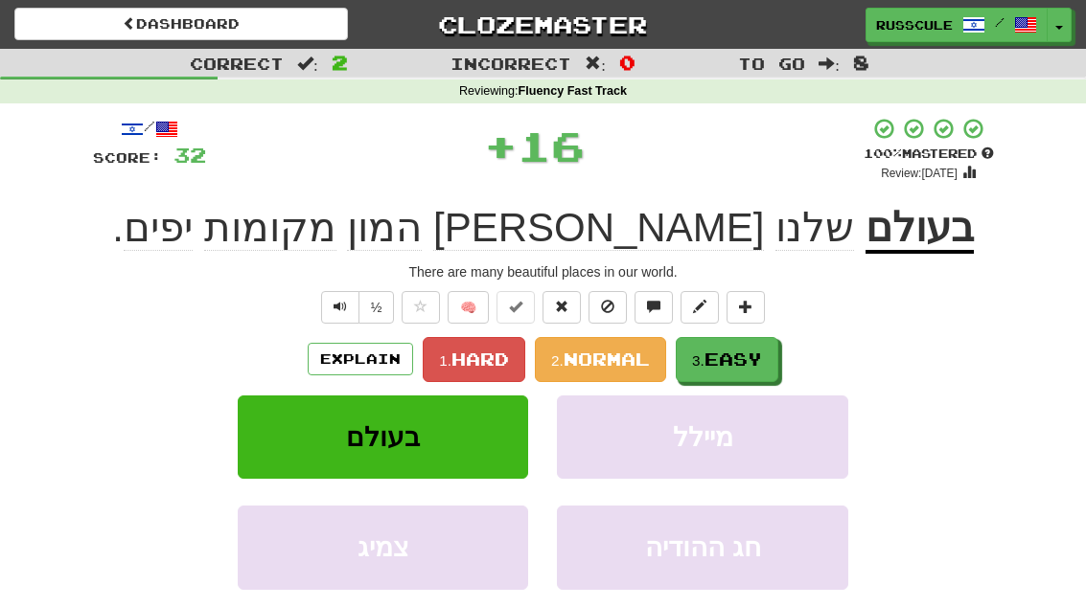
click at [726, 344] on button "3. Easy" at bounding box center [726, 359] width 103 height 45
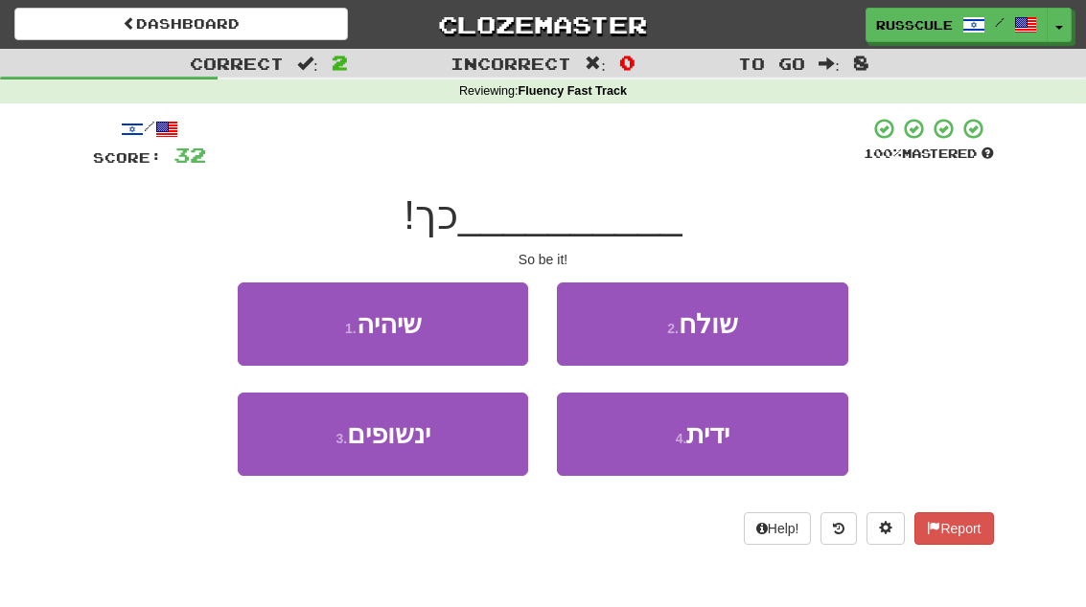
click at [420, 338] on button "1 . שיהיה" at bounding box center [383, 324] width 290 height 83
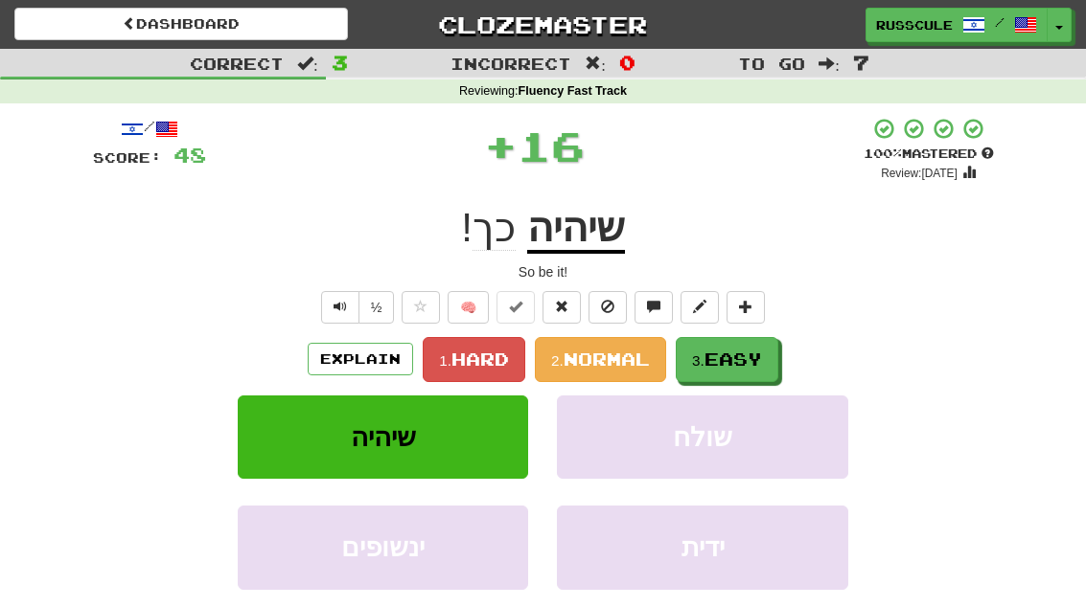
click at [710, 360] on span "Easy" at bounding box center [732, 359] width 57 height 21
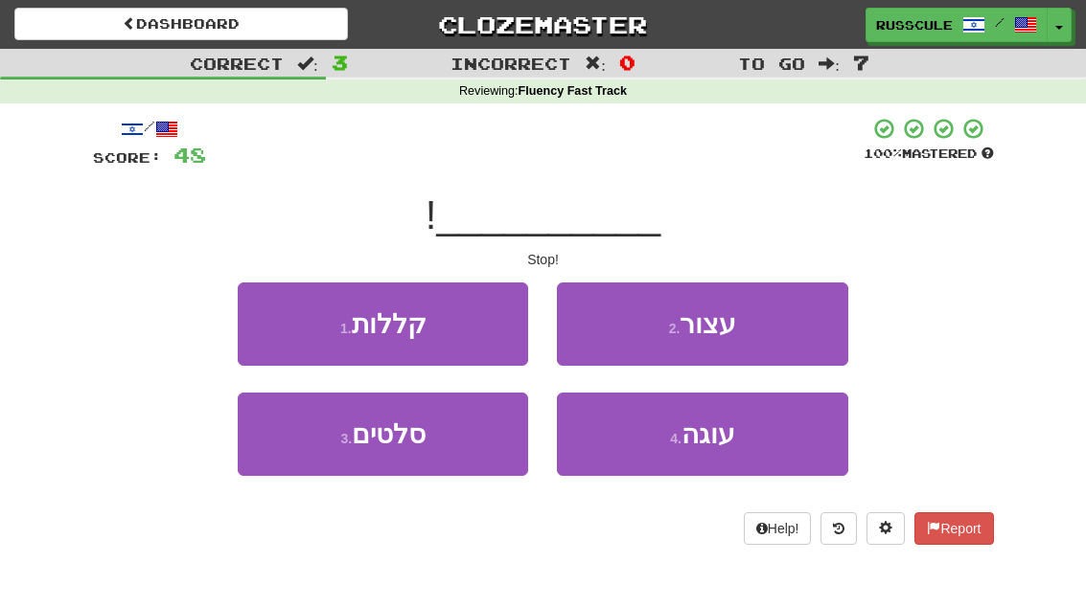
click at [631, 323] on button "2 . עצור" at bounding box center [702, 324] width 290 height 83
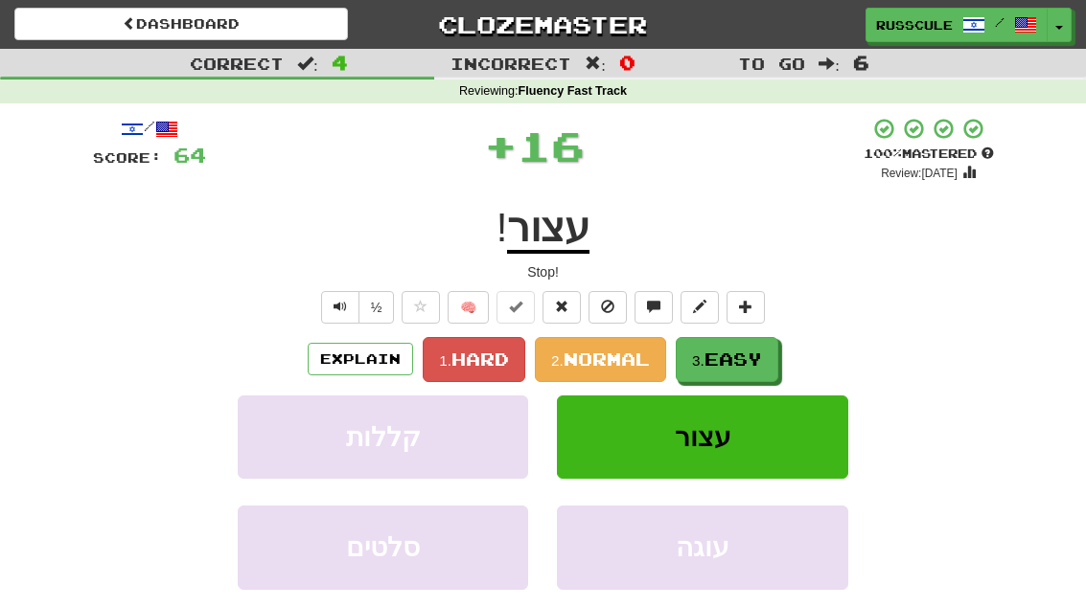
click at [728, 352] on span "Easy" at bounding box center [732, 359] width 57 height 21
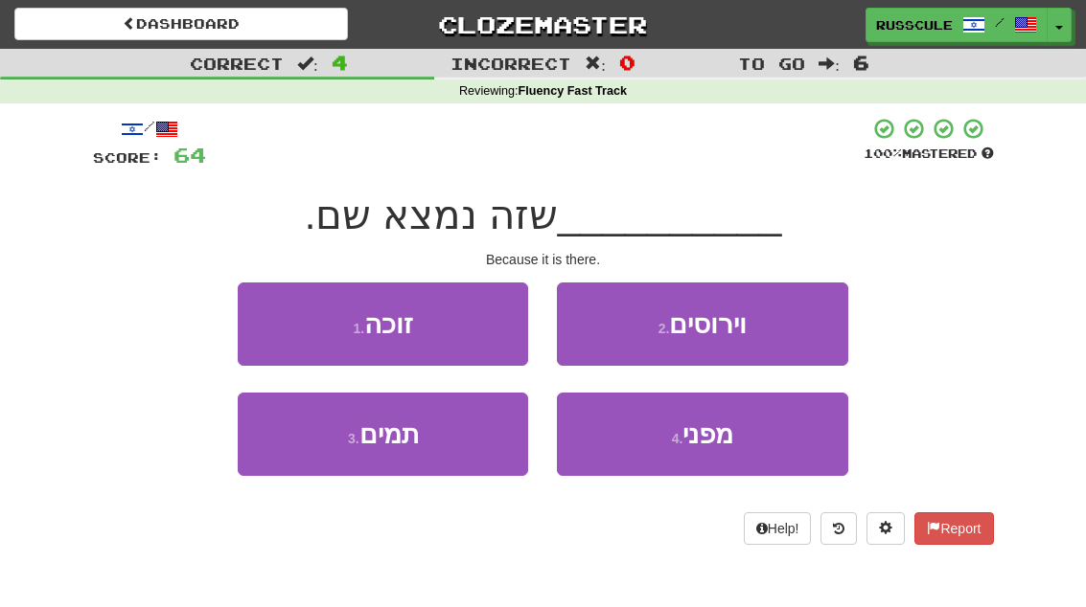
click at [664, 434] on button "4 . מפני" at bounding box center [702, 434] width 290 height 83
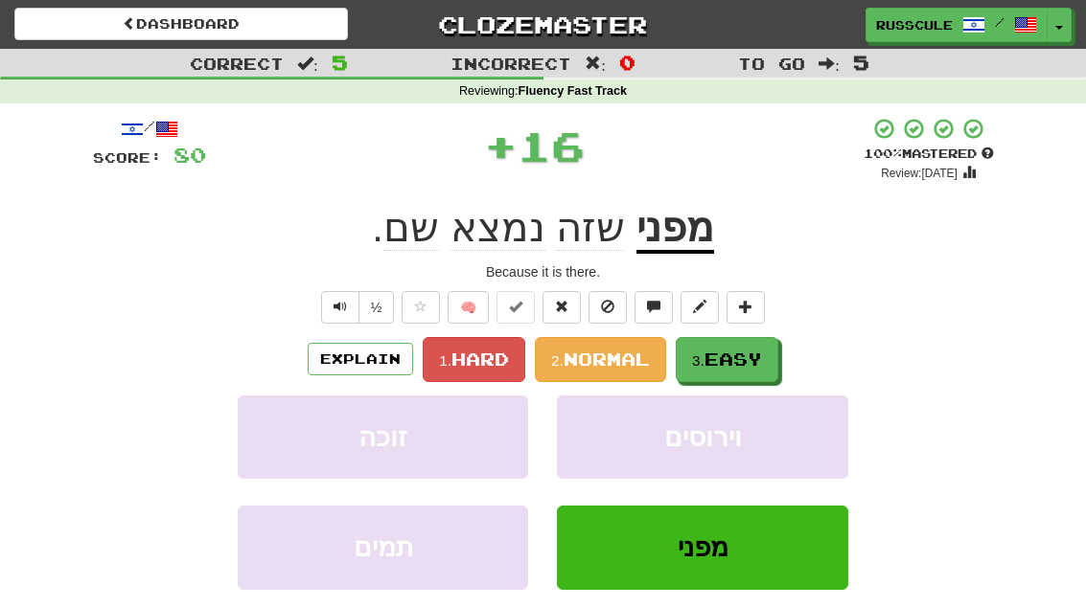
click at [718, 344] on button "3. Easy" at bounding box center [726, 359] width 103 height 45
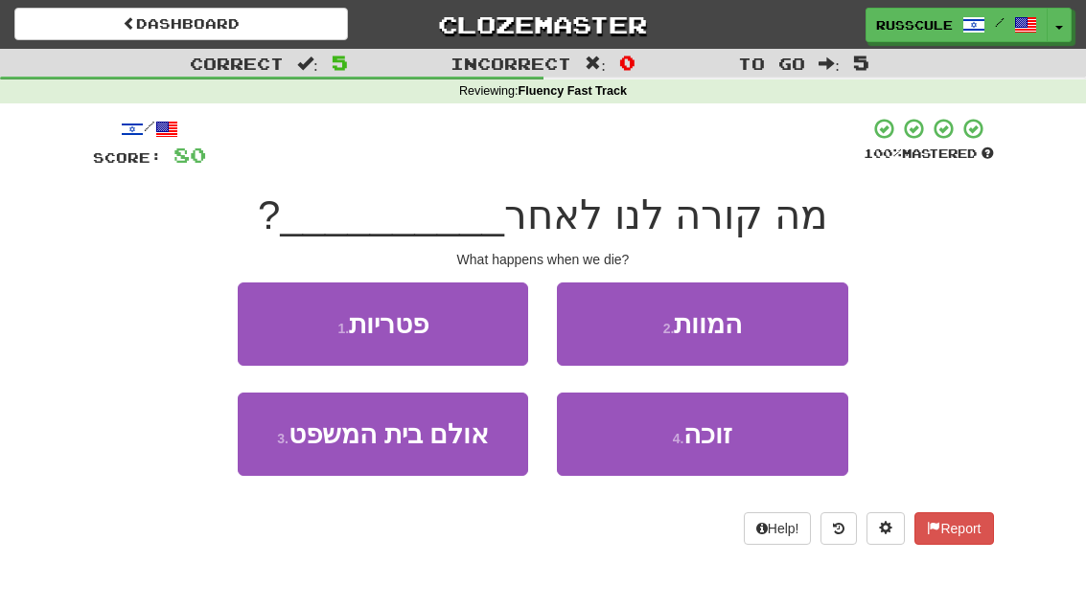
click at [630, 320] on button "2 . המוות" at bounding box center [702, 324] width 290 height 83
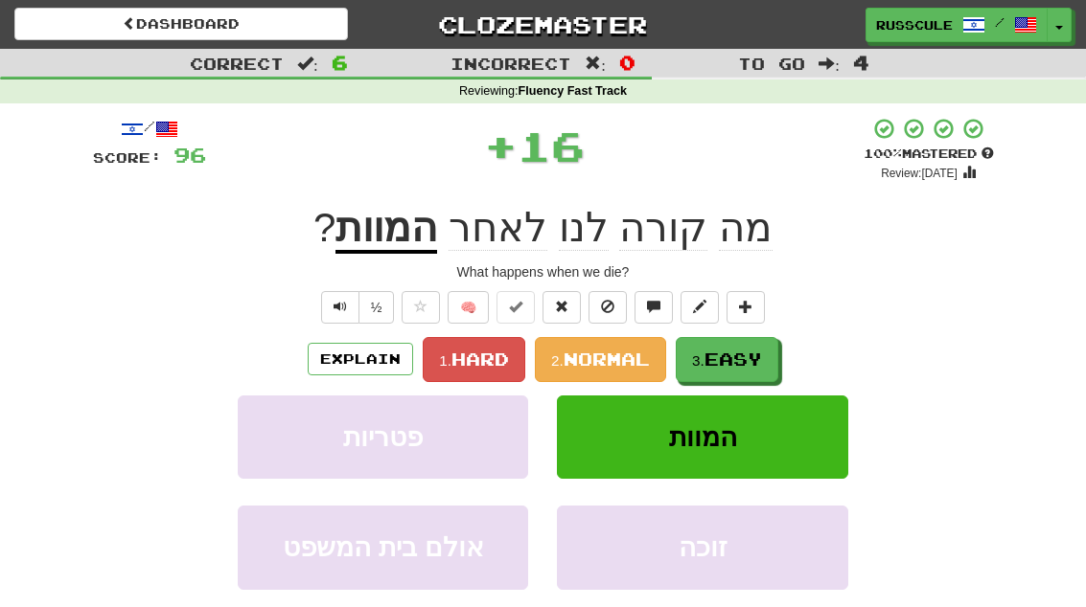
click at [713, 360] on span "Easy" at bounding box center [732, 359] width 57 height 21
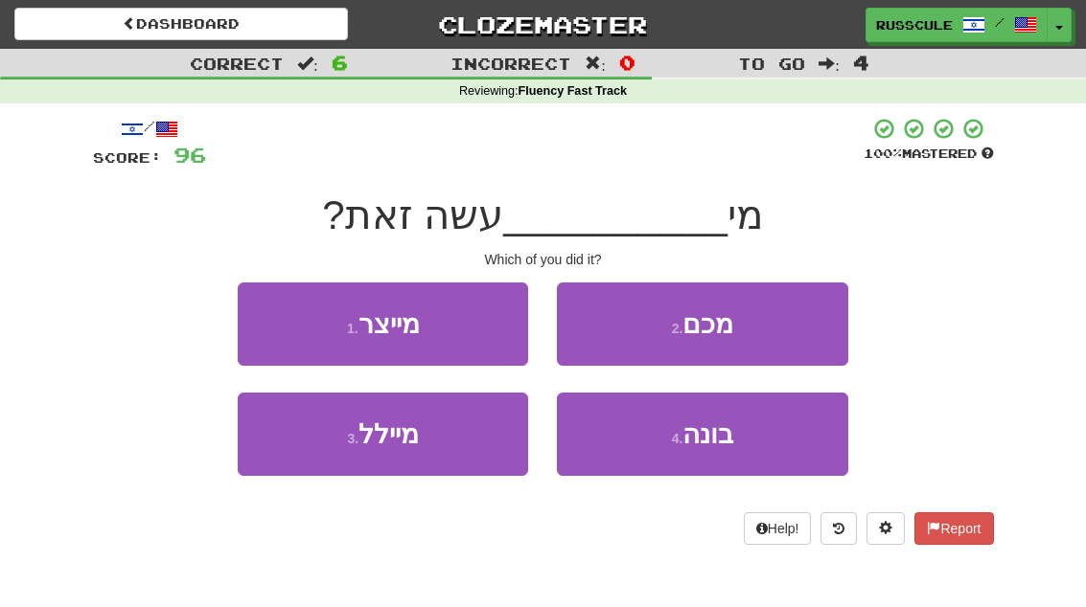
click at [643, 329] on button "2 . מכם" at bounding box center [702, 324] width 290 height 83
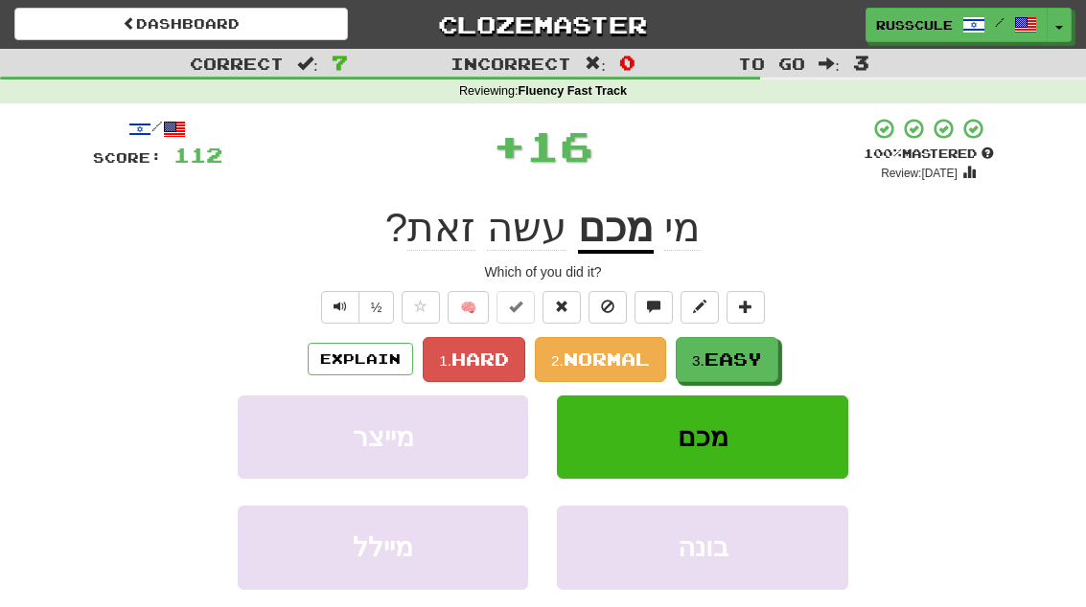
click at [732, 358] on span "Easy" at bounding box center [732, 359] width 57 height 21
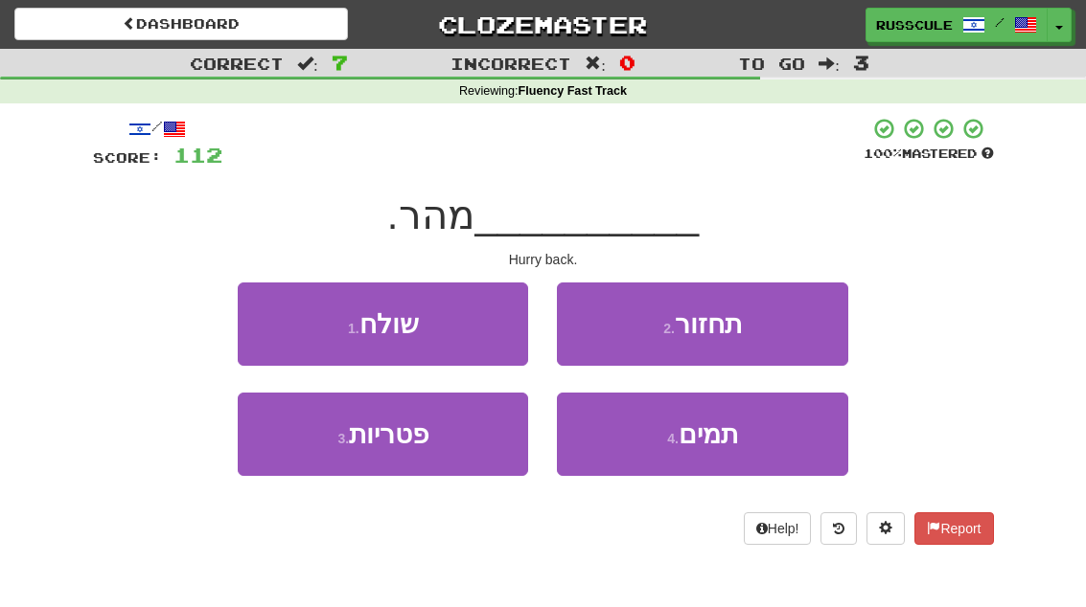
click at [647, 321] on button "2 . תחזור" at bounding box center [702, 324] width 290 height 83
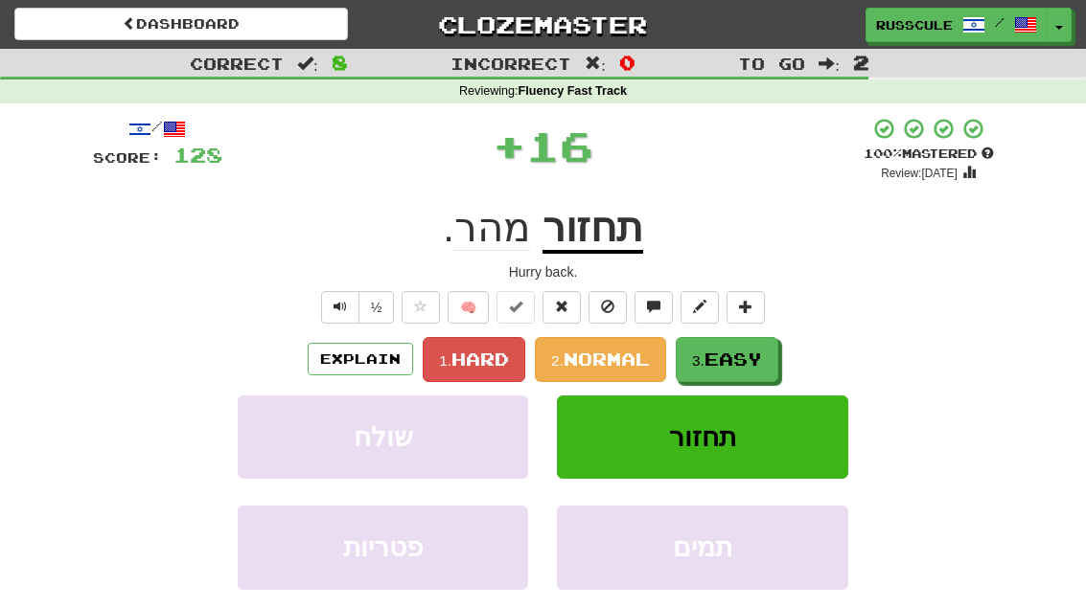
click at [704, 353] on small "3." at bounding box center [698, 361] width 12 height 16
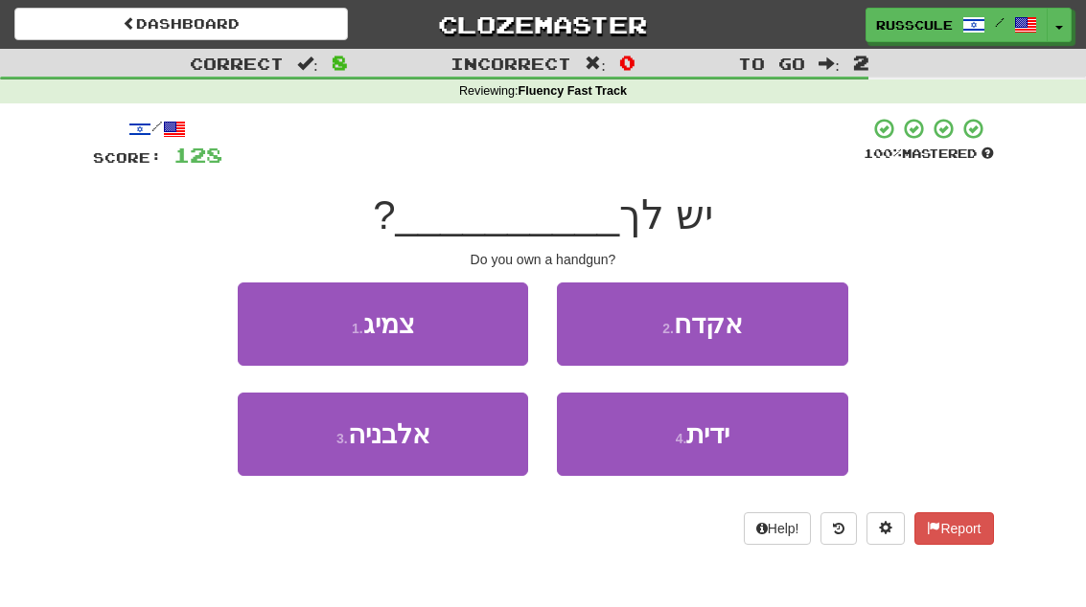
click at [645, 326] on button "2 . אקדח" at bounding box center [702, 324] width 290 height 83
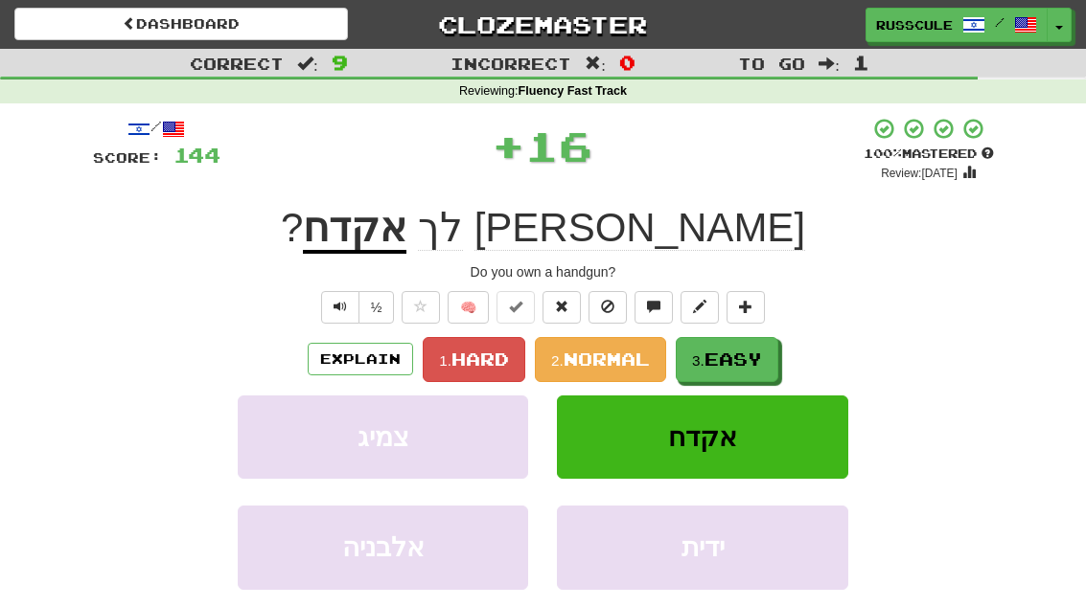
click at [712, 356] on span "Easy" at bounding box center [732, 359] width 57 height 21
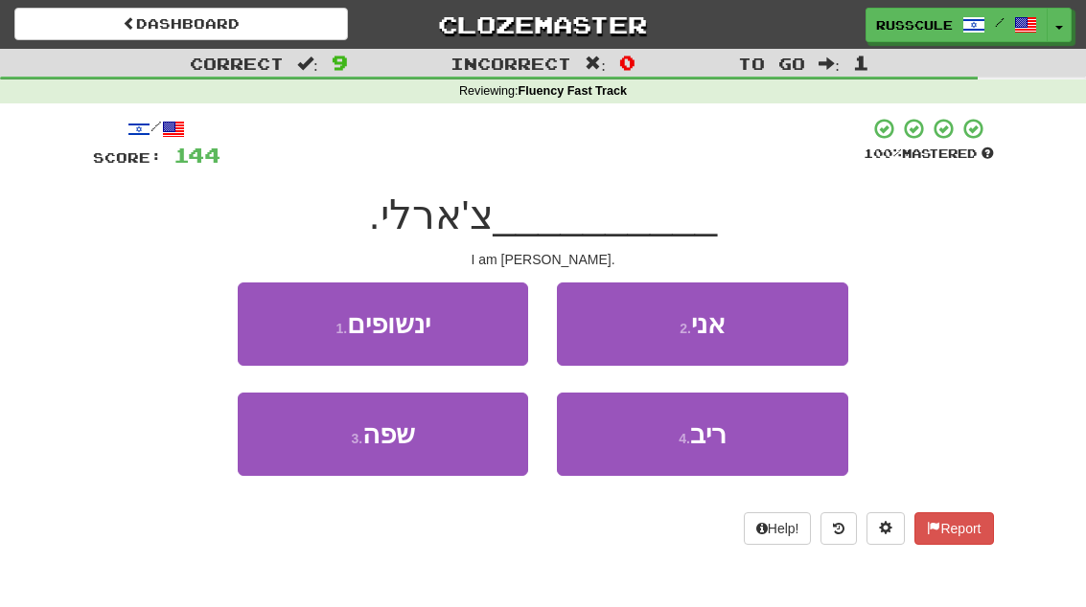
click at [649, 321] on button "2 . אני" at bounding box center [702, 324] width 290 height 83
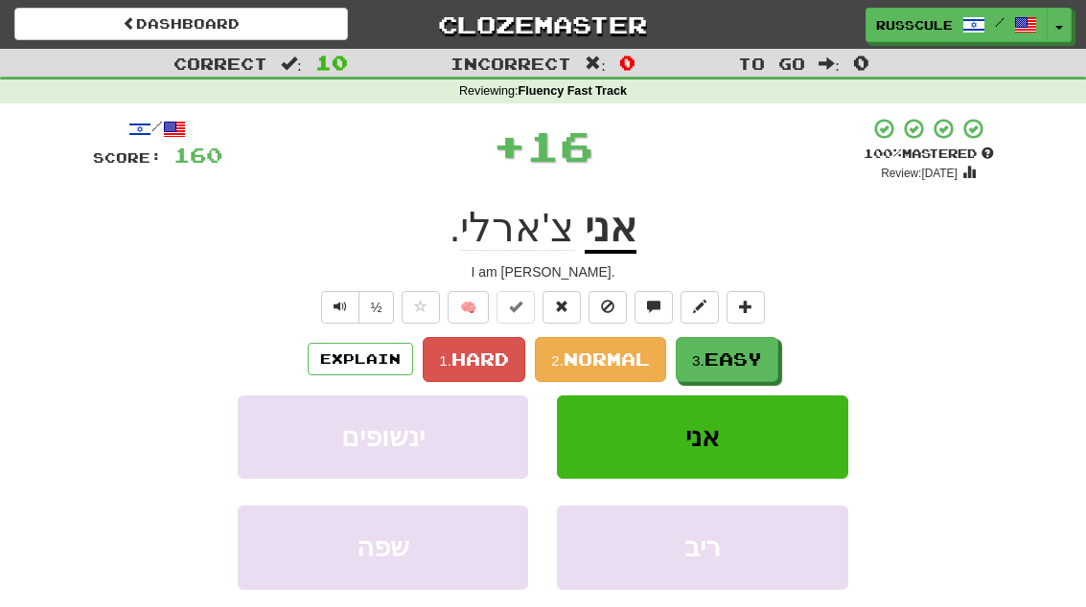
click at [723, 337] on button "3. Easy" at bounding box center [726, 359] width 103 height 45
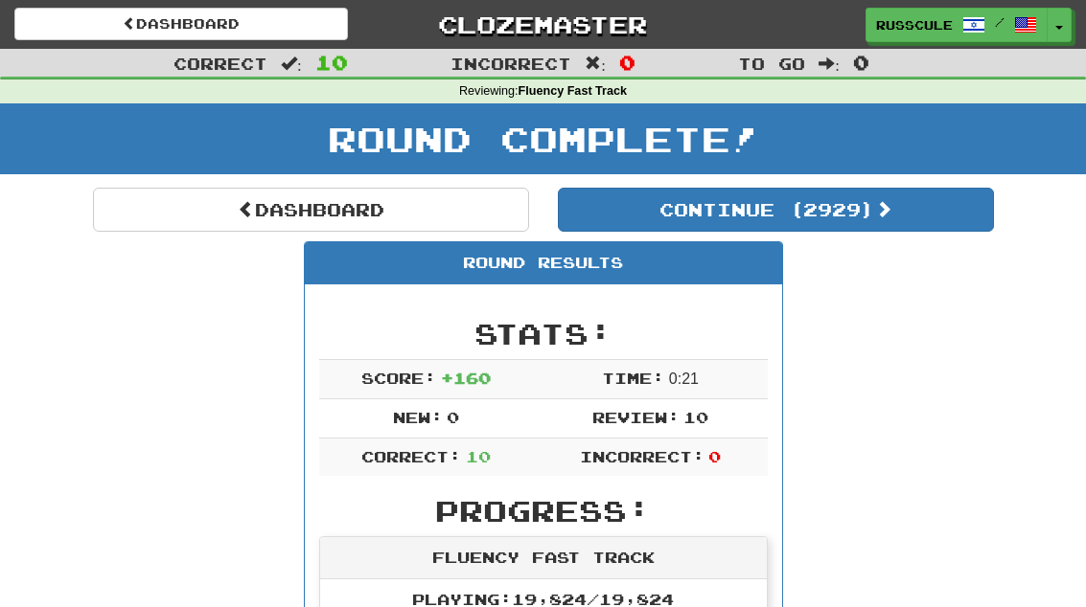
click at [631, 211] on button "Continue ( 2929 )" at bounding box center [776, 210] width 436 height 44
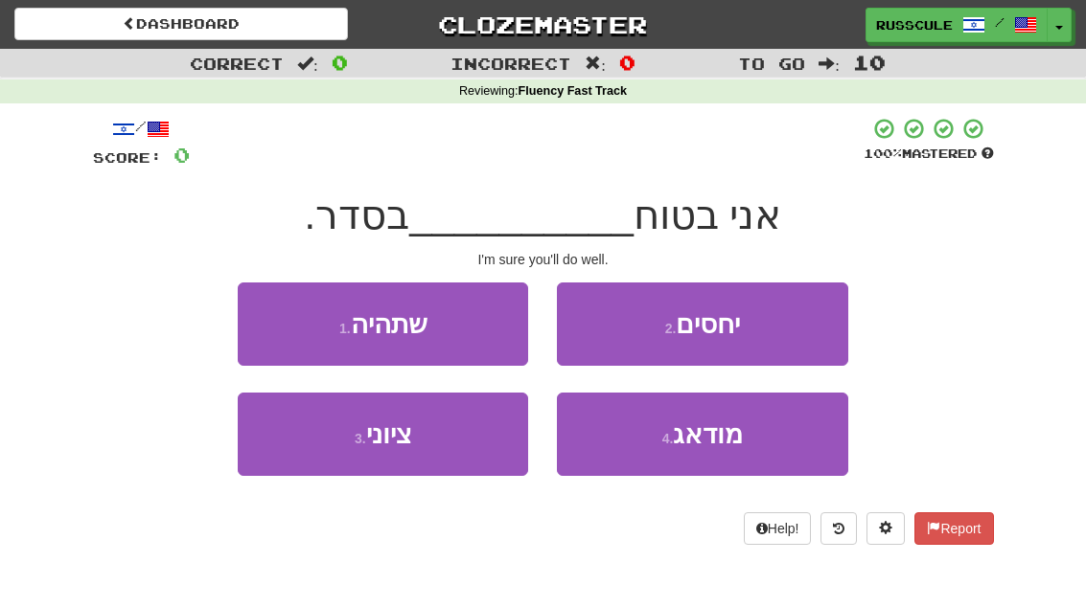
click at [373, 327] on span "שתהיה" at bounding box center [389, 324] width 77 height 30
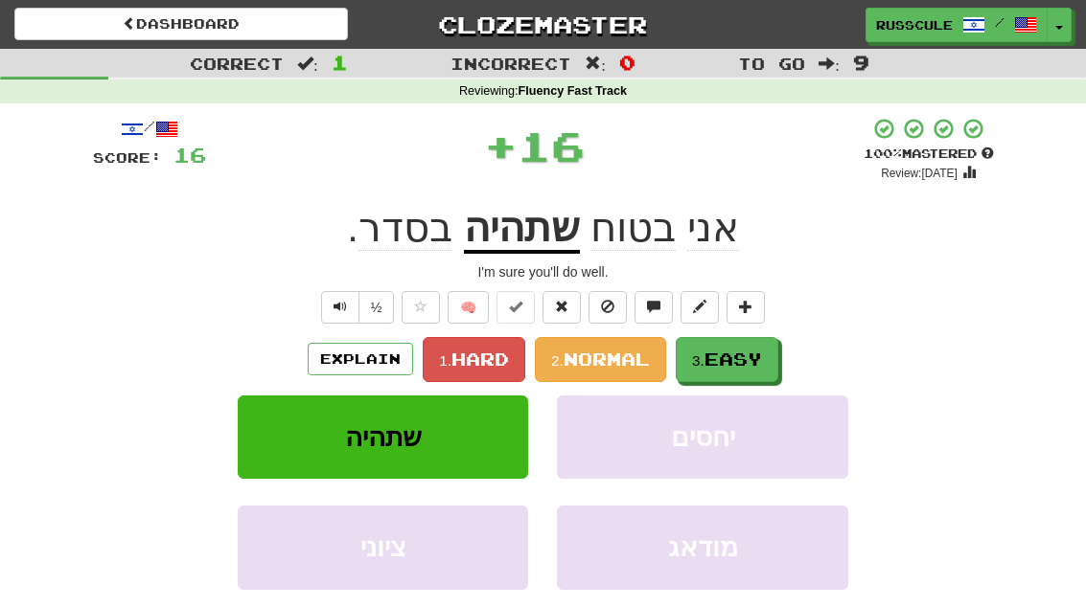
click at [717, 338] on button "3. Easy" at bounding box center [726, 359] width 103 height 45
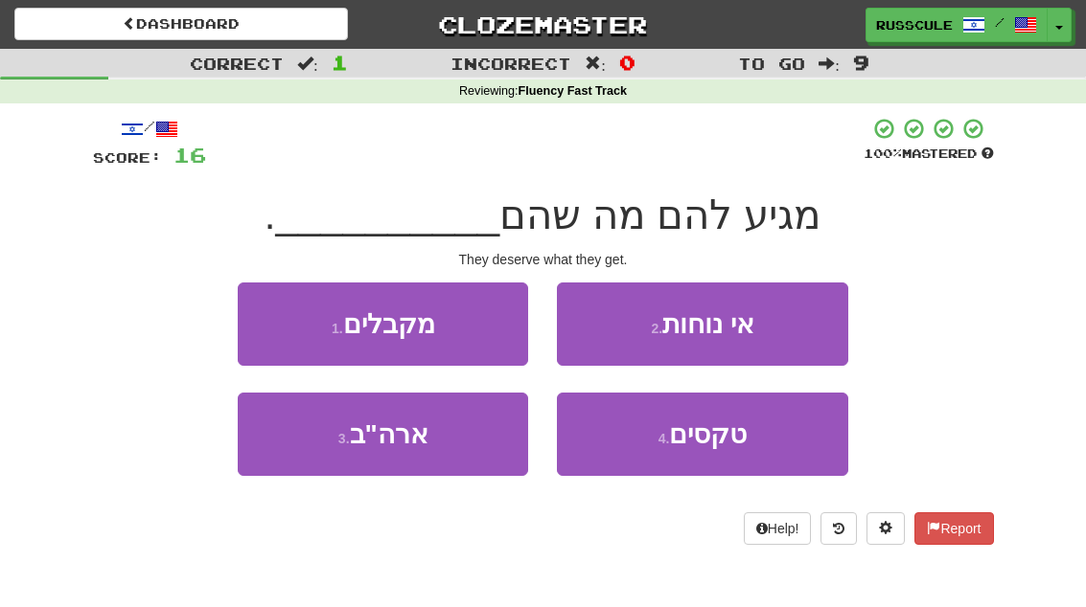
click at [373, 309] on span "מקבלים" at bounding box center [389, 324] width 92 height 30
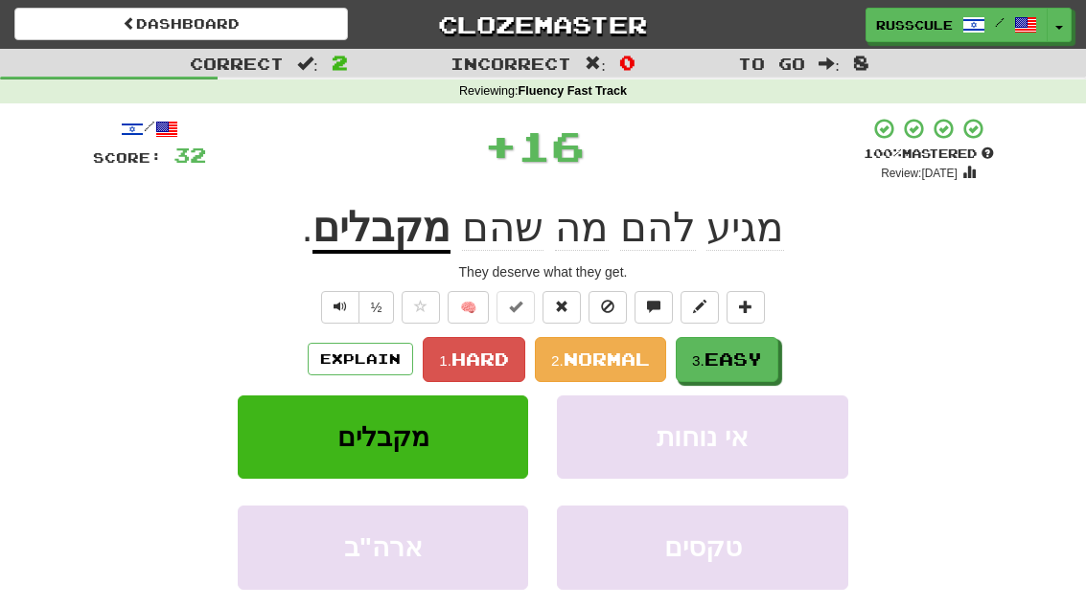
click at [725, 355] on span "Easy" at bounding box center [732, 359] width 57 height 21
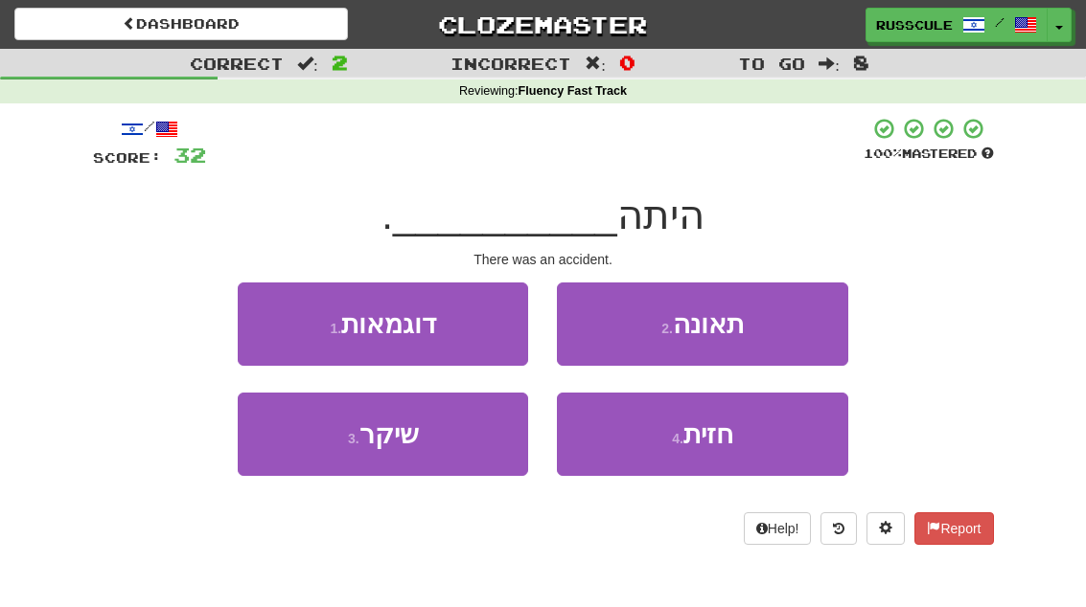
click at [644, 332] on button "2 . תאונה" at bounding box center [702, 324] width 290 height 83
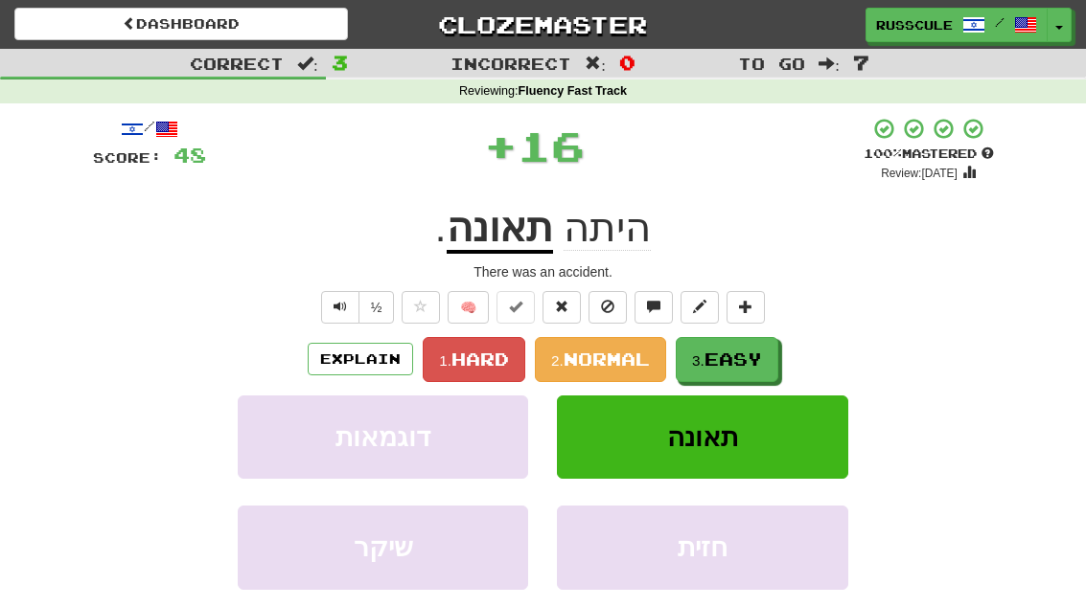
click at [691, 351] on button "3. Easy" at bounding box center [726, 359] width 103 height 45
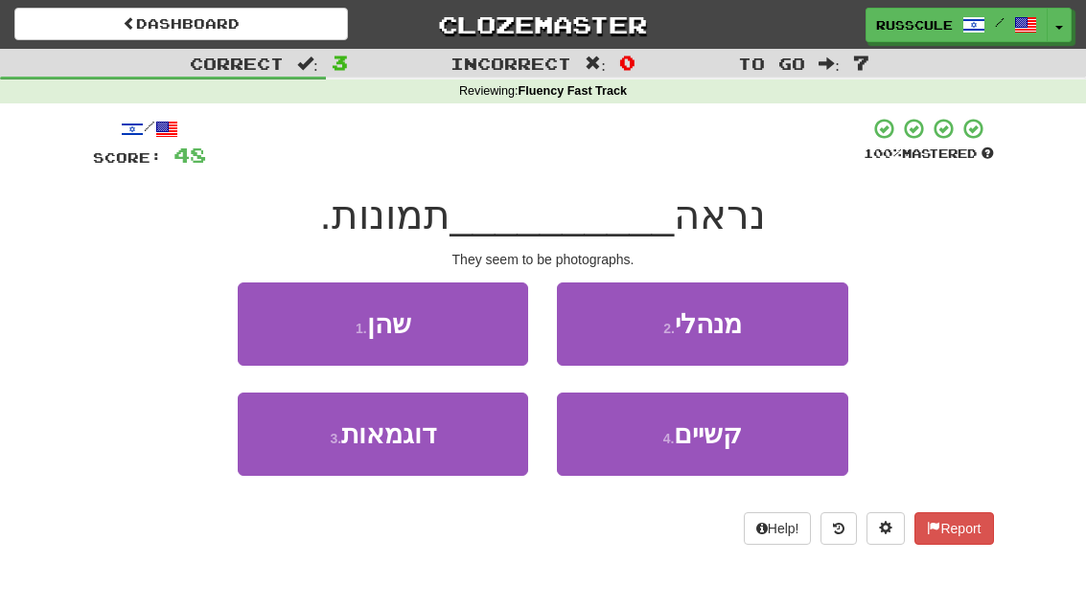
click at [386, 449] on button "3 . דוגמאות" at bounding box center [383, 434] width 290 height 83
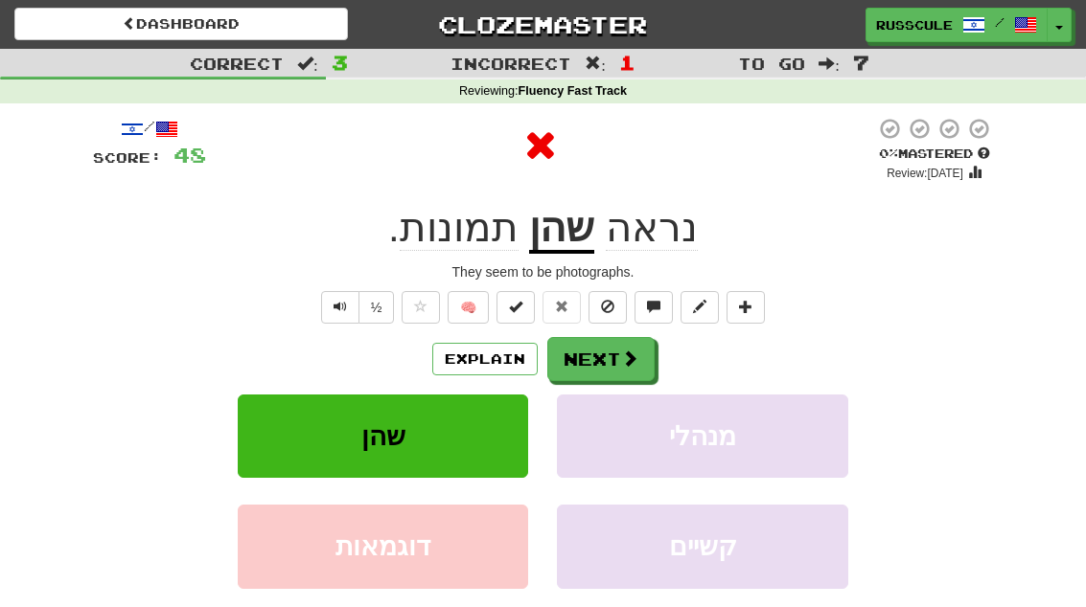
click at [594, 349] on button "Next" at bounding box center [600, 359] width 107 height 44
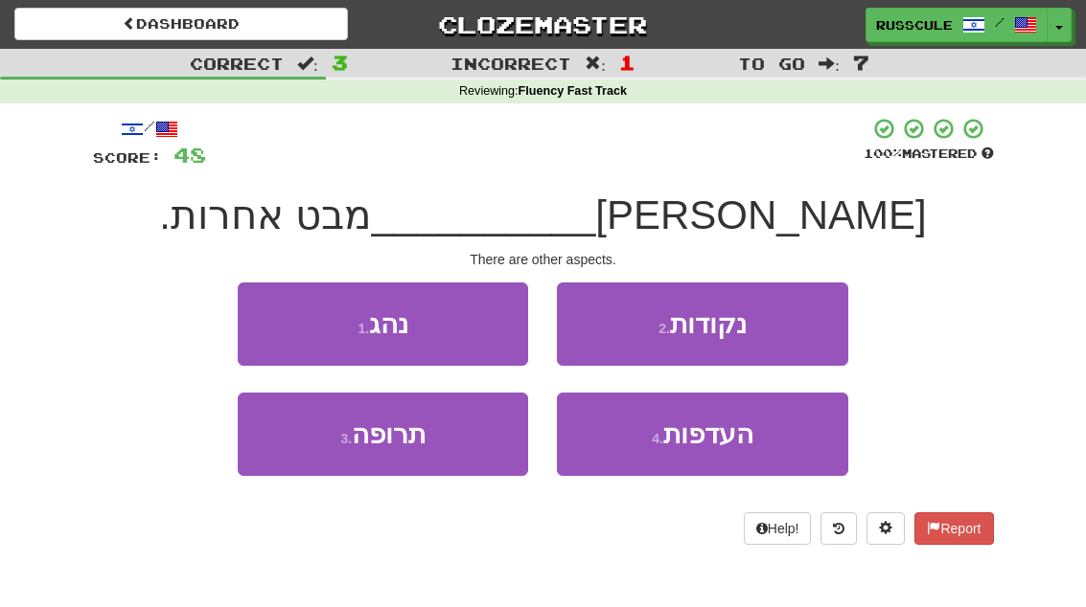
click at [647, 320] on button "2 . נקודות" at bounding box center [702, 324] width 290 height 83
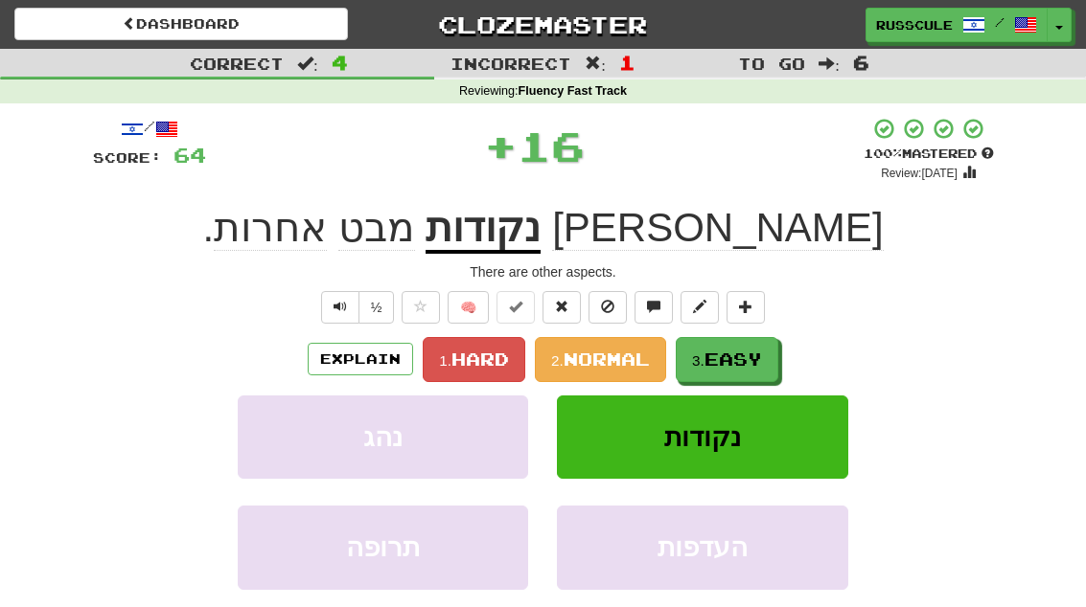
click at [698, 348] on button "3. Easy" at bounding box center [726, 359] width 103 height 45
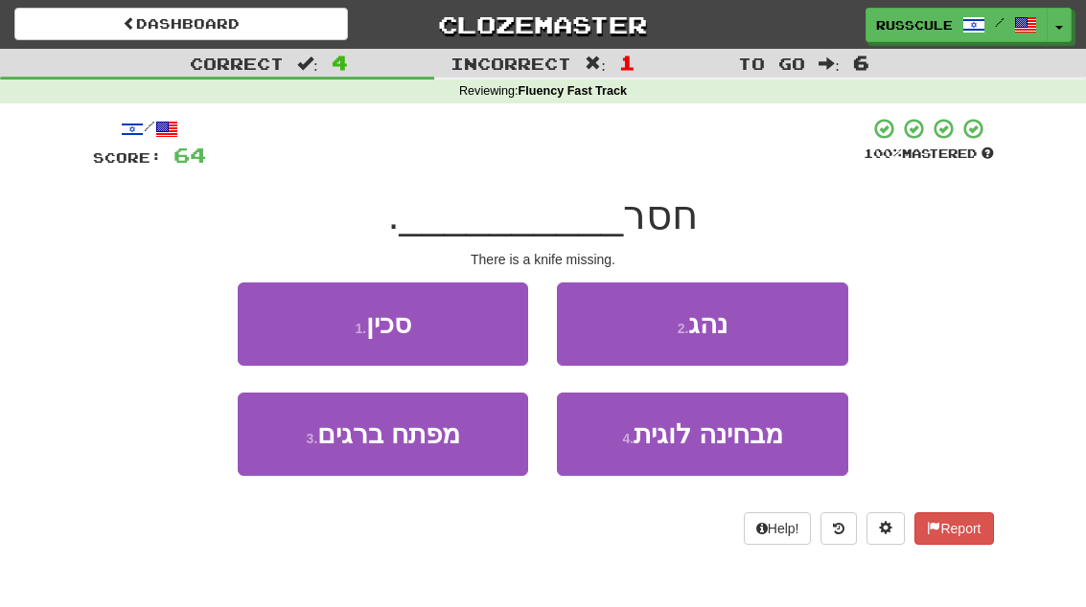
click at [413, 332] on button "1 . סכין" at bounding box center [383, 324] width 290 height 83
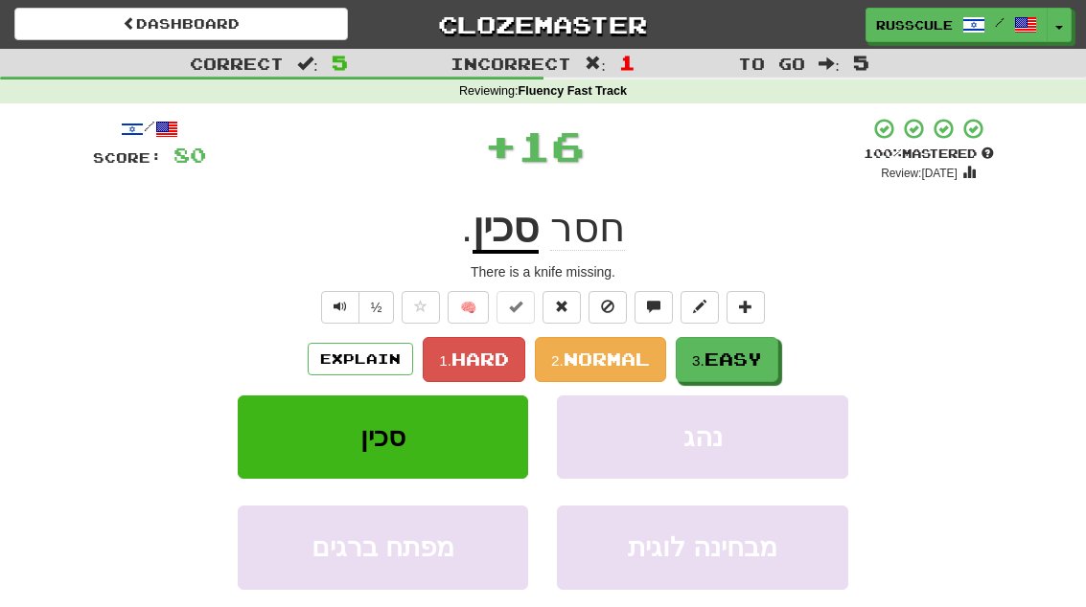
click at [724, 358] on span "Easy" at bounding box center [732, 359] width 57 height 21
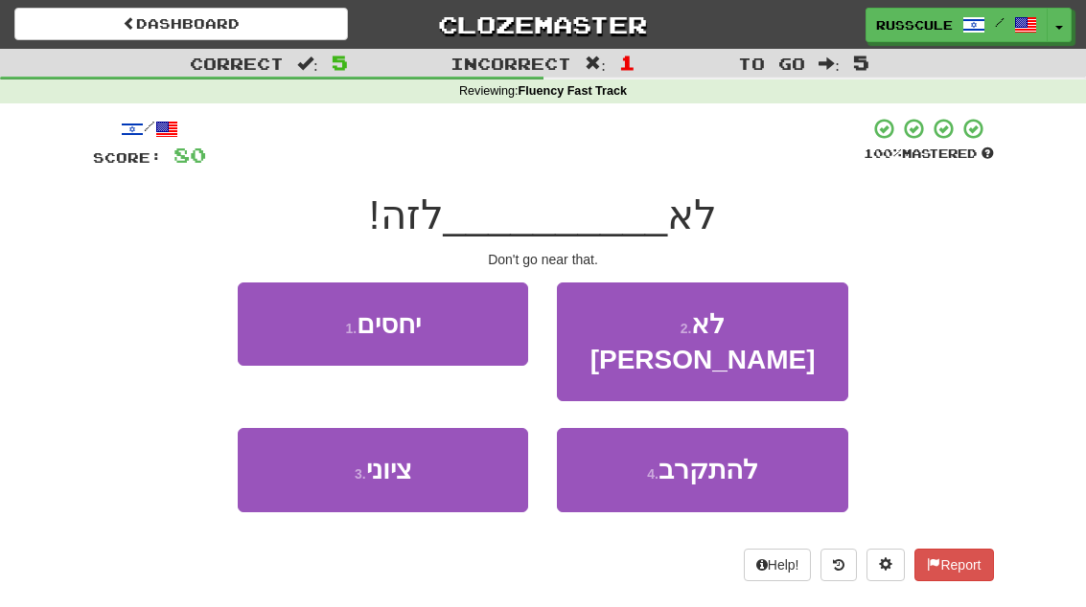
click at [652, 467] on small "4 ." at bounding box center [652, 474] width 11 height 15
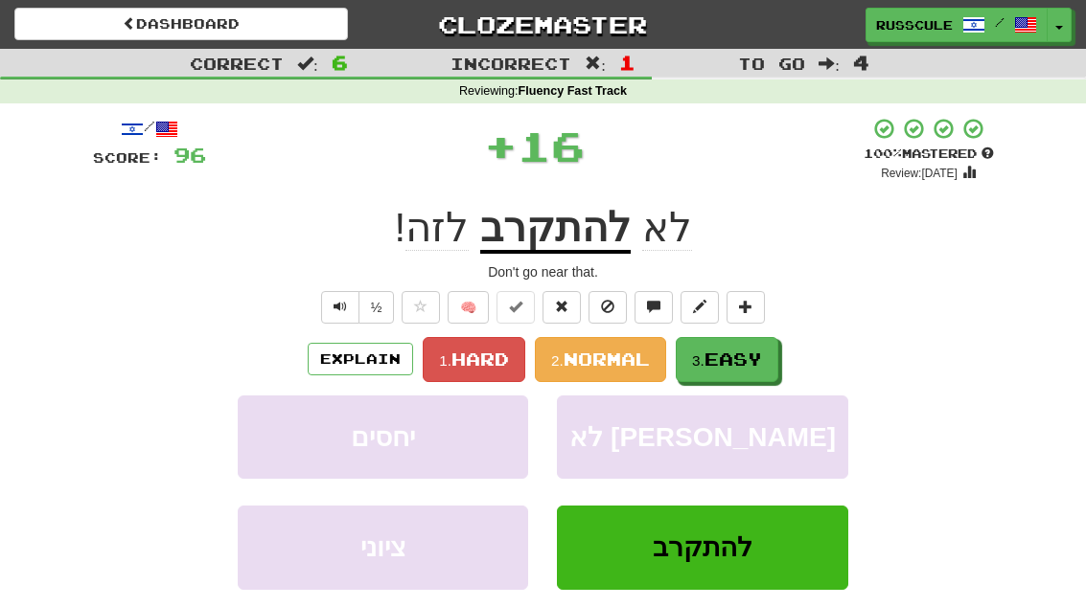
click at [709, 349] on span "Easy" at bounding box center [732, 359] width 57 height 21
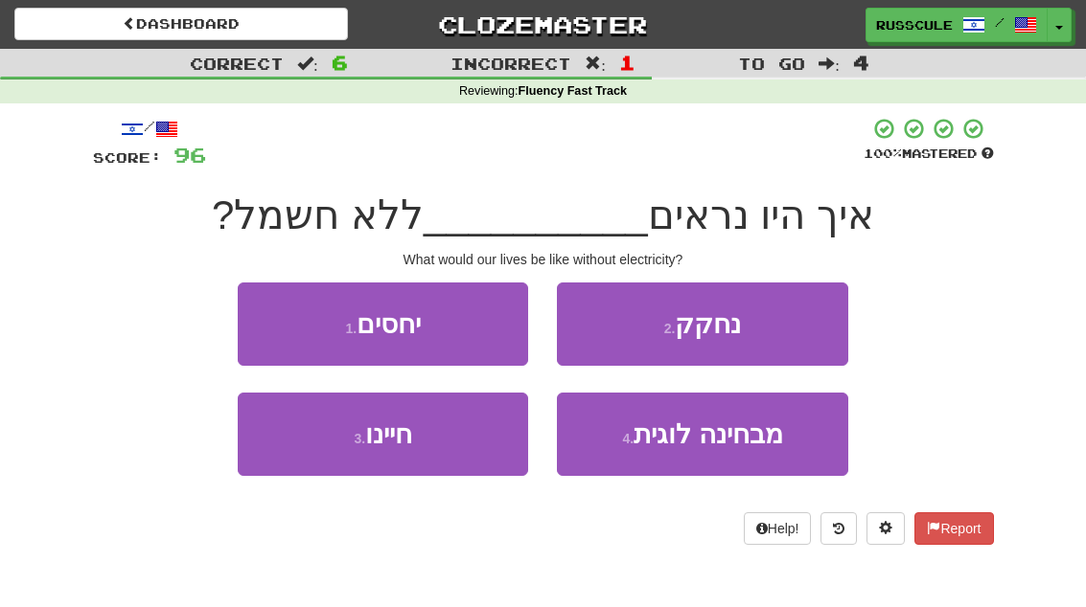
click at [419, 455] on button "3 . חיינו" at bounding box center [383, 434] width 290 height 83
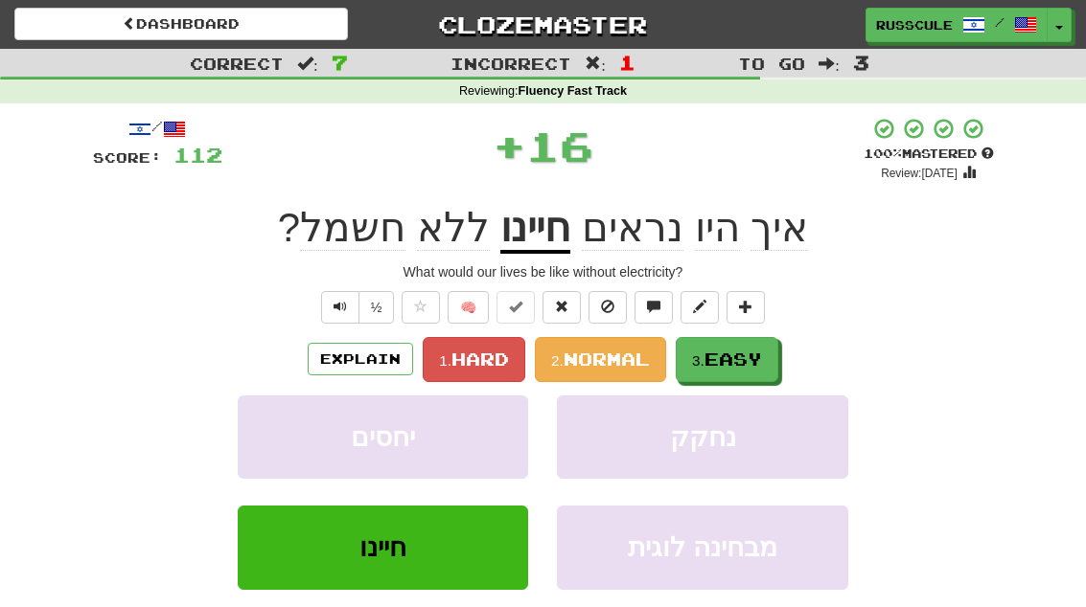
click at [723, 362] on span "Easy" at bounding box center [732, 359] width 57 height 21
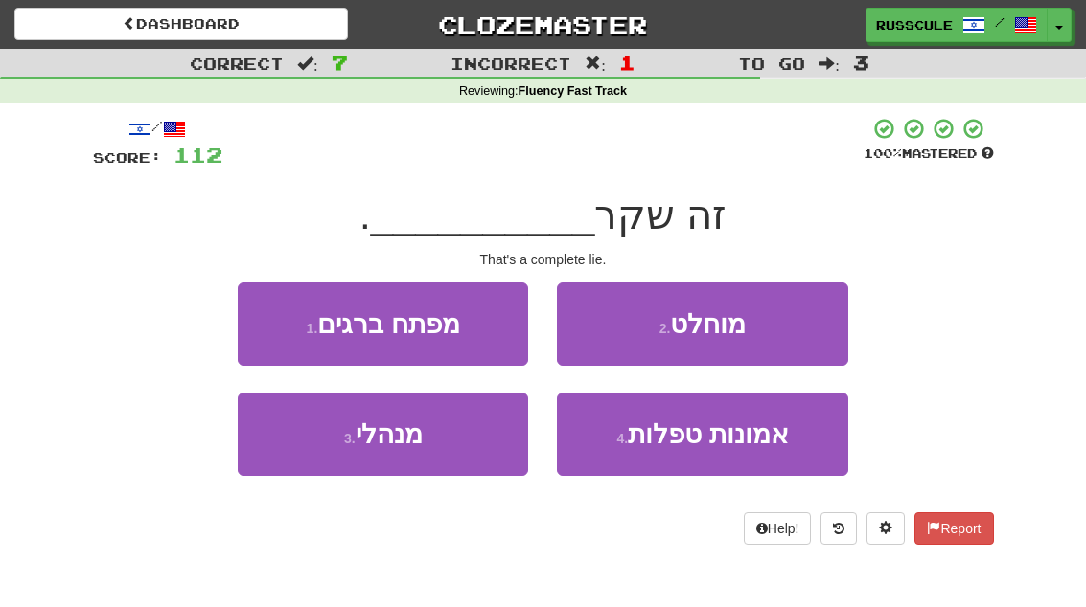
click at [635, 324] on button "2 . מוחלט" at bounding box center [702, 324] width 290 height 83
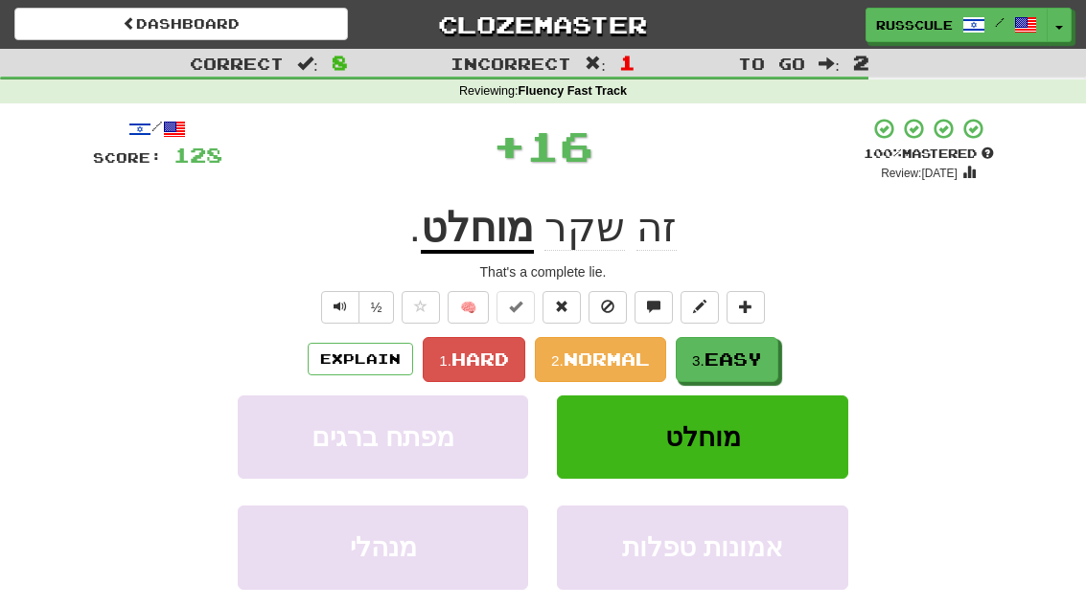
click at [700, 353] on small "3." at bounding box center [698, 361] width 12 height 16
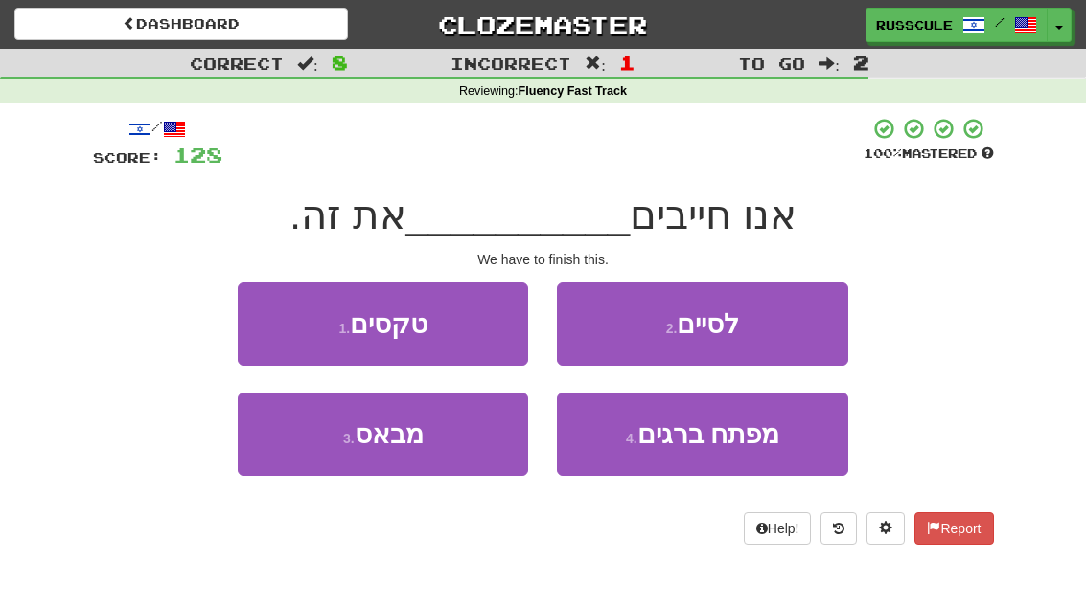
click at [670, 332] on small "2 ." at bounding box center [671, 328] width 11 height 15
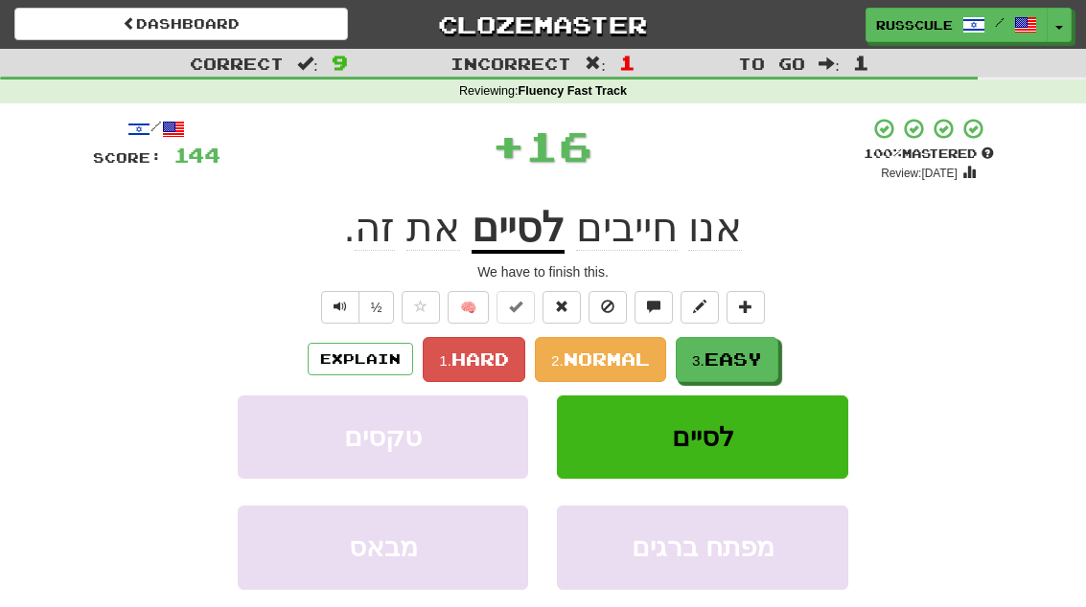
click at [721, 352] on span "Easy" at bounding box center [732, 359] width 57 height 21
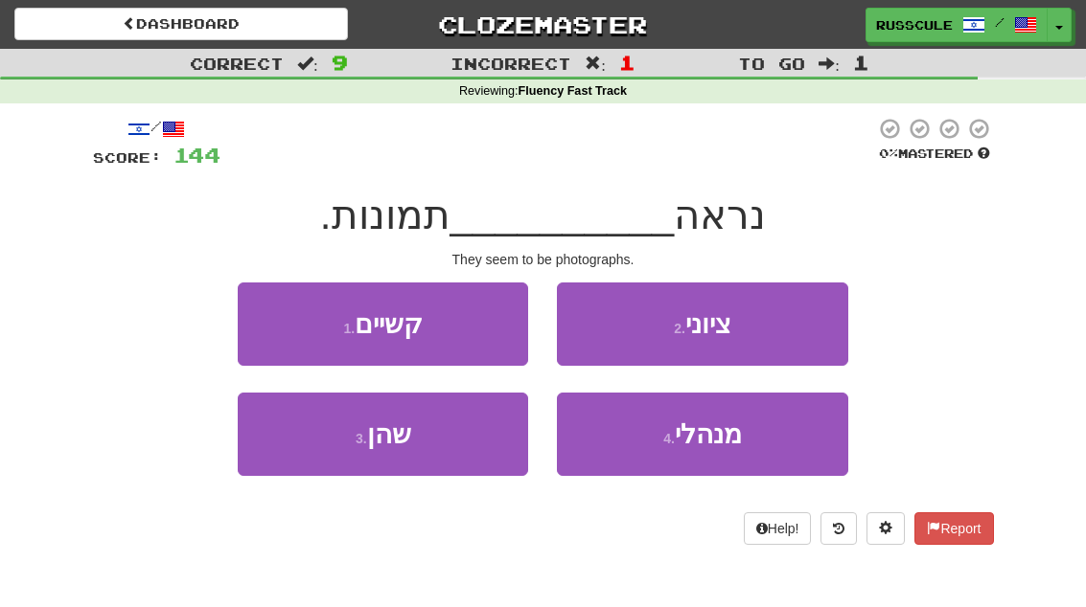
click at [379, 452] on button "3 . שהן" at bounding box center [383, 434] width 290 height 83
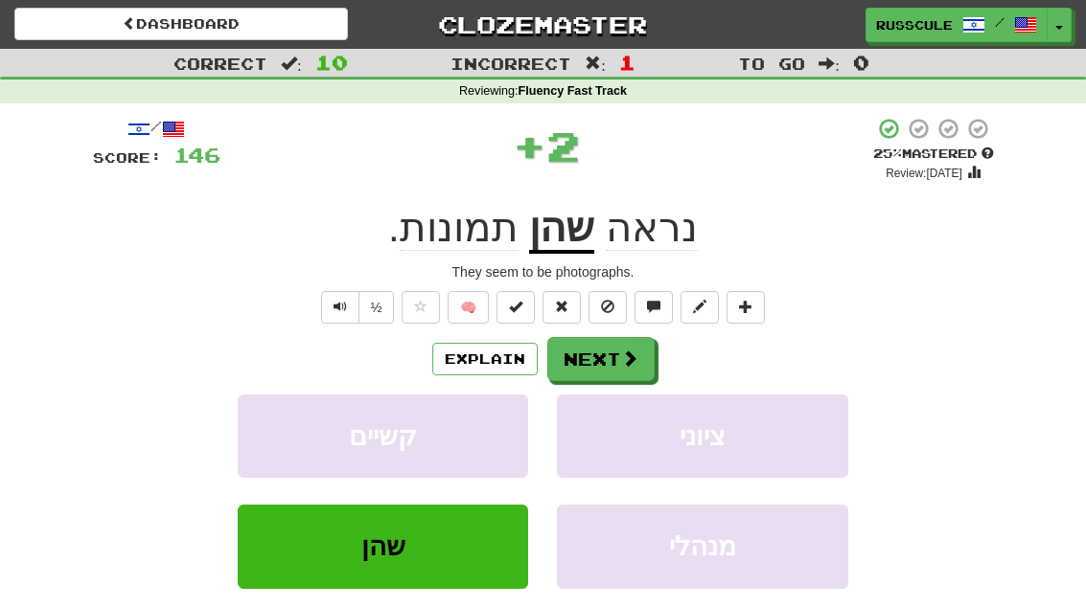
click at [597, 347] on button "Next" at bounding box center [600, 359] width 107 height 44
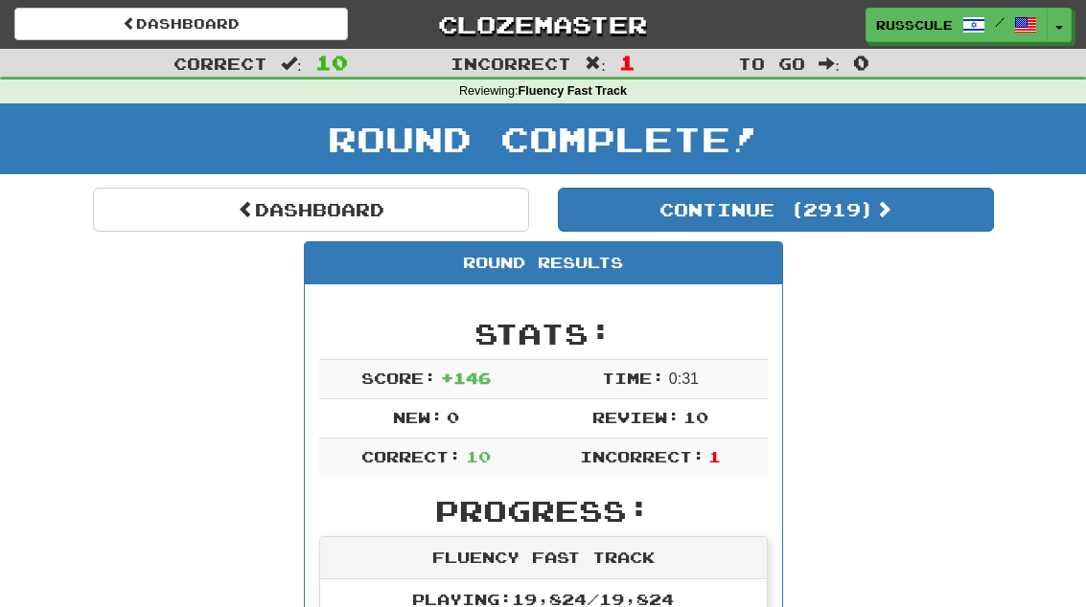
click at [658, 211] on button "Continue ( 2919 )" at bounding box center [776, 210] width 436 height 44
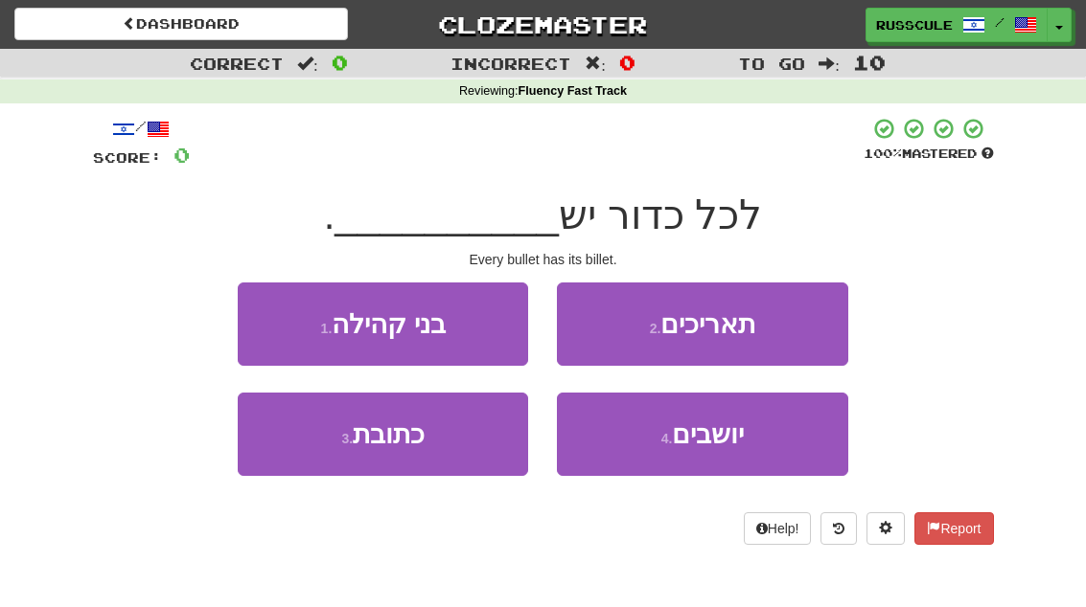
click at [416, 446] on span "כתובת" at bounding box center [389, 435] width 72 height 30
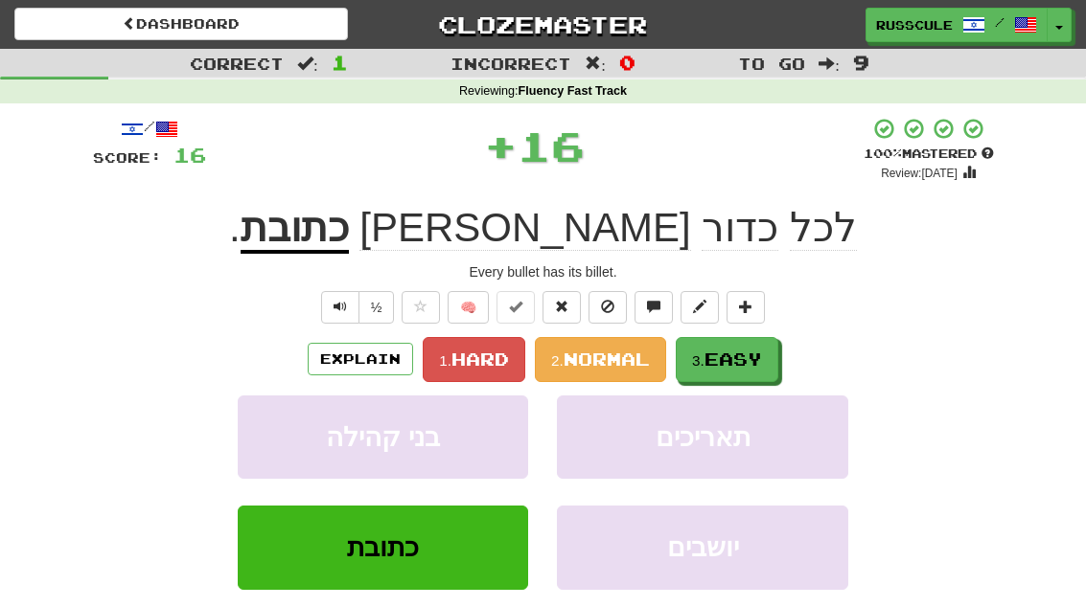
click at [721, 357] on span "Easy" at bounding box center [732, 359] width 57 height 21
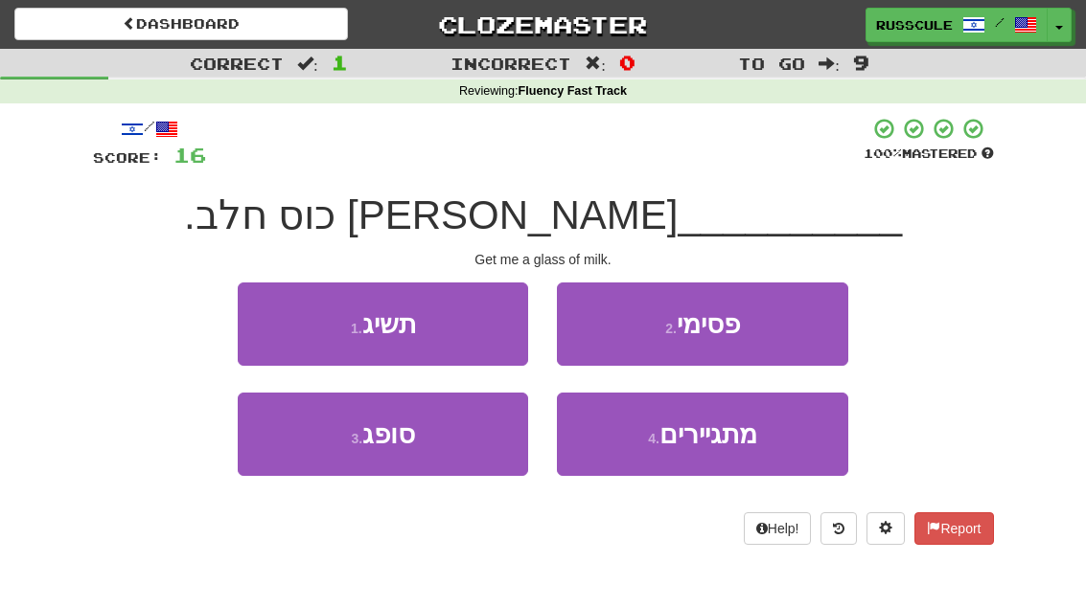
click at [405, 338] on button "1 . תשיג" at bounding box center [383, 324] width 290 height 83
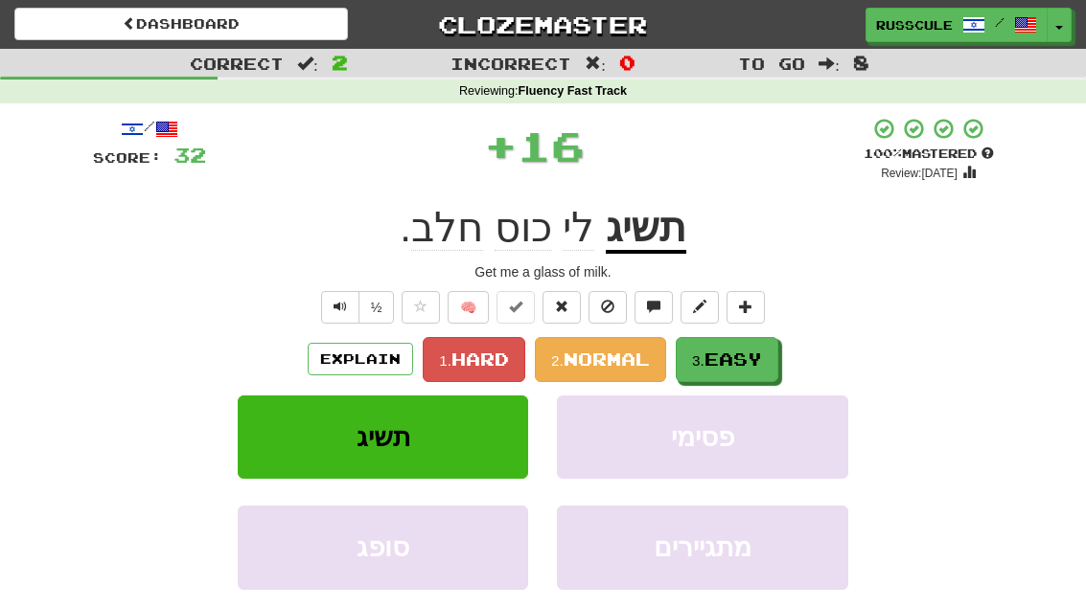
click at [713, 358] on span "Easy" at bounding box center [732, 359] width 57 height 21
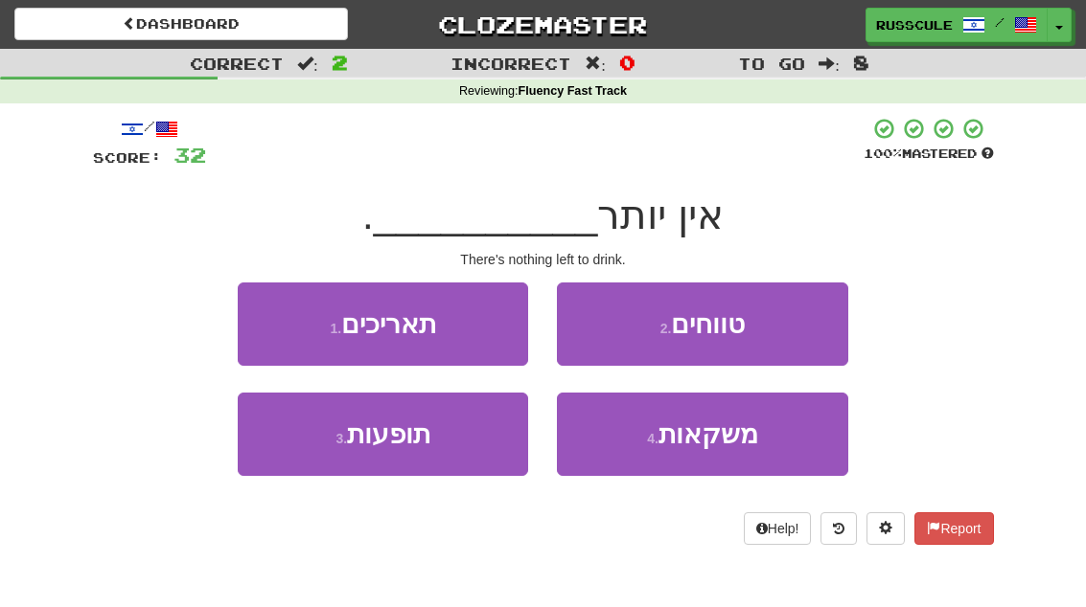
click at [676, 434] on span "משקאות" at bounding box center [708, 435] width 100 height 30
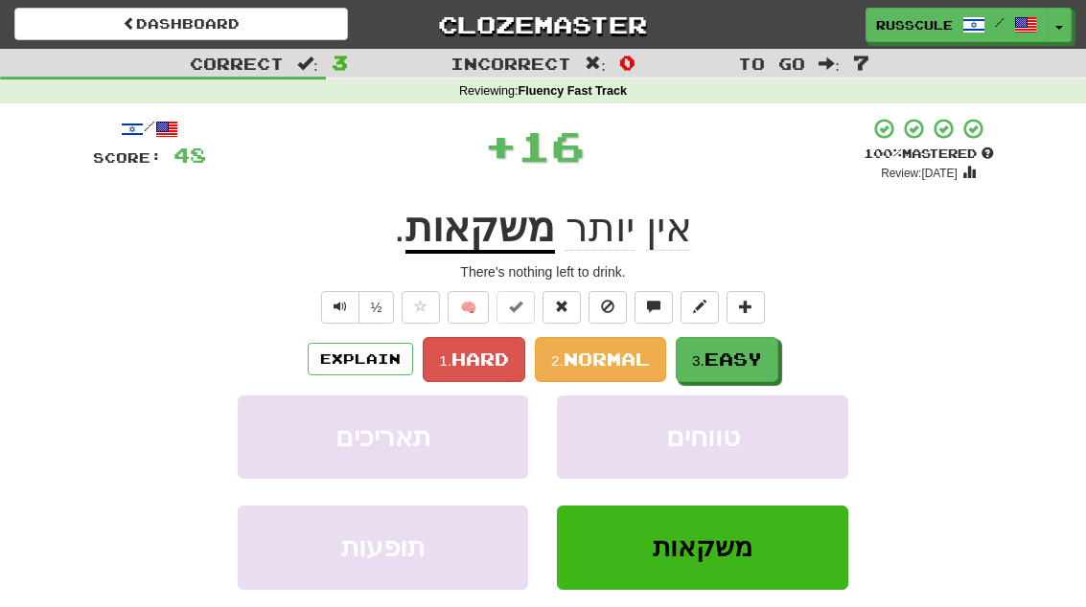
click at [691, 343] on button "3. Easy" at bounding box center [726, 359] width 103 height 45
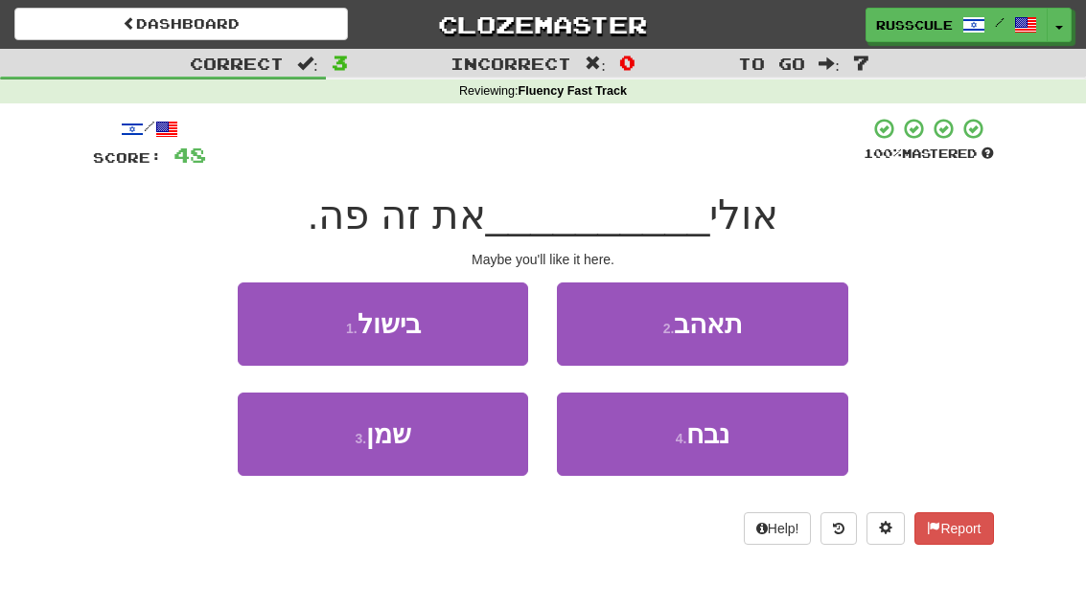
click at [654, 325] on button "2 . תאהב" at bounding box center [702, 324] width 290 height 83
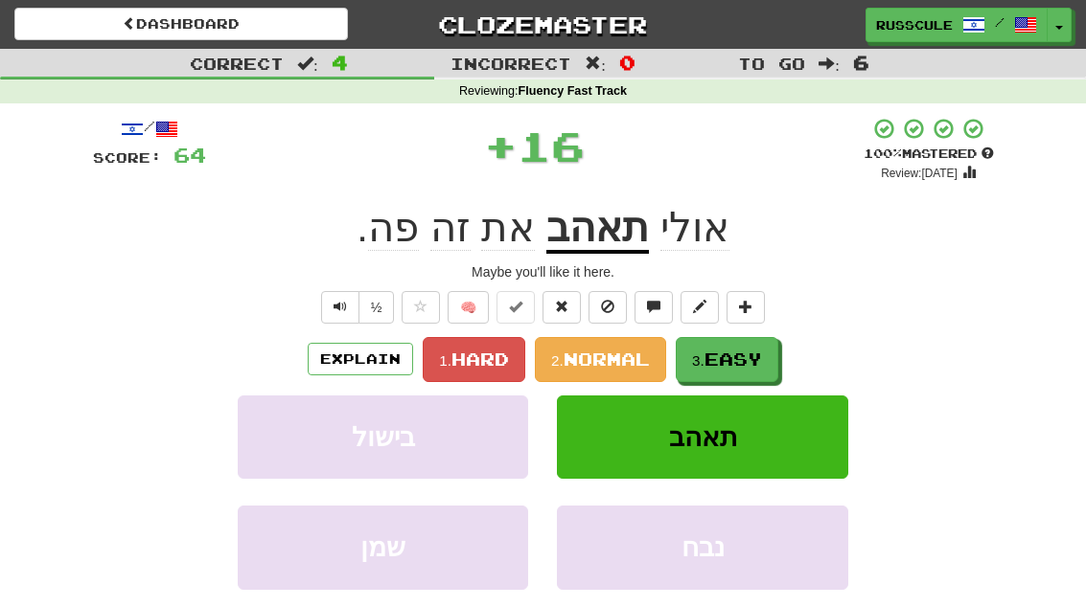
click at [700, 346] on button "3. Easy" at bounding box center [726, 359] width 103 height 45
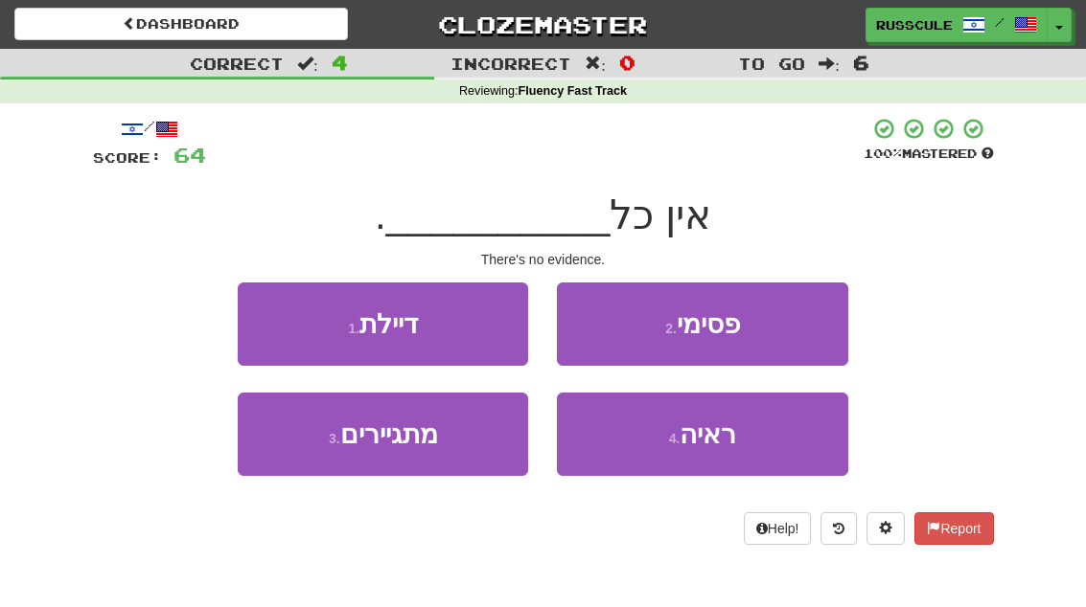
click at [680, 431] on small "4 ." at bounding box center [674, 438] width 11 height 15
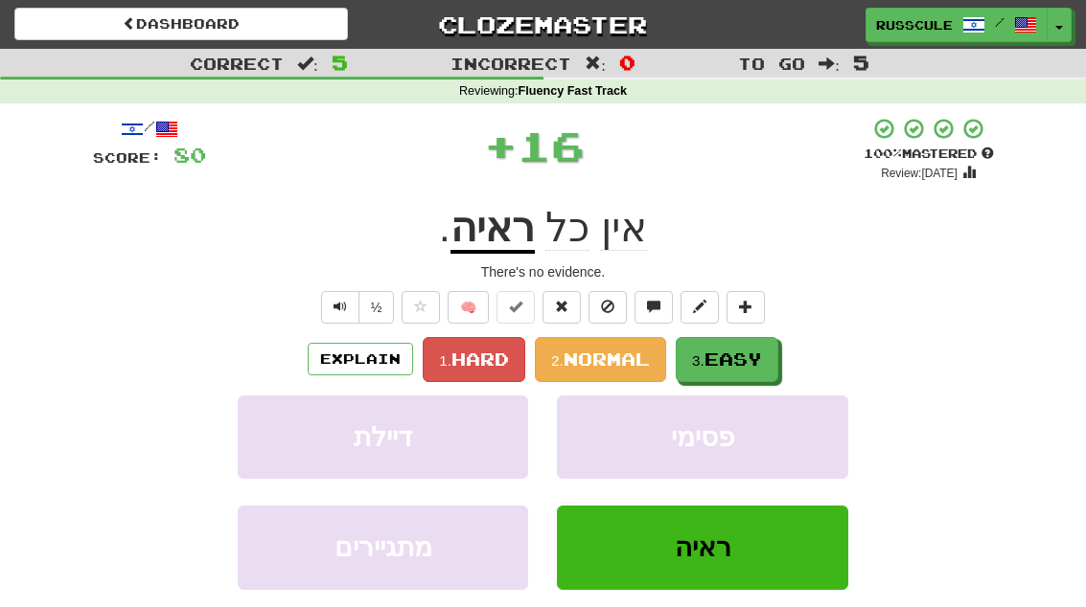
click at [720, 350] on span "Easy" at bounding box center [732, 359] width 57 height 21
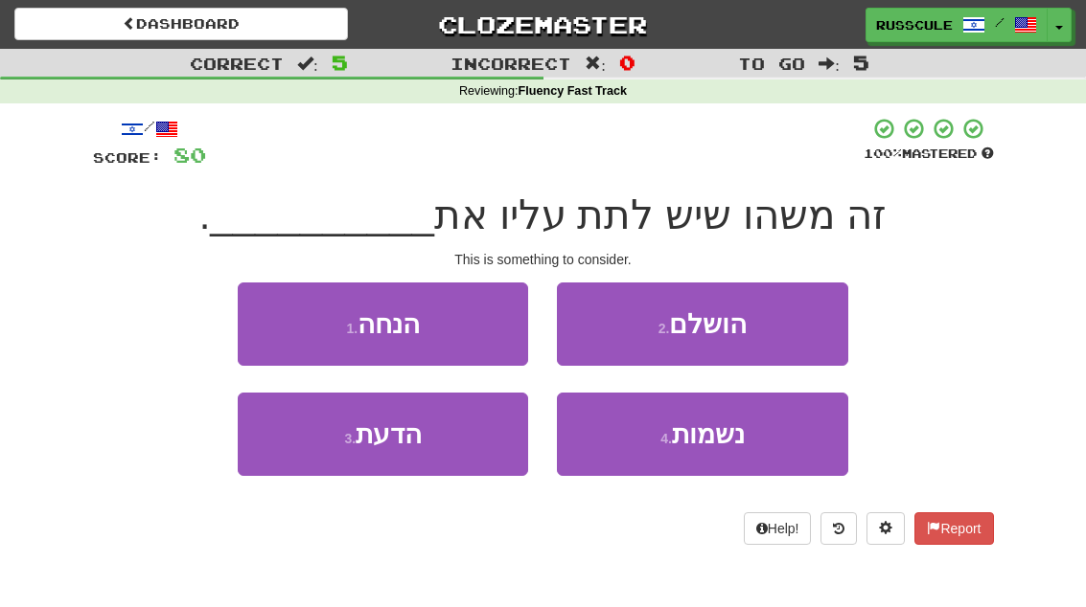
click at [450, 434] on button "3 . הדעת" at bounding box center [383, 434] width 290 height 83
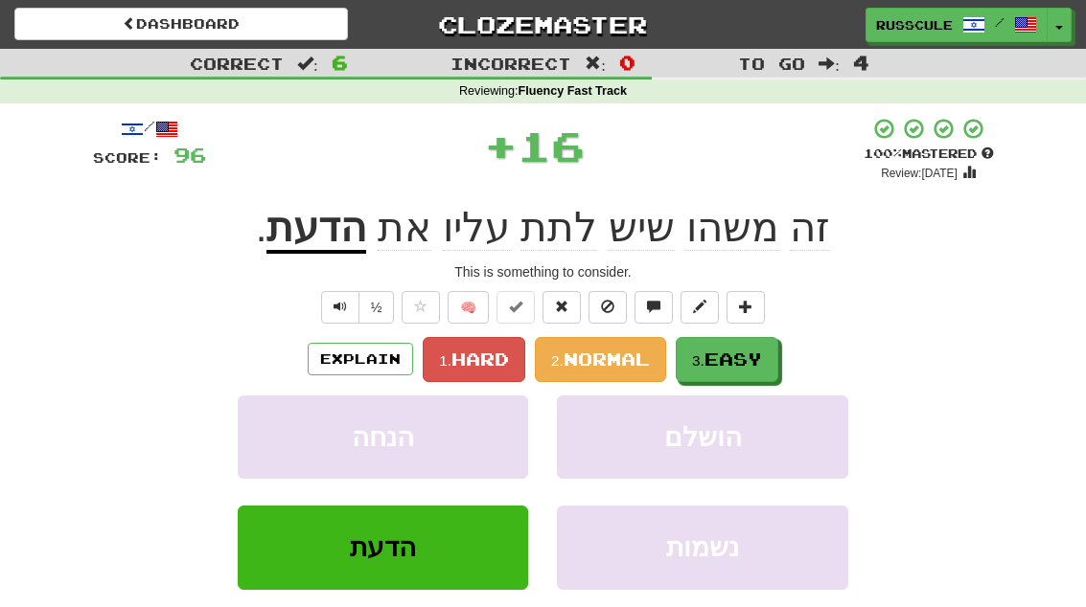
click at [735, 356] on span "Easy" at bounding box center [732, 359] width 57 height 21
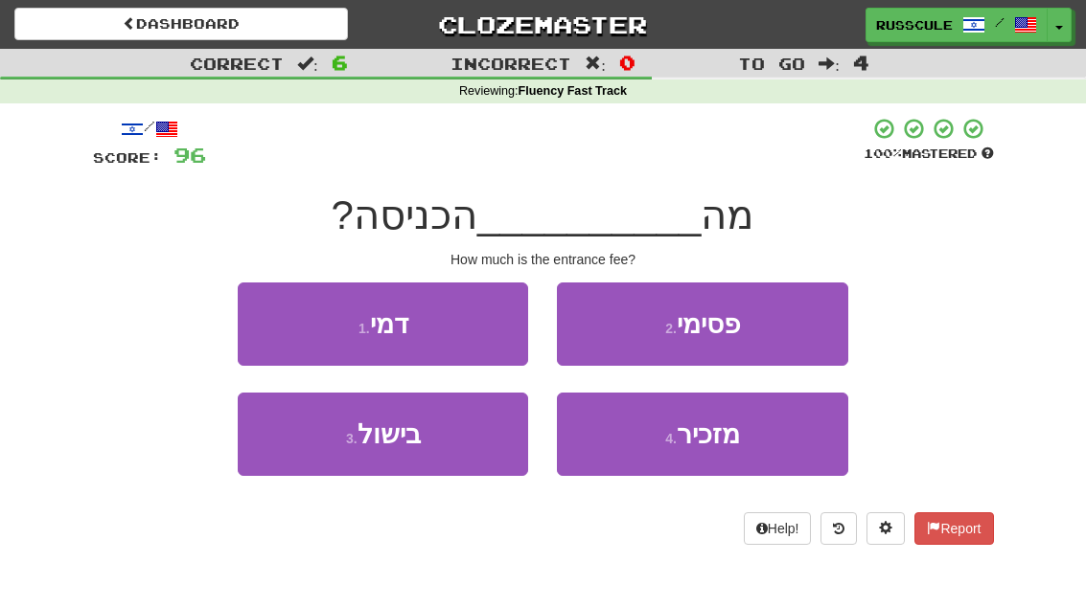
click at [446, 327] on button "1 . דמי" at bounding box center [383, 324] width 290 height 83
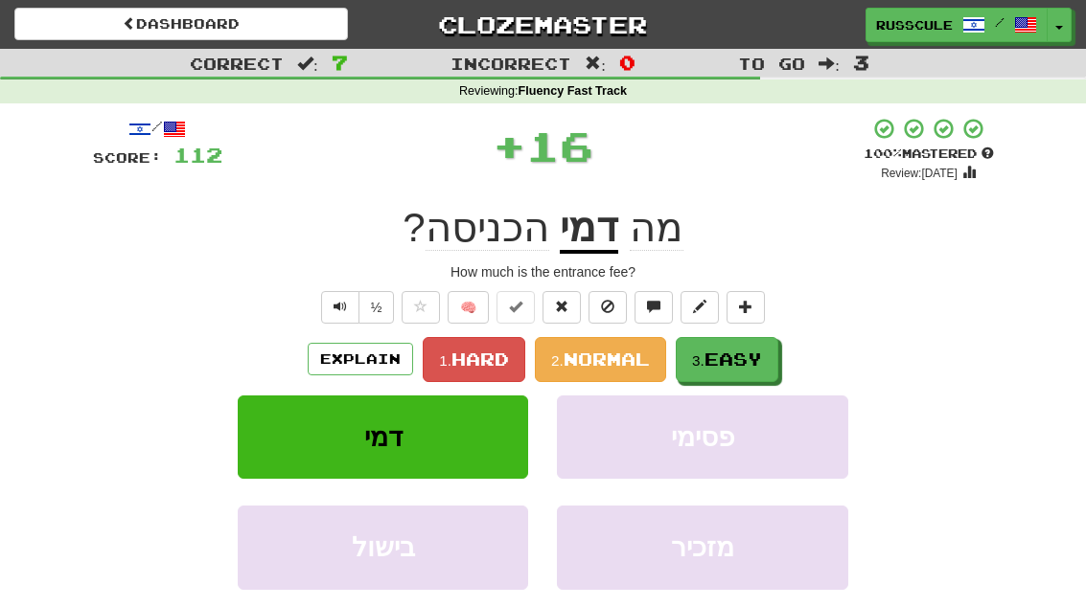
click at [704, 353] on small "3." at bounding box center [698, 361] width 12 height 16
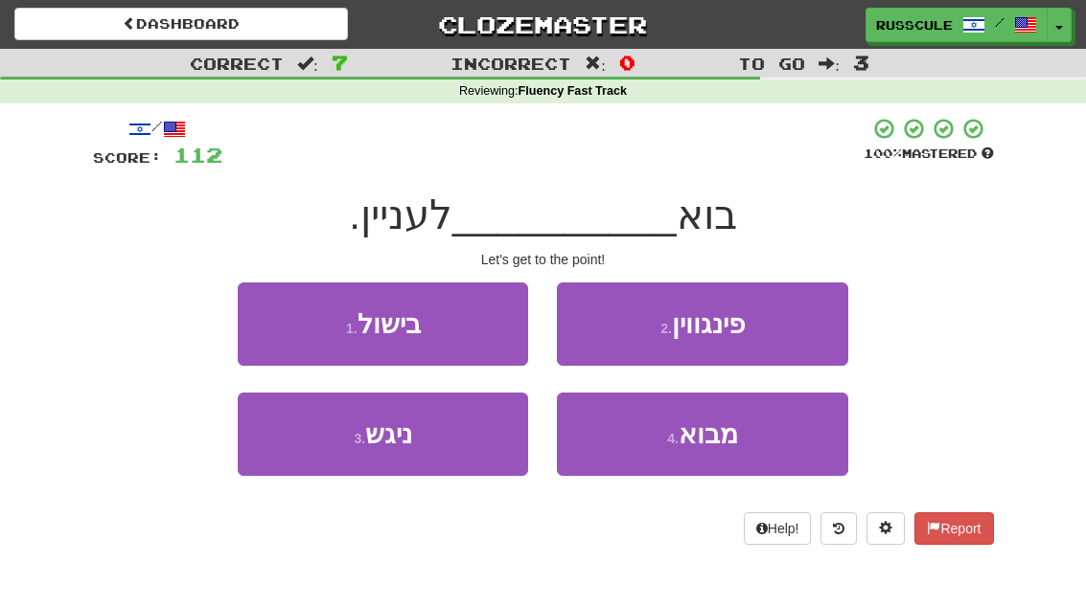
click at [450, 453] on button "3 . ניגש" at bounding box center [383, 434] width 290 height 83
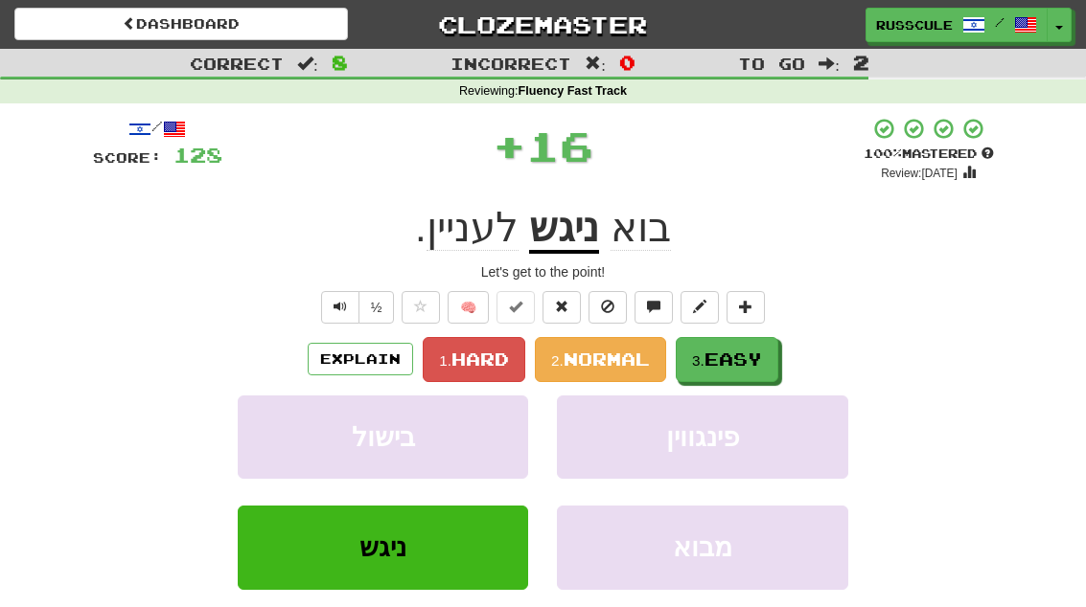
click at [728, 353] on span "Easy" at bounding box center [732, 359] width 57 height 21
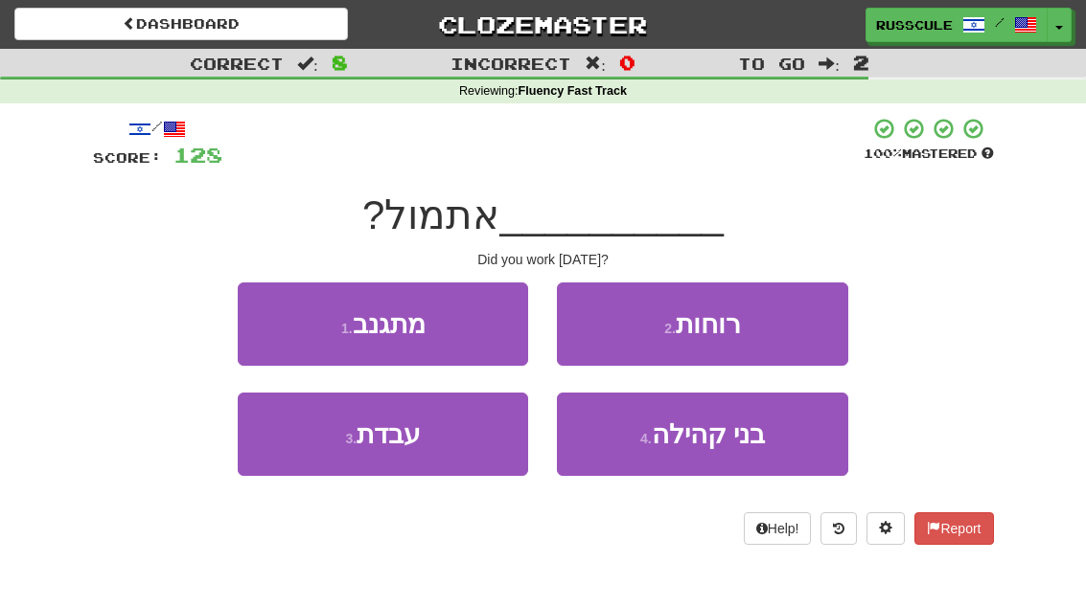
click at [424, 440] on button "3 . עבדת" at bounding box center [383, 434] width 290 height 83
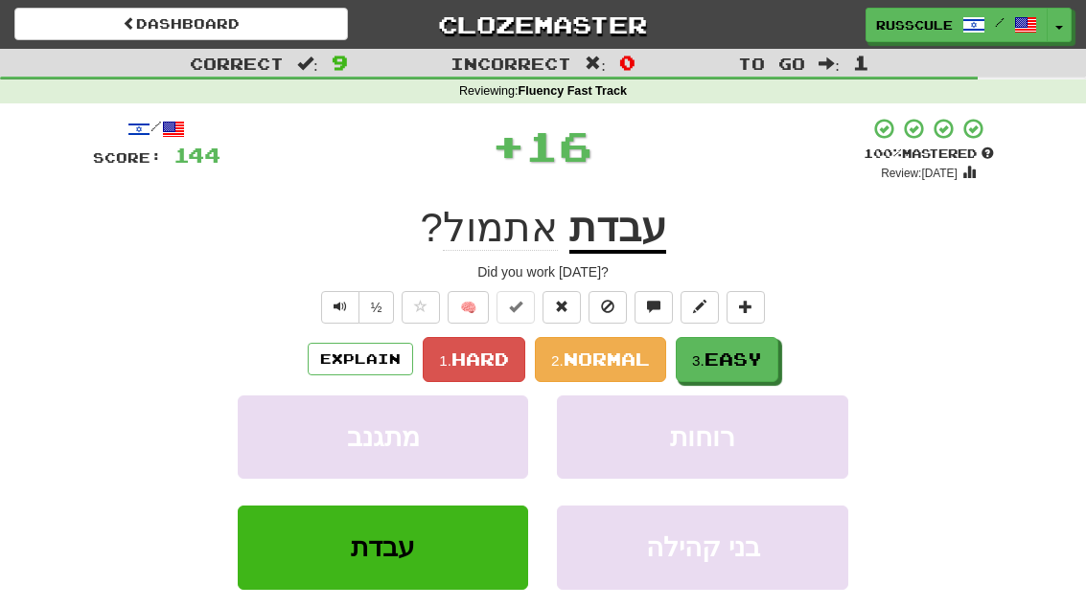
click at [715, 341] on button "3. Easy" at bounding box center [726, 359] width 103 height 45
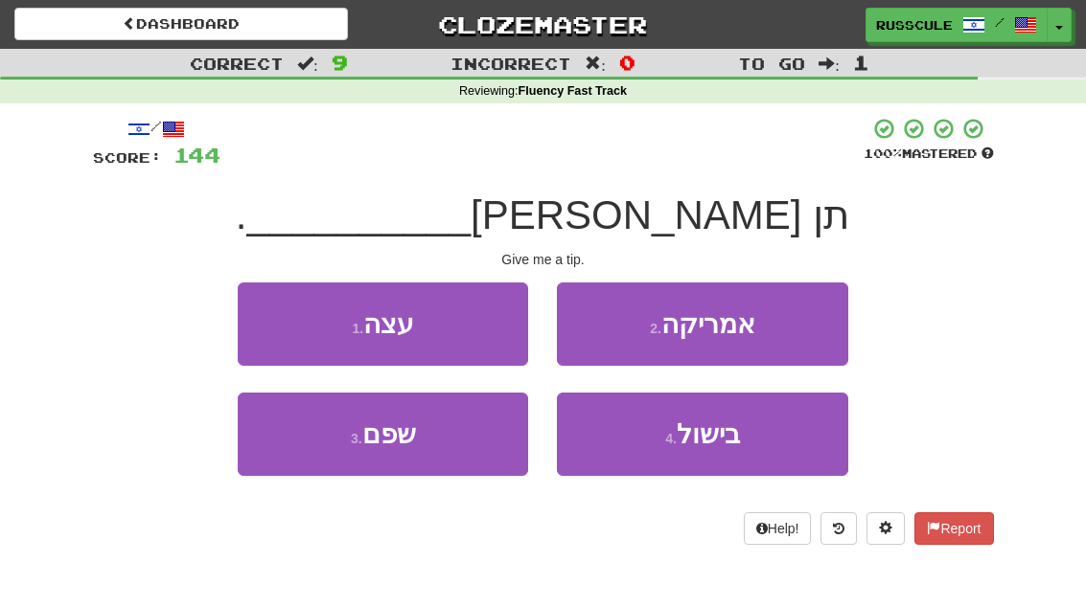
click at [426, 320] on button "1 . עצה" at bounding box center [383, 324] width 290 height 83
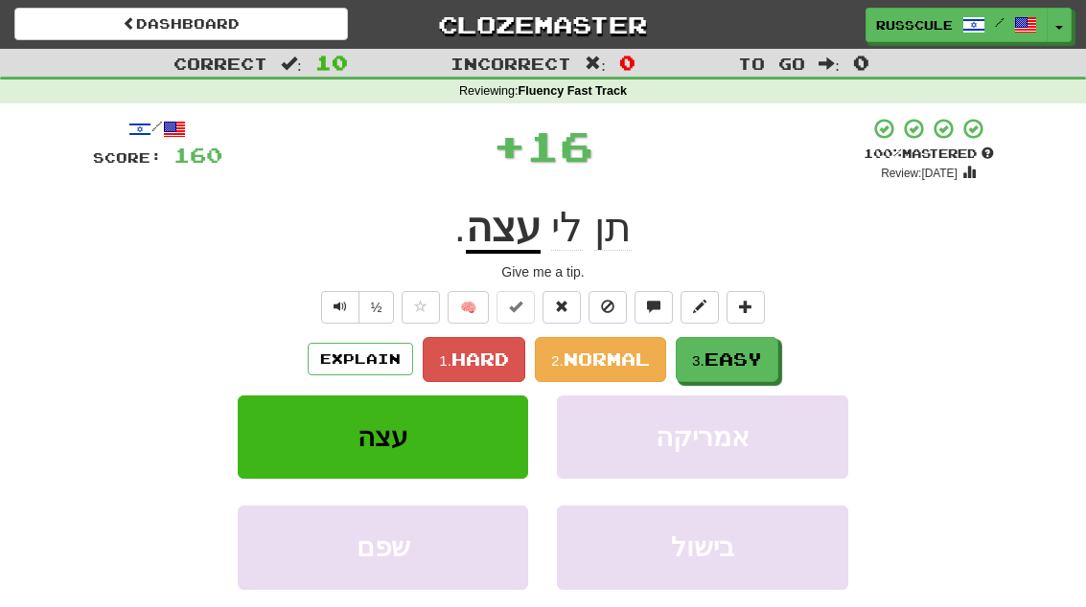
click at [711, 359] on span "Easy" at bounding box center [732, 359] width 57 height 21
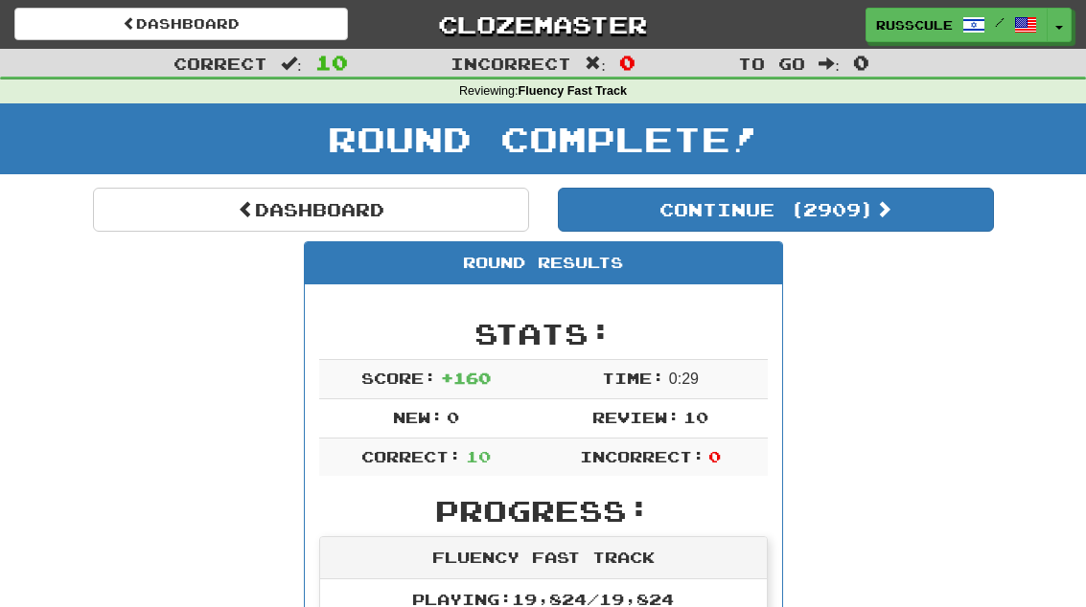
click at [292, 219] on link "Dashboard" at bounding box center [311, 210] width 436 height 44
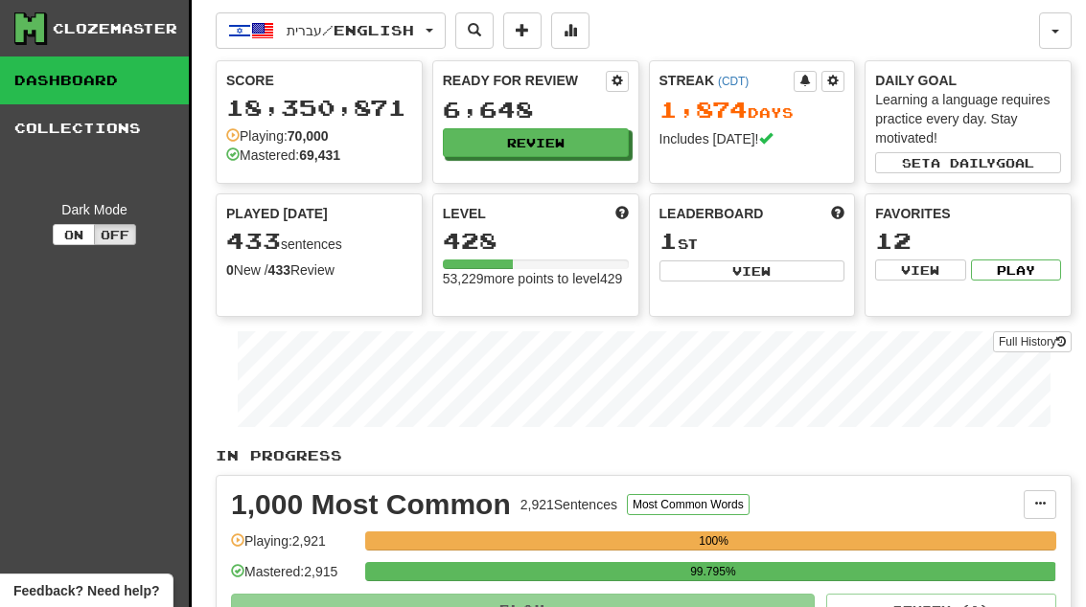
click at [764, 263] on button "View" at bounding box center [752, 271] width 186 height 21
select select "**********"
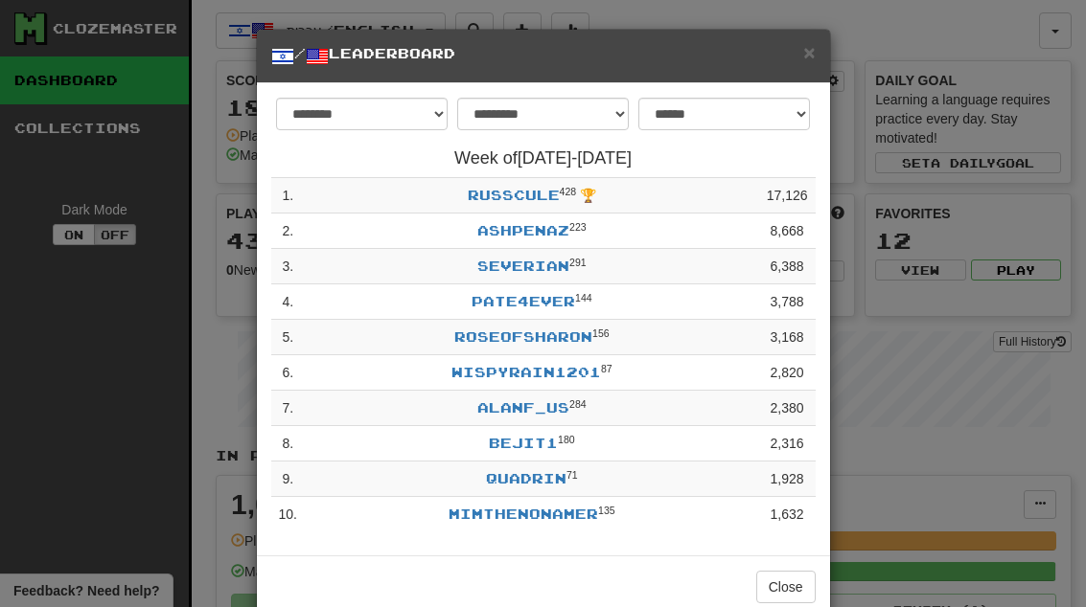
click at [810, 60] on span "×" at bounding box center [808, 52] width 11 height 22
